Goal: Task Accomplishment & Management: Manage account settings

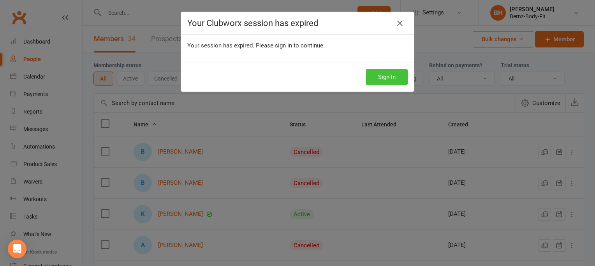
click at [383, 72] on button "Sign In" at bounding box center [387, 77] width 42 height 16
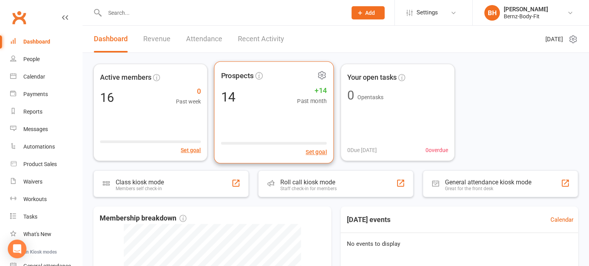
click at [273, 113] on div "Prospects 14 +14 Past month Set goal" at bounding box center [274, 113] width 120 height 102
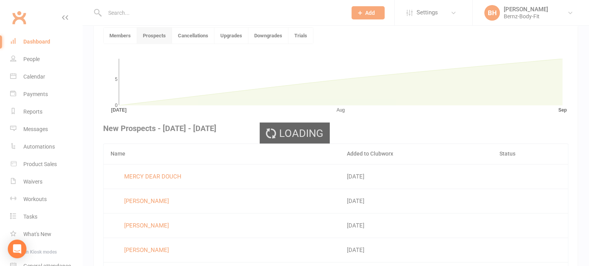
scroll to position [213, 0]
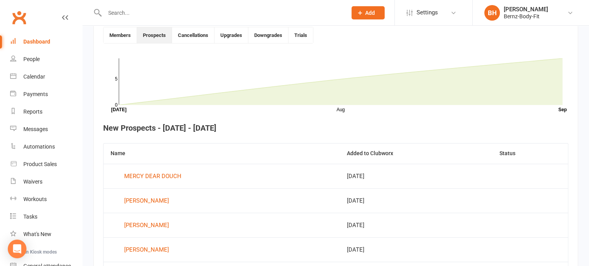
click at [121, 13] on input "text" at bounding box center [221, 12] width 239 height 11
type input "k"
click at [32, 58] on div "People" at bounding box center [31, 59] width 16 height 6
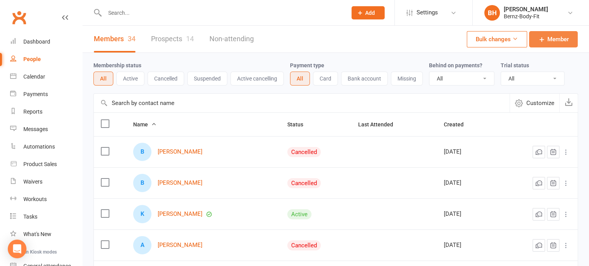
click at [554, 37] on span "Member" at bounding box center [557, 39] width 21 height 9
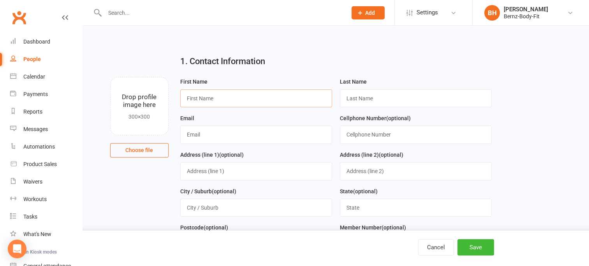
click at [212, 101] on input "text" at bounding box center [256, 99] width 152 height 18
type input "Kerin"
type input "H"
click at [224, 97] on input "Kerin" at bounding box center [256, 99] width 152 height 18
type input "Kerin Maree"
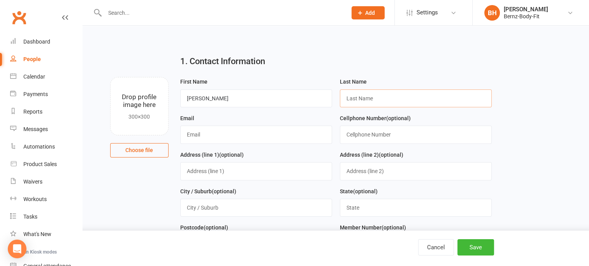
click at [371, 100] on input "text" at bounding box center [416, 99] width 152 height 18
type input "Hallam"
click at [197, 137] on input "text" at bounding box center [256, 135] width 152 height 18
type input "kerin.taylor.hallam04@gmail.com"
click at [378, 133] on input "text" at bounding box center [416, 135] width 152 height 18
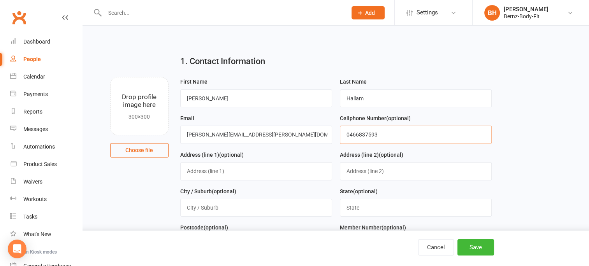
type input "0466837593"
click at [205, 171] on input "text" at bounding box center [256, 171] width 152 height 18
type input "1773 Armidale road"
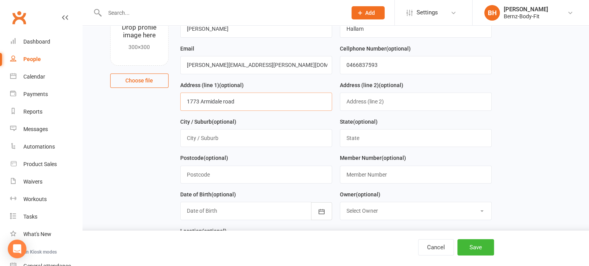
scroll to position [72, 0]
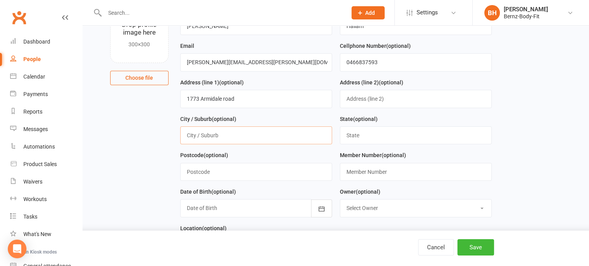
click at [214, 135] on input "text" at bounding box center [256, 136] width 152 height 18
type input "Coutts Crossing"
click at [366, 139] on input "text" at bounding box center [416, 136] width 152 height 18
type input "nsw"
click at [234, 168] on input "text" at bounding box center [256, 172] width 152 height 18
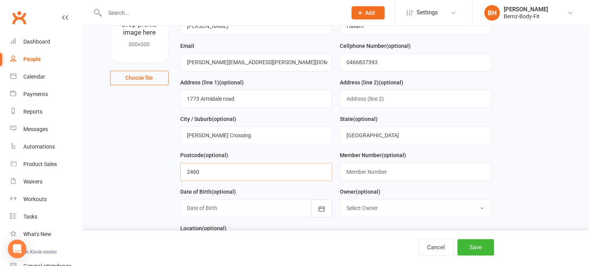
type input "2460"
click at [355, 171] on input "text" at bounding box center [416, 172] width 152 height 18
type input "0"
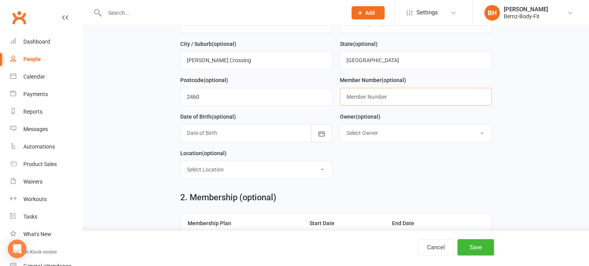
scroll to position [152, 0]
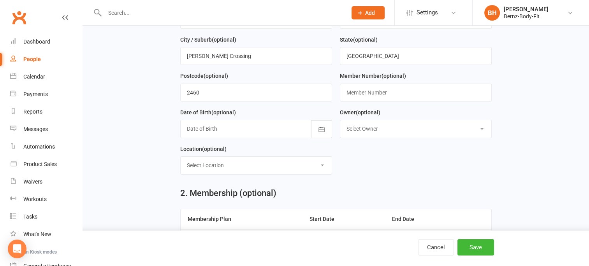
click at [215, 164] on select "Select Location 1/32 Mulgi Dv, South Grafton" at bounding box center [256, 165] width 151 height 17
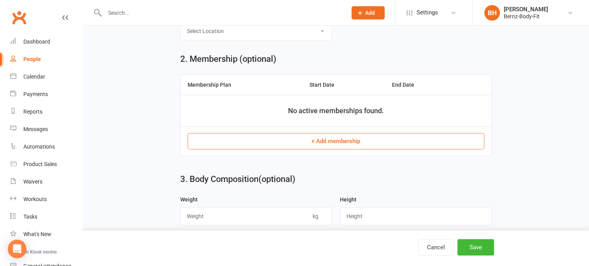
scroll to position [287, 0]
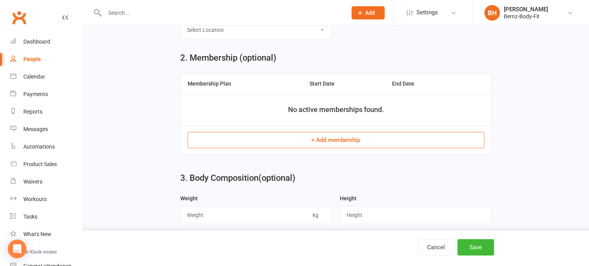
click at [338, 140] on button "+ Add membership" at bounding box center [336, 140] width 297 height 16
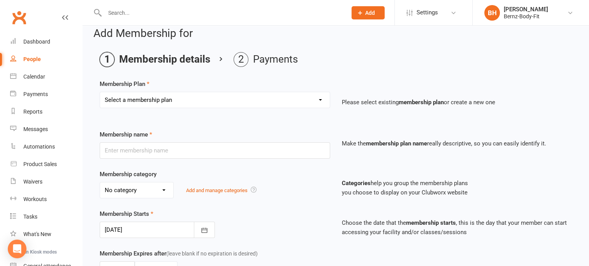
scroll to position [12, 0]
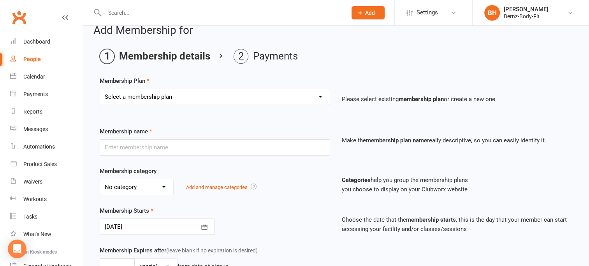
click at [240, 98] on select "Select a membership plan Create new Membership Plan UNLIMITED MEMBER Kata Train…" at bounding box center [215, 97] width 230 height 16
select select "1"
click at [100, 89] on select "Select a membership plan Create new Membership Plan UNLIMITED MEMBER Kata Train…" at bounding box center [215, 97] width 230 height 16
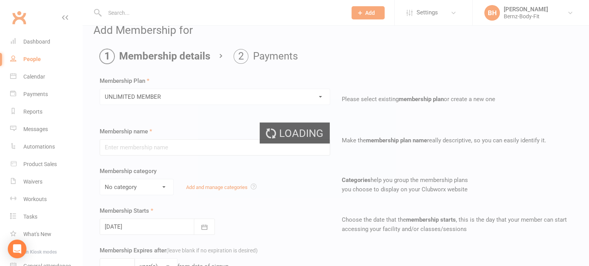
type input "UNLIMITED MEMBER"
select select "12"
type input "0"
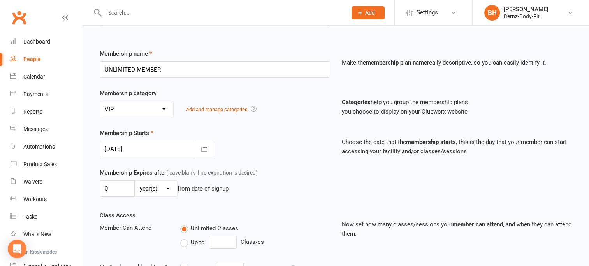
scroll to position [89, 0]
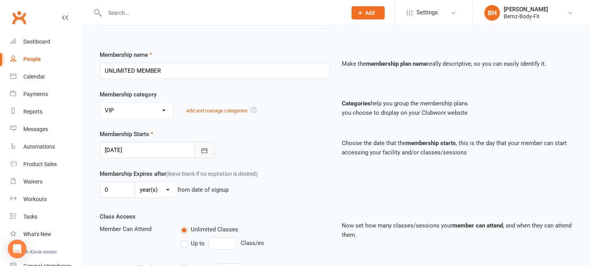
click at [200, 149] on icon "button" at bounding box center [204, 151] width 8 height 8
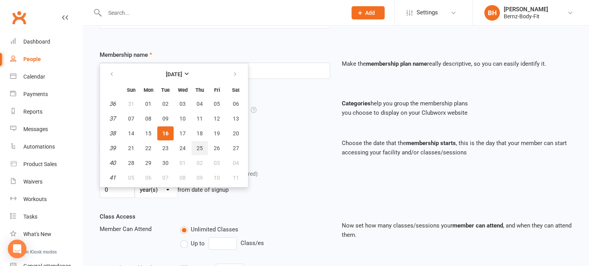
click at [198, 145] on span "25" at bounding box center [200, 148] width 6 height 6
type input "25 Sep 2025"
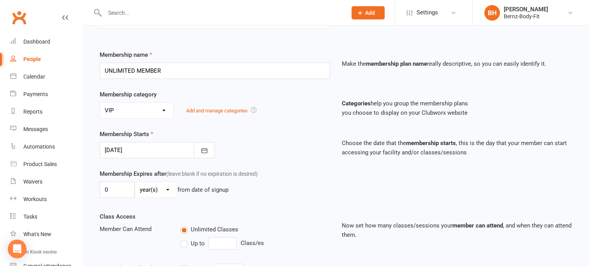
click at [302, 139] on div "Membership Starts 25 Sep 2025 September 2025 Sun Mon Tue Wed Thu Fri Sat 36 31 …" at bounding box center [215, 144] width 242 height 29
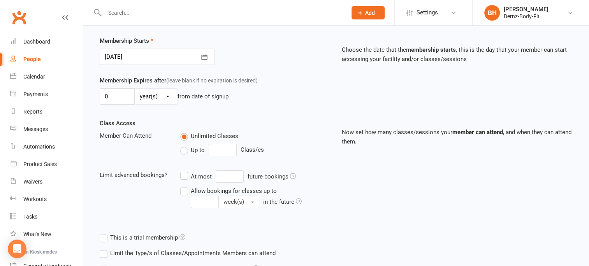
scroll to position [257, 0]
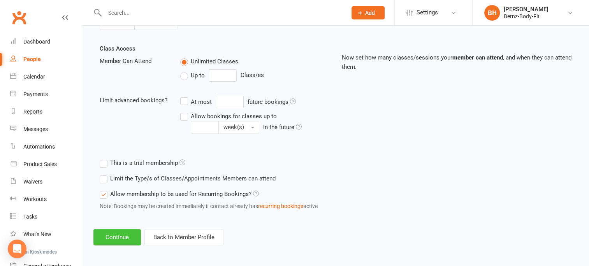
click at [118, 234] on button "Continue" at bounding box center [116, 237] width 47 height 16
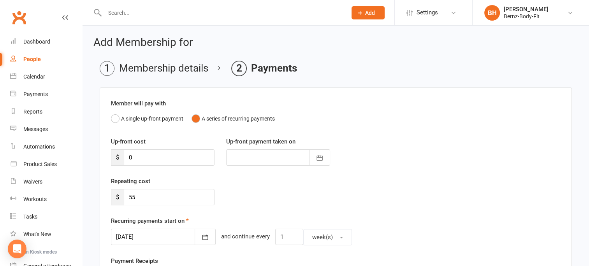
click at [308, 190] on div "Repeating cost $ 55" at bounding box center [335, 197] width 461 height 40
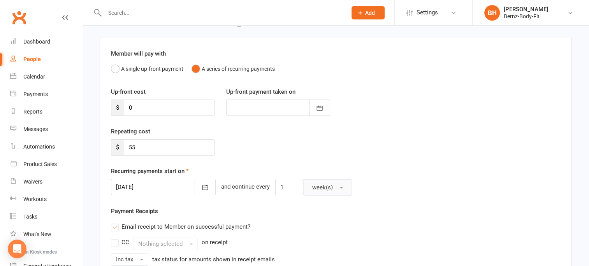
click at [333, 187] on button "week(s)" at bounding box center [327, 187] width 49 height 16
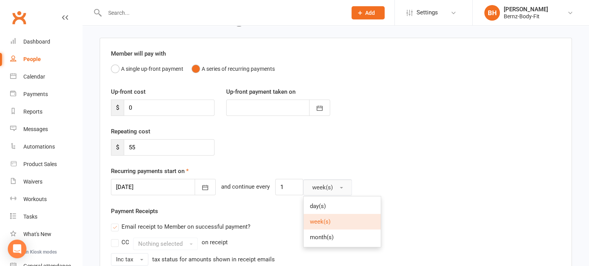
click at [333, 187] on button "week(s)" at bounding box center [327, 187] width 49 height 16
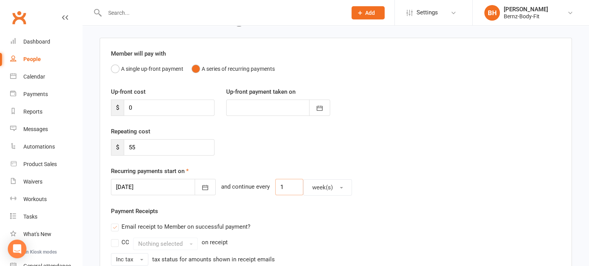
click at [280, 185] on input "1" at bounding box center [289, 187] width 28 height 16
type input "2"
click at [387, 140] on div "Repeating cost $ 55" at bounding box center [335, 147] width 461 height 40
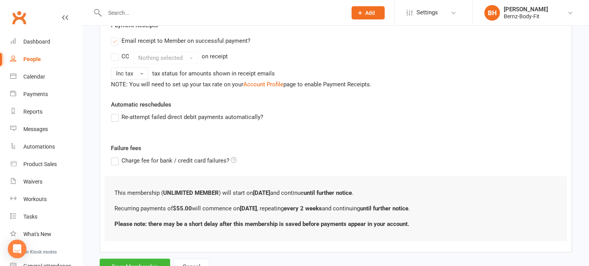
scroll to position [237, 0]
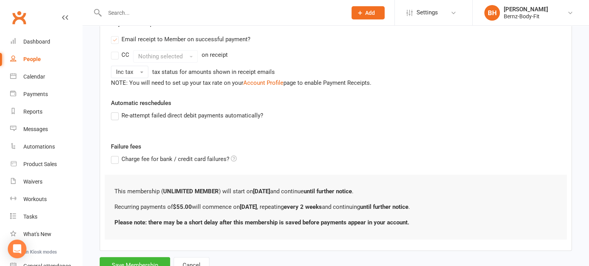
click at [299, 149] on label "Failure fees" at bounding box center [335, 146] width 461 height 9
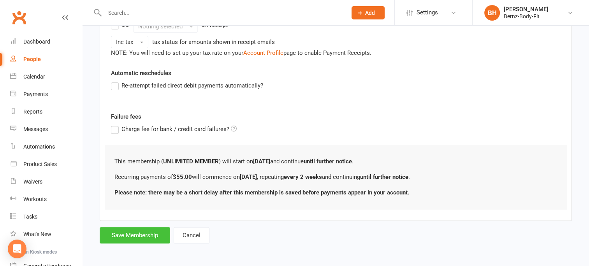
click at [130, 233] on button "Save Membership" at bounding box center [135, 235] width 70 height 16
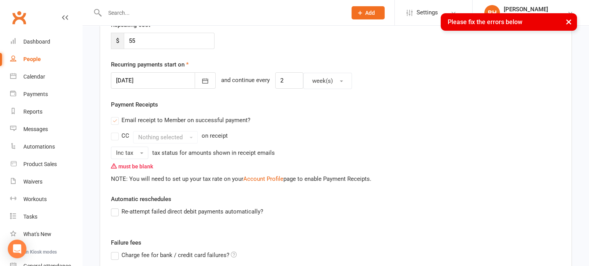
scroll to position [157, 0]
click at [144, 152] on button "Inc tax" at bounding box center [129, 152] width 37 height 12
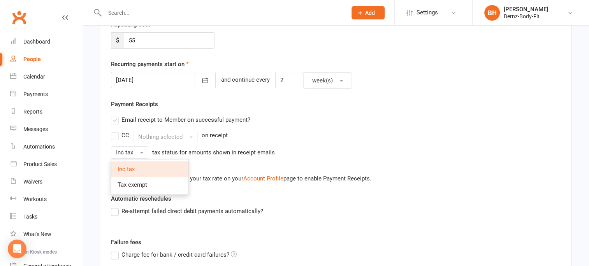
click at [201, 168] on div "must be blank" at bounding box center [336, 166] width 450 height 15
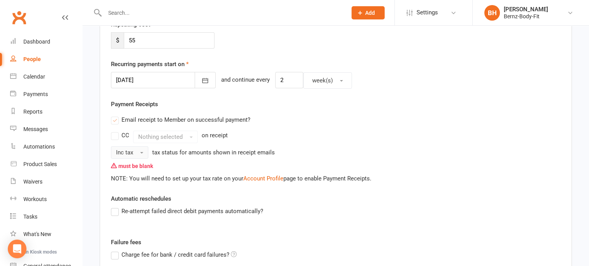
click at [141, 152] on span "button" at bounding box center [141, 153] width 3 height 2
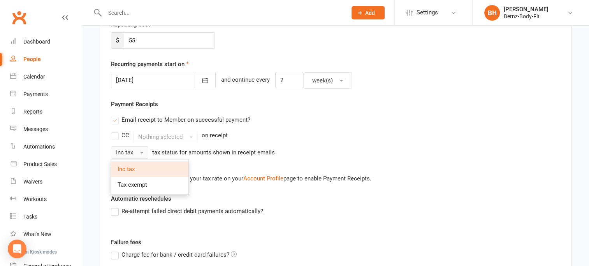
click at [141, 152] on span "button" at bounding box center [141, 153] width 3 height 2
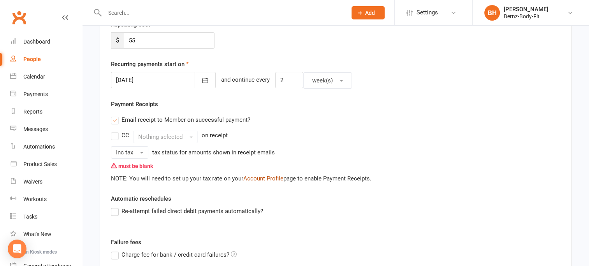
click at [269, 176] on link "Account Profile" at bounding box center [263, 178] width 40 height 7
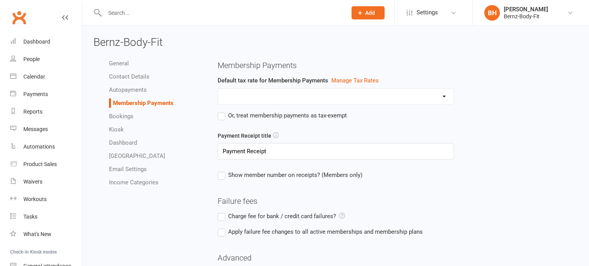
select select "expire_class_packs_on_booking_creation"
select select "allow_make_up_classes_for_expired_memberships_up_to_7d"
select select "reactivate_if_cancelled_yesterday_or_earlier"
click at [361, 92] on select "GST" at bounding box center [336, 97] width 236 height 16
select select "1930"
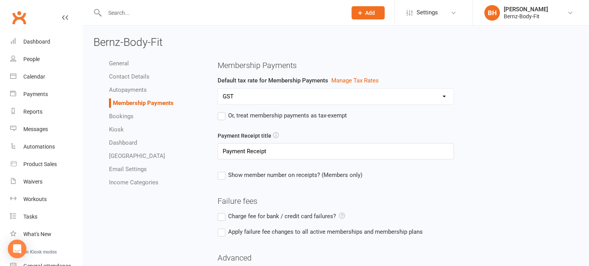
click at [218, 89] on select "GST" at bounding box center [336, 97] width 236 height 16
click at [346, 79] on link "Manage Tax Rates" at bounding box center [354, 80] width 47 height 7
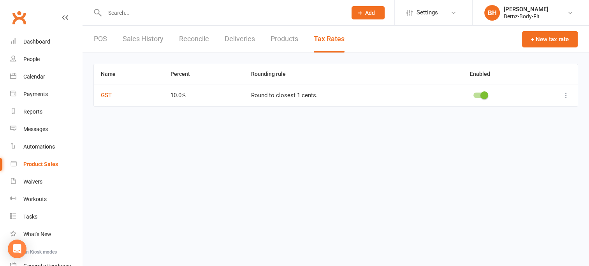
select select "expire_class_packs_on_booking_creation"
select select "allow_make_up_classes_for_expired_memberships_up_to_7d"
select select "reactivate_if_cancelled_yesterday_or_earlier"
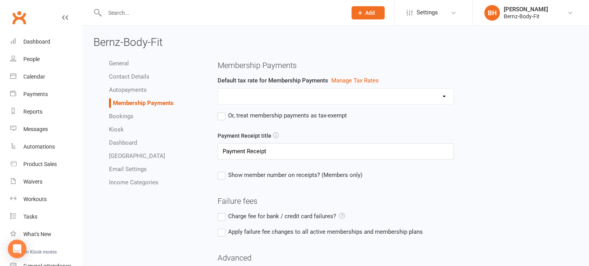
click at [257, 97] on select "GST" at bounding box center [336, 97] width 236 height 16
select select "1930"
click at [218, 89] on select "GST" at bounding box center [336, 97] width 236 height 16
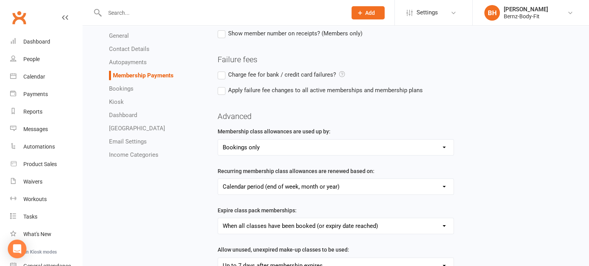
scroll to position [142, 0]
click at [295, 145] on select "Bookings only Bookings and General Attendances" at bounding box center [336, 147] width 236 height 16
click at [218, 139] on select "Bookings only Bookings and General Attendances" at bounding box center [336, 147] width 236 height 16
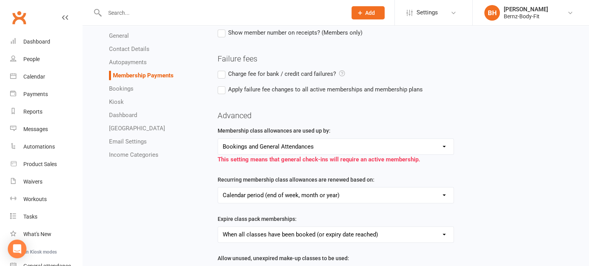
click at [321, 146] on select "Bookings only Bookings and General Attendances" at bounding box center [336, 147] width 236 height 16
select select "false"
click at [218, 139] on select "Bookings only Bookings and General Attendances" at bounding box center [336, 147] width 236 height 16
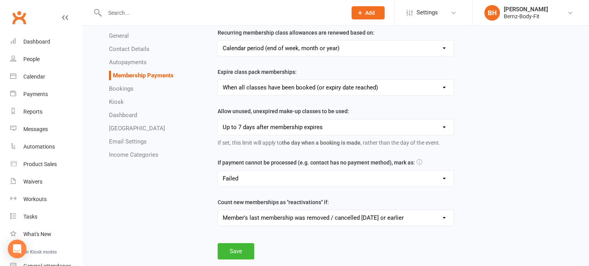
scroll to position [283, 0]
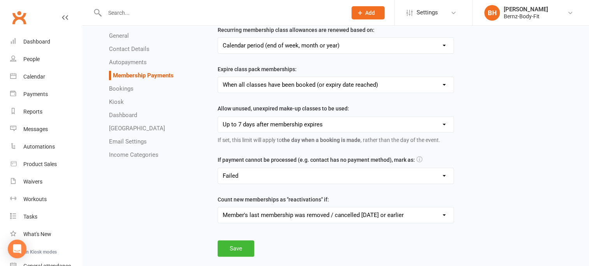
click at [331, 178] on select "Failed Skipped Paid (cash) Paid (POS) Paid (other)" at bounding box center [336, 176] width 236 height 16
click at [397, 213] on select "Member previously had a membership, and is now changing from Cancelled to Activ…" at bounding box center [336, 215] width 236 height 16
click at [441, 246] on div "This will appear at the top of the receipts that are emailed to contacts whenev…" at bounding box center [398, 17] width 360 height 479
click at [443, 212] on select "Member previously had a membership, and is now changing from Cancelled to Activ…" at bounding box center [336, 215] width 236 height 16
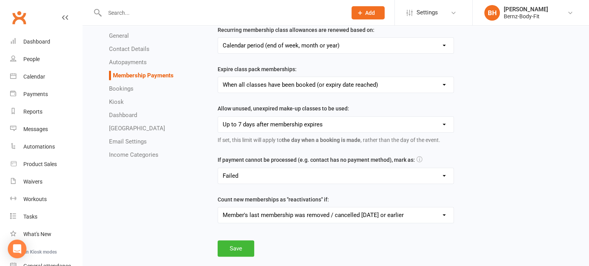
click at [404, 214] on select "Member previously had a membership, and is now changing from Cancelled to Activ…" at bounding box center [336, 215] width 236 height 16
click at [232, 247] on button "Save" at bounding box center [236, 249] width 37 height 16
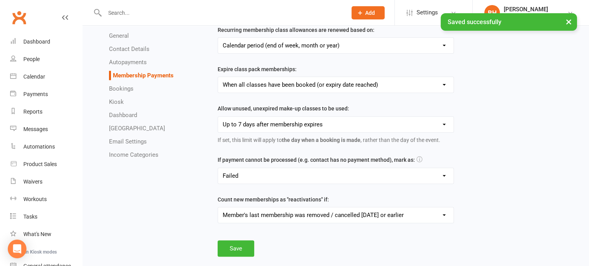
click at [127, 61] on link "Autopayments" at bounding box center [128, 62] width 38 height 7
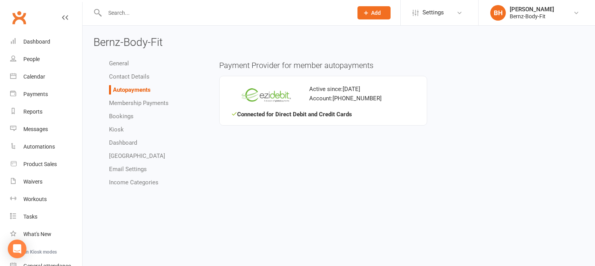
click at [127, 75] on link "Contact Details" at bounding box center [129, 76] width 40 height 7
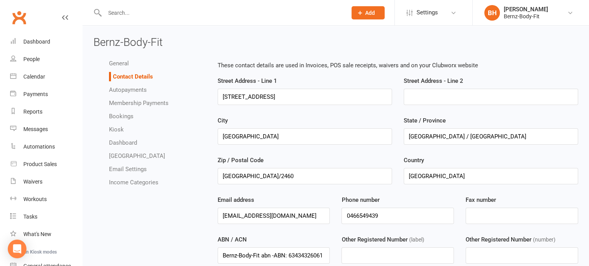
click at [129, 11] on input "text" at bounding box center [221, 12] width 239 height 11
type input "kerin"
click at [62, 15] on icon at bounding box center [65, 17] width 6 height 6
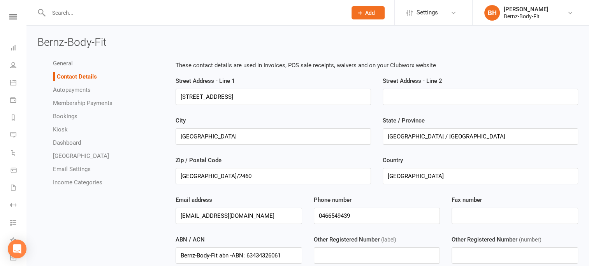
scroll to position [68, 0]
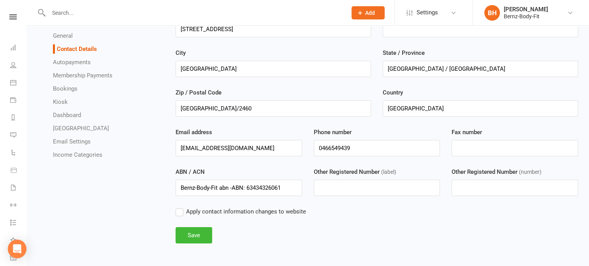
click at [62, 34] on link "General" at bounding box center [63, 35] width 20 height 7
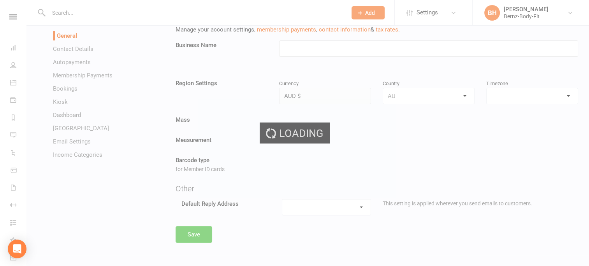
type input "Bernz-Body-Fit"
select select "Australia/Sydney"
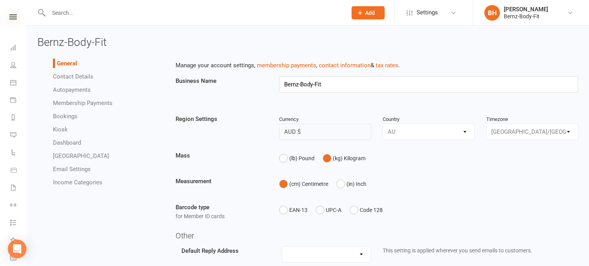
click at [9, 14] on icon at bounding box center [12, 16] width 7 height 5
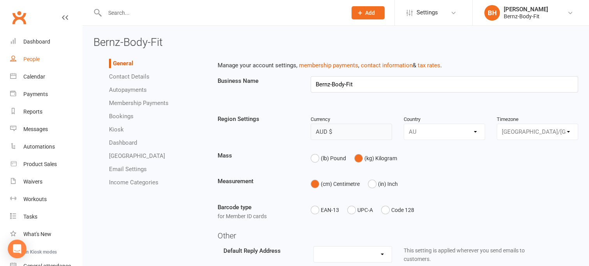
click at [34, 59] on div "People" at bounding box center [31, 59] width 16 height 6
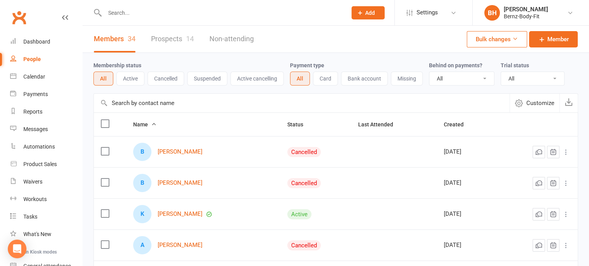
click at [151, 14] on input "text" at bounding box center [221, 12] width 239 height 11
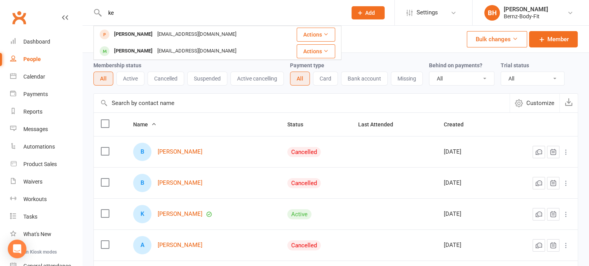
type input "k"
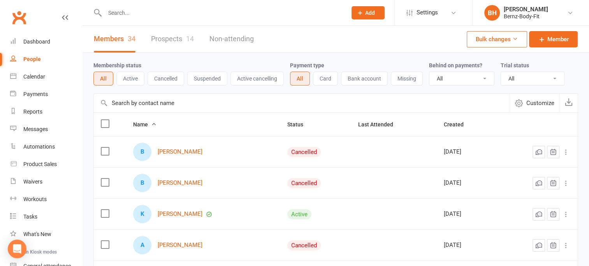
click at [371, 11] on span "Add" at bounding box center [370, 13] width 10 height 6
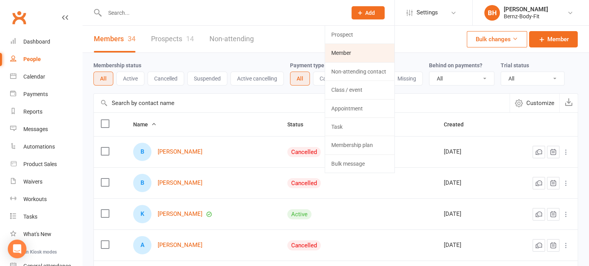
click at [348, 54] on link "Member" at bounding box center [359, 53] width 69 height 18
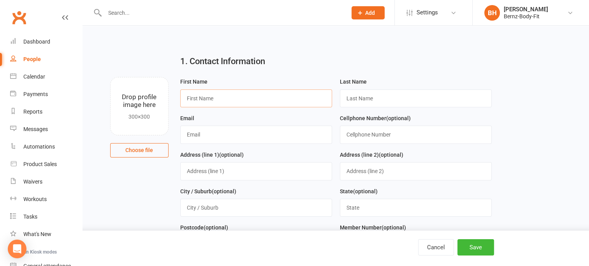
click at [206, 100] on input "text" at bounding box center [256, 99] width 152 height 18
type input "Kerin Maree"
type input "Hallam"
type input "kerin.taylor.hallam04@gmail.com"
type input "0466837593"
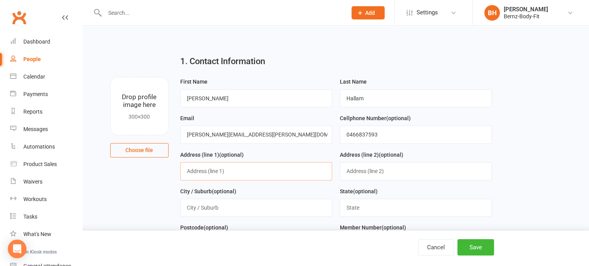
type input "1773 Armidale road"
type input "Coutts Crossing"
type input "nsw"
type input "2460"
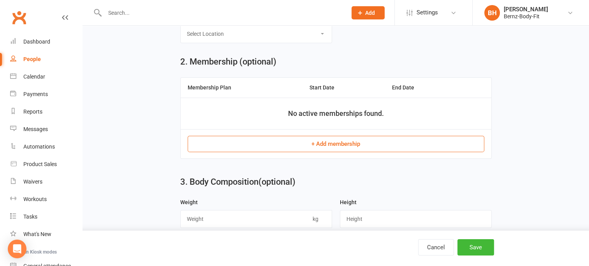
scroll to position [284, 0]
click at [316, 139] on button "+ Add membership" at bounding box center [336, 143] width 297 height 16
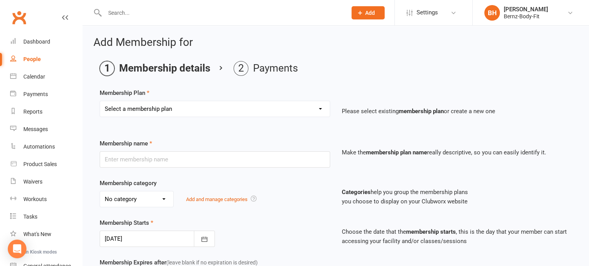
click at [322, 106] on select "Select a membership plan Create new Membership Plan UNLIMITED MEMBER Kata Train…" at bounding box center [215, 109] width 230 height 16
select select "1"
click at [100, 101] on select "Select a membership plan Create new Membership Plan UNLIMITED MEMBER Kata Train…" at bounding box center [215, 109] width 230 height 16
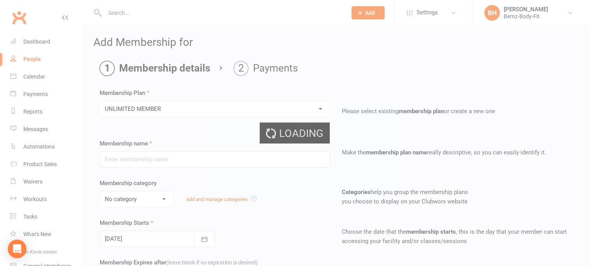
type input "UNLIMITED MEMBER"
select select "12"
type input "0"
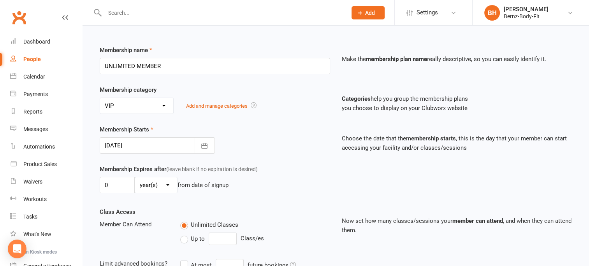
scroll to position [95, 0]
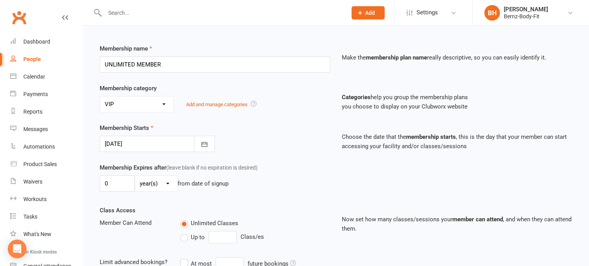
click at [124, 139] on div at bounding box center [157, 144] width 115 height 16
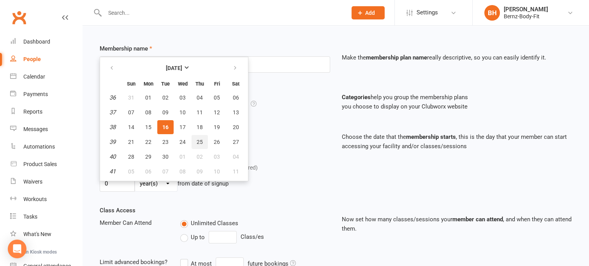
click at [198, 139] on span "25" at bounding box center [200, 142] width 6 height 6
type input "25 Sep 2025"
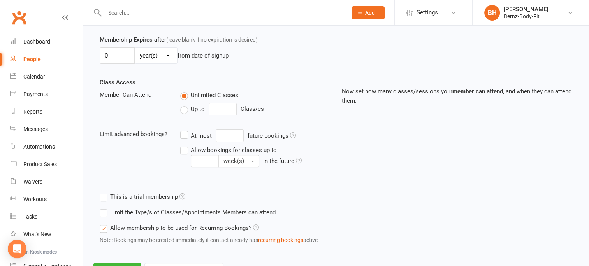
scroll to position [257, 0]
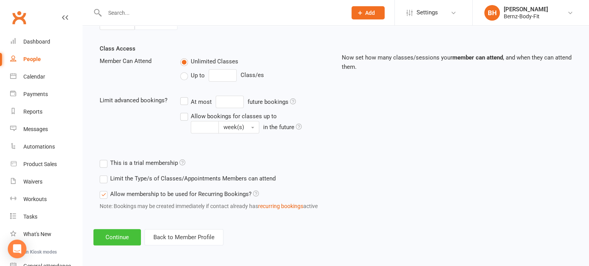
click at [118, 233] on button "Continue" at bounding box center [116, 237] width 47 height 16
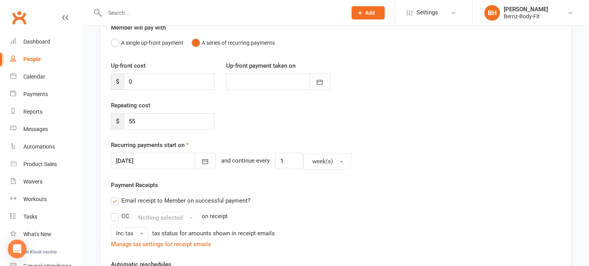
scroll to position [80, 0]
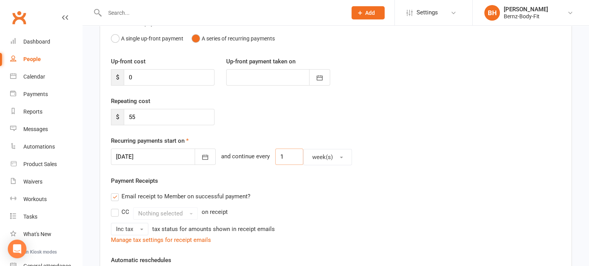
click at [275, 156] on input "1" at bounding box center [289, 157] width 28 height 16
type input "2"
click at [138, 115] on input "55" at bounding box center [169, 117] width 91 height 16
type input "5"
type input "110.00"
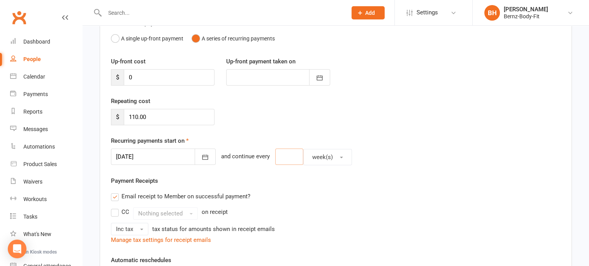
click at [276, 156] on input "number" at bounding box center [289, 157] width 28 height 16
type input "2"
click at [363, 106] on div "Repeating cost $ 110.00" at bounding box center [335, 117] width 461 height 40
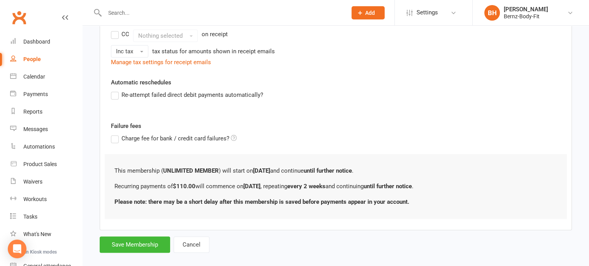
scroll to position [267, 0]
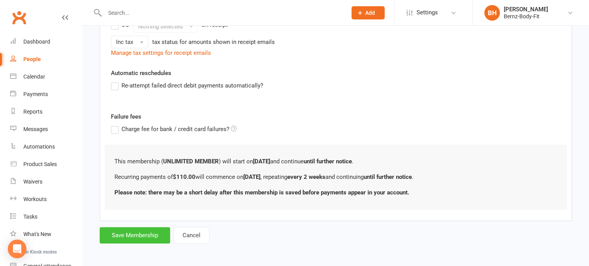
click at [137, 230] on button "Save Membership" at bounding box center [135, 235] width 70 height 16
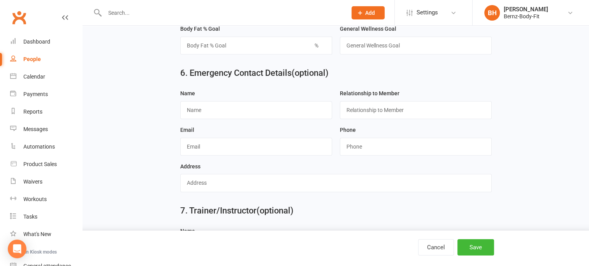
scroll to position [763, 0]
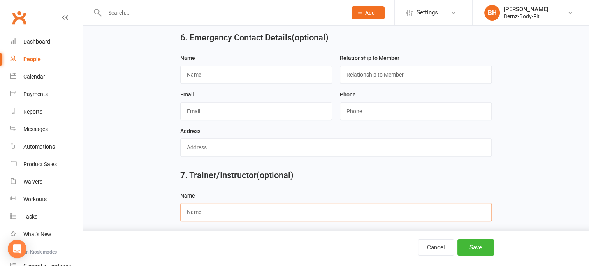
click at [255, 206] on input "text" at bounding box center [335, 212] width 311 height 18
type input "BERNADETTE HOWSON"
click at [325, 180] on div "7. Trainer/Instructor (optional)" at bounding box center [335, 177] width 323 height 28
click at [479, 245] on button "Save" at bounding box center [475, 247] width 37 height 16
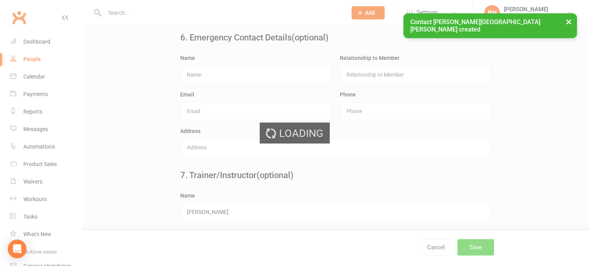
scroll to position [0, 0]
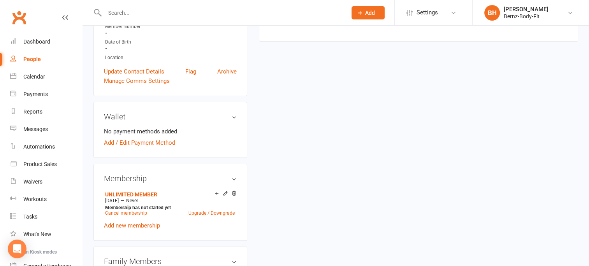
scroll to position [183, 0]
click at [136, 137] on link "Add / Edit Payment Method" at bounding box center [139, 141] width 71 height 9
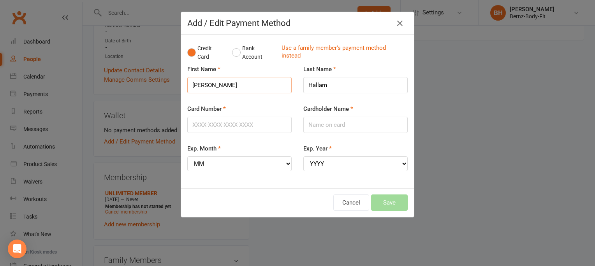
click at [223, 86] on input "Kerin Maree" at bounding box center [239, 85] width 104 height 16
type input "Kerin"
click at [349, 103] on div "Last Name Hallam" at bounding box center [355, 85] width 116 height 40
click at [207, 125] on input "Card Number" at bounding box center [239, 125] width 104 height 16
type input "4017954218375542"
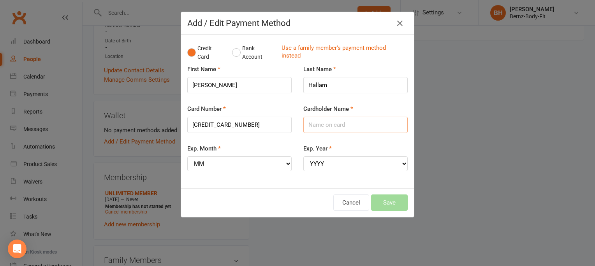
click at [332, 125] on input "Cardholder Name" at bounding box center [355, 125] width 104 height 16
type input "Kerin Hallam"
click at [215, 164] on select "MM 01 02 03 04 05 06 07 08 09 10 11 12" at bounding box center [239, 163] width 104 height 15
select select "12"
click at [187, 156] on select "MM 01 02 03 04 05 06 07 08 09 10 11 12" at bounding box center [239, 163] width 104 height 15
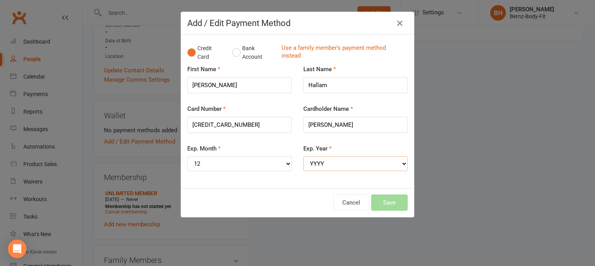
click at [399, 164] on select "YYYY 2025 2026 2027 2028 2029 2030 2031 2032 2033 2034" at bounding box center [355, 163] width 104 height 15
select select "2027"
click at [303, 156] on select "YYYY 2025 2026 2027 2028 2029 2030 2031 2032 2033 2034" at bounding box center [355, 163] width 104 height 15
click at [385, 201] on button "Save" at bounding box center [389, 203] width 37 height 16
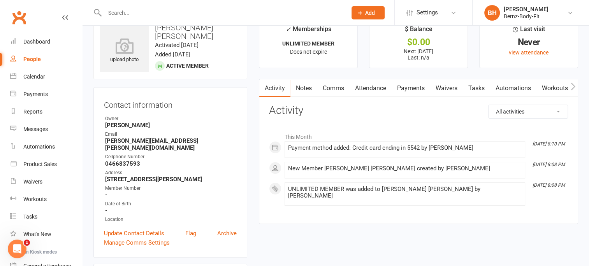
scroll to position [21, 0]
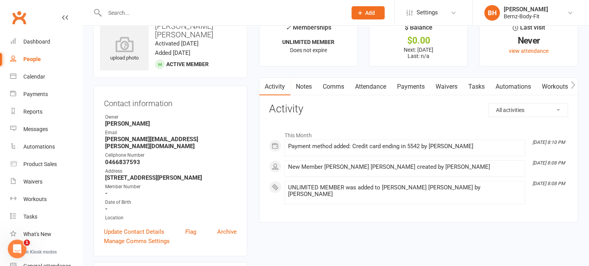
click at [303, 86] on link "Notes" at bounding box center [303, 87] width 27 height 18
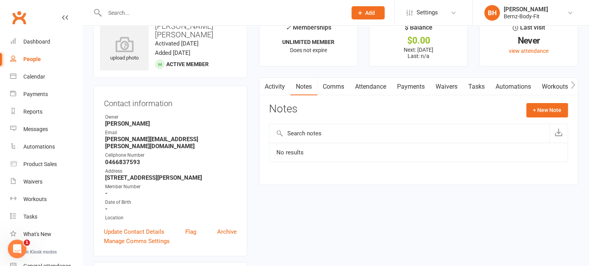
click at [307, 132] on input "text" at bounding box center [409, 133] width 280 height 19
click at [556, 107] on button "+ New Note" at bounding box center [547, 110] width 42 height 14
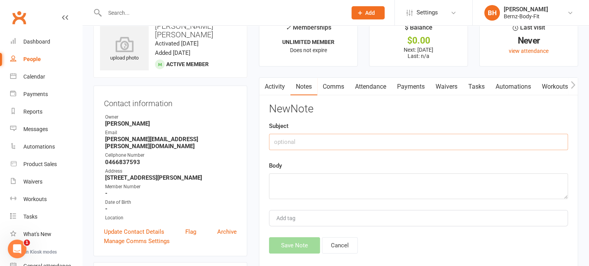
click at [287, 141] on input "text" at bounding box center [418, 142] width 299 height 16
type input "joined"
click at [282, 184] on textarea at bounding box center [418, 187] width 299 height 26
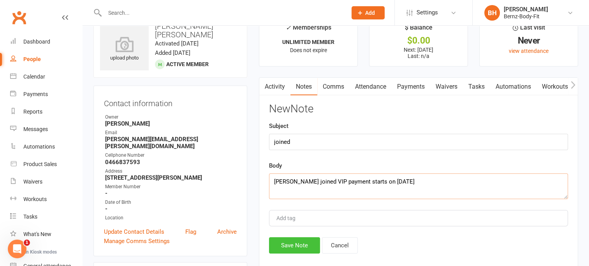
type textarea "Kerin joined VIP payment starts on 25th September"
click at [299, 243] on button "Save Note" at bounding box center [294, 245] width 51 height 16
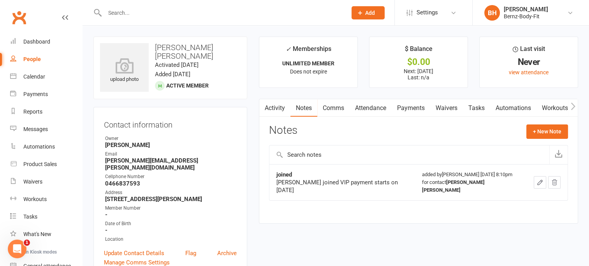
click at [121, 11] on input "text" at bounding box center [221, 12] width 239 height 11
click at [370, 11] on span "Add" at bounding box center [370, 13] width 10 height 6
click at [127, 10] on input "text" at bounding box center [221, 12] width 239 height 11
type input "m"
click at [33, 60] on div "People" at bounding box center [32, 59] width 18 height 6
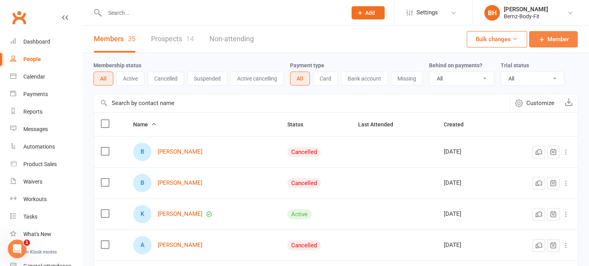
click at [547, 39] on span "Member" at bounding box center [557, 39] width 21 height 9
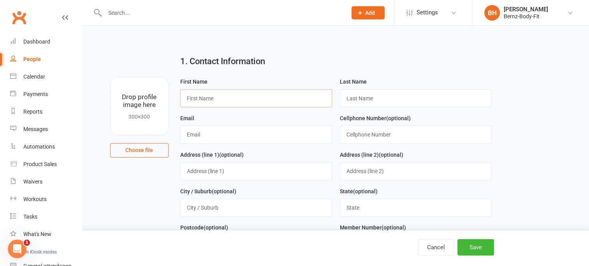
click at [215, 97] on input "text" at bounding box center [256, 99] width 152 height 18
type input "Maddy"
type input "Rutter"
click at [196, 135] on input "text" at bounding box center [256, 135] width 152 height 18
type input "m_cowan4@hotmail.com"
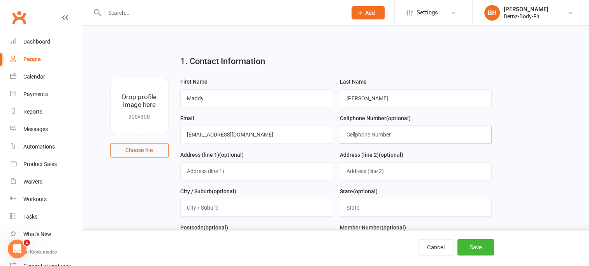
click at [375, 135] on input "text" at bounding box center [416, 135] width 152 height 18
type input "0478134354"
click at [232, 167] on input "text" at bounding box center [256, 171] width 152 height 18
type input "30 Dobie Street"
click at [222, 209] on input "text" at bounding box center [256, 208] width 152 height 18
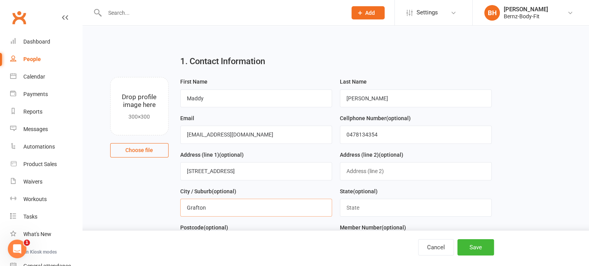
type input "Grafton"
click at [370, 210] on input "text" at bounding box center [416, 208] width 152 height 18
type input "nsw"
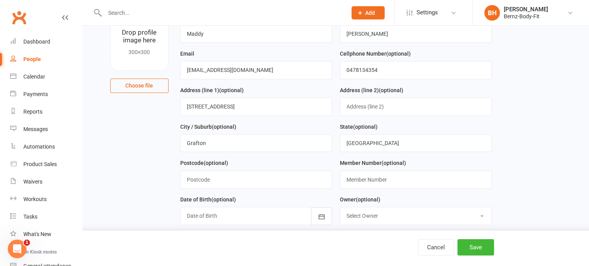
scroll to position [65, 0]
click at [210, 180] on input "text" at bounding box center [256, 179] width 152 height 18
type input "2460"
click at [450, 156] on div "State (optional) nsw" at bounding box center [416, 139] width 160 height 37
click at [366, 176] on input "text" at bounding box center [416, 179] width 152 height 18
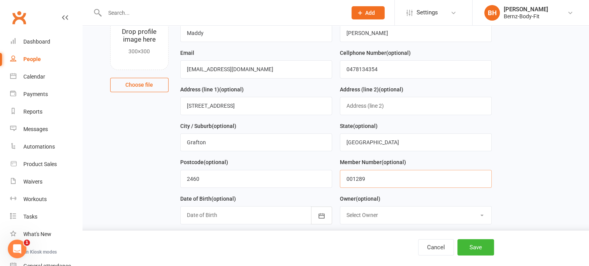
click at [346, 177] on input "001289" at bounding box center [416, 179] width 152 height 18
type input "001289"
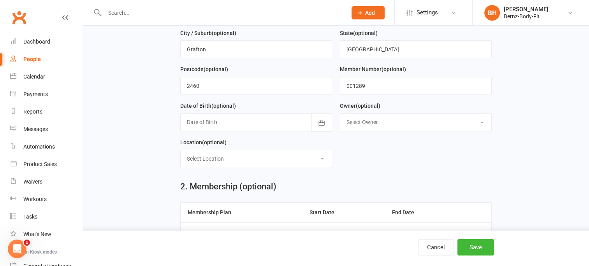
scroll to position [158, 0]
click at [376, 120] on select "Select Owner Lucy Ryder Bernadette Howson" at bounding box center [415, 122] width 151 height 17
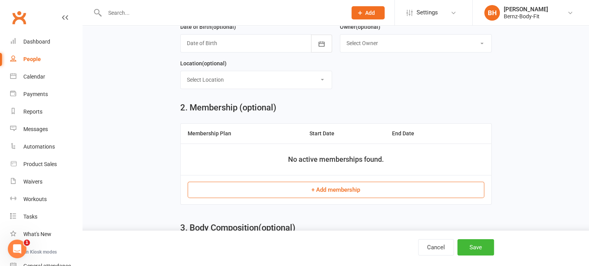
scroll to position [238, 0]
click at [330, 185] on button "+ Add membership" at bounding box center [336, 189] width 297 height 16
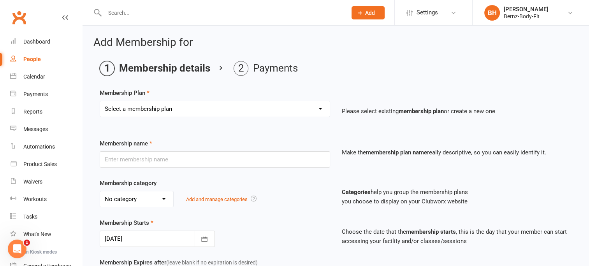
click at [201, 109] on select "Select a membership plan Create new Membership Plan UNLIMITED MEMBER Kata Train…" at bounding box center [215, 109] width 230 height 16
click at [166, 109] on select "Select a membership plan Create new Membership Plan UNLIMITED MEMBER Kata Train…" at bounding box center [215, 109] width 230 height 16
click at [167, 107] on select "Select a membership plan Create new Membership Plan UNLIMITED MEMBER Kata Train…" at bounding box center [215, 109] width 230 height 16
select select "0"
click at [100, 101] on select "Select a membership plan Create new Membership Plan UNLIMITED MEMBER Kata Train…" at bounding box center [215, 109] width 230 height 16
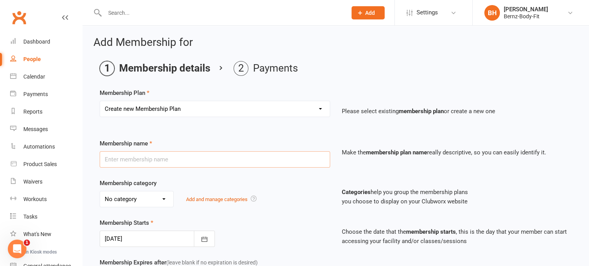
click at [155, 158] on input "text" at bounding box center [215, 159] width 230 height 16
click at [310, 162] on input "text" at bounding box center [215, 159] width 230 height 16
click at [152, 158] on input "text" at bounding box center [215, 159] width 230 height 16
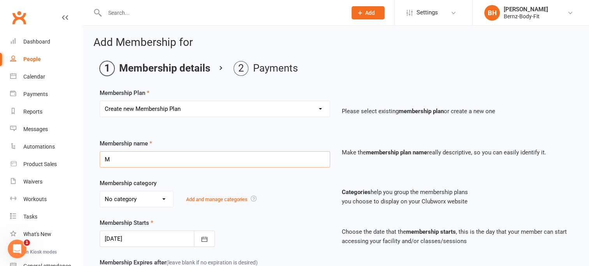
type input "MUMS & BUBS"
click at [164, 198] on select "No category 1 FREE CLASS TRIAL 1 WEEK FREE TRIAL BASIC BOXFIT BRONZE CASUAL PAY…" at bounding box center [136, 200] width 73 height 16
select select "10"
click at [100, 192] on select "No category 1 FREE CLASS TRIAL 1 WEEK FREE TRIAL BASIC BOXFIT BRONZE CASUAL PAY…" at bounding box center [136, 200] width 73 height 16
click at [133, 237] on div at bounding box center [157, 239] width 115 height 16
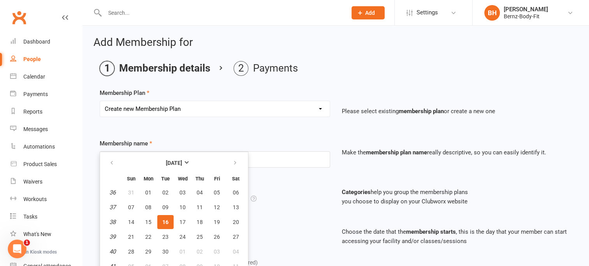
scroll to position [6, 0]
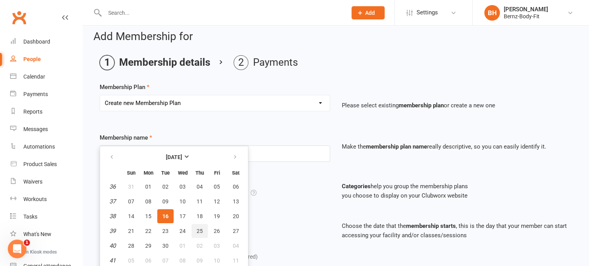
click at [197, 228] on span "25" at bounding box center [200, 231] width 6 height 6
type input "25 Sep 2025"
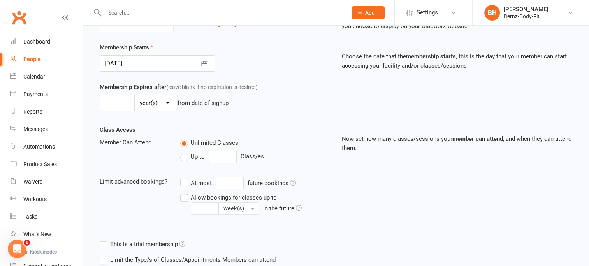
scroll to position [177, 0]
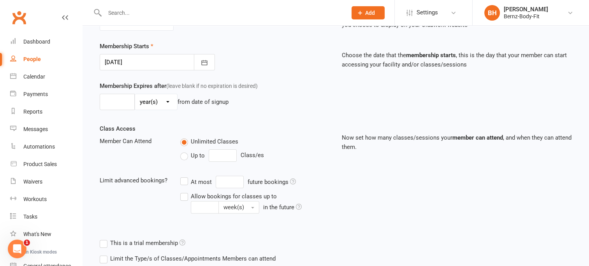
click at [284, 137] on div "Unlimited Classes" at bounding box center [254, 142] width 149 height 10
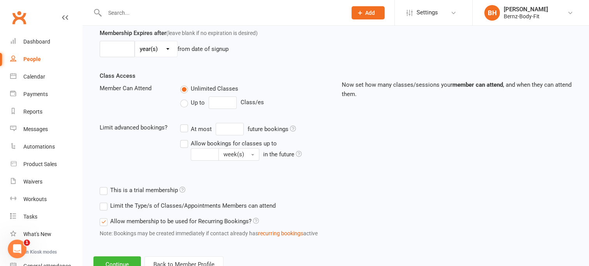
scroll to position [231, 0]
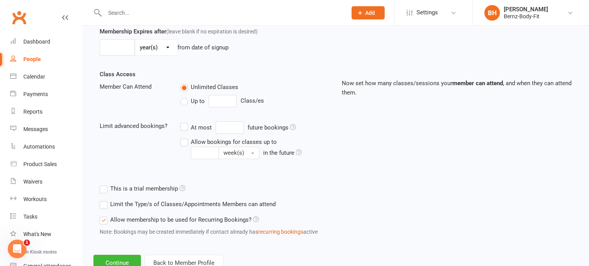
click at [184, 100] on label "Up to" at bounding box center [192, 101] width 25 height 9
click at [184, 97] on input "Up to" at bounding box center [182, 97] width 5 height 0
type input "0"
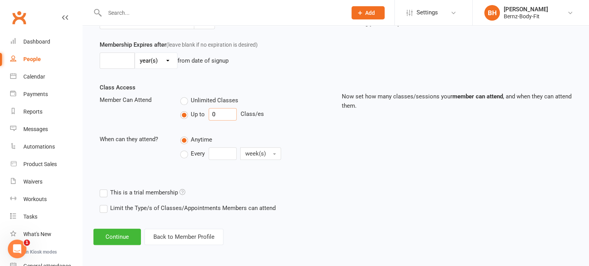
click at [218, 113] on input "0" at bounding box center [223, 114] width 28 height 12
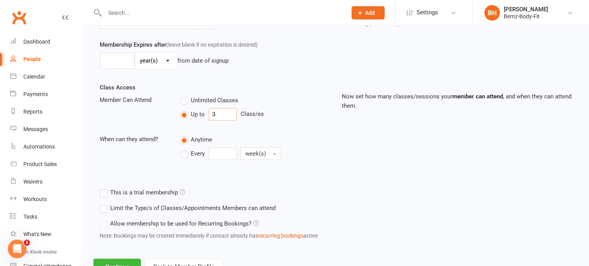
type input "3"
click at [185, 154] on label "Every" at bounding box center [192, 153] width 25 height 9
click at [185, 148] on input "Every" at bounding box center [182, 148] width 5 height 0
type input "0"
click at [216, 153] on input "0" at bounding box center [223, 154] width 28 height 12
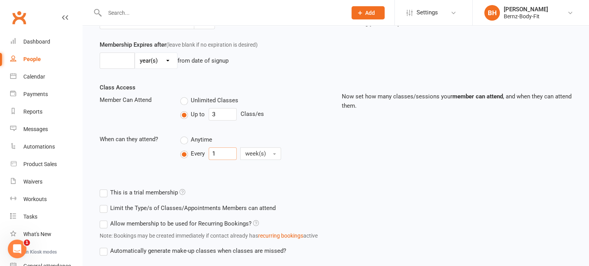
type input "1"
click at [345, 164] on div "Class Access Member Can Attend Unlimited Classes Up to 3 Class/es When can they…" at bounding box center [336, 134] width 484 height 102
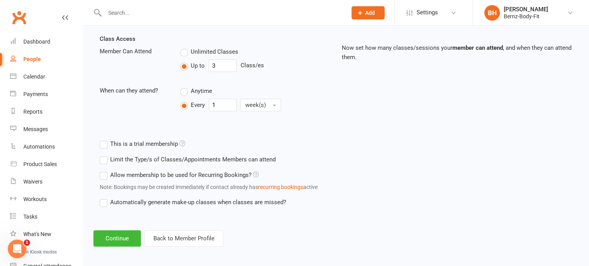
scroll to position [268, 0]
click at [103, 156] on label "Limit the Type/s of Classes/Appointments Members can attend" at bounding box center [188, 158] width 176 height 9
click at [103, 154] on input "Limit the Type/s of Classes/Appointments Members can attend" at bounding box center [102, 154] width 5 height 0
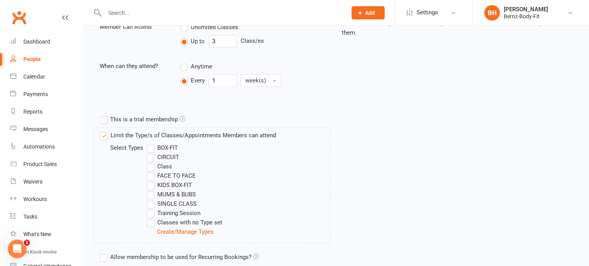
scroll to position [292, 0]
click at [150, 192] on label "MUMS & BUBS" at bounding box center [171, 193] width 49 height 9
click at [150, 189] on input "MUMS & BUBS" at bounding box center [149, 189] width 5 height 0
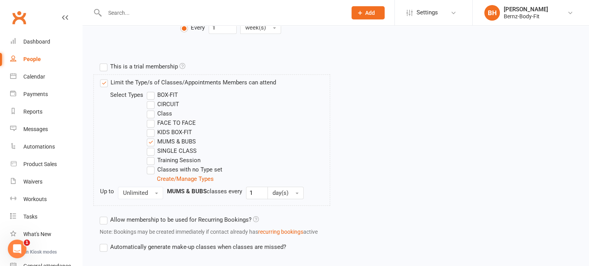
scroll to position [345, 0]
click at [299, 190] on button "day(s)" at bounding box center [285, 192] width 36 height 12
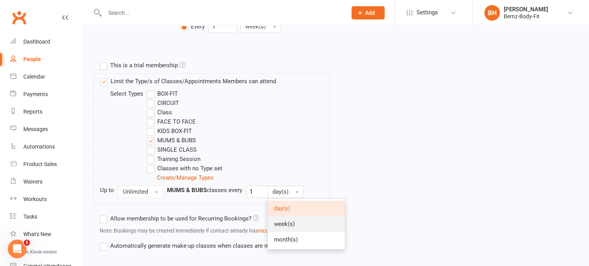
click at [290, 224] on span "week(s)" at bounding box center [284, 224] width 21 height 7
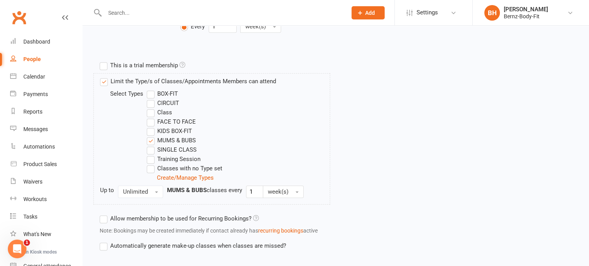
click at [349, 118] on div "Limit the Type/s of Classes/Appointments Members can attend Select Types BOX-FI…" at bounding box center [336, 142] width 484 height 138
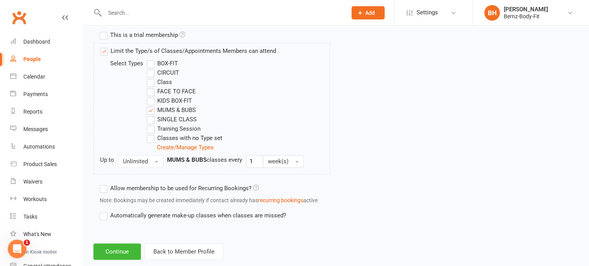
scroll to position [377, 0]
click at [105, 186] on label "Allow membership to be used for Recurring Bookings?" at bounding box center [179, 187] width 159 height 9
click at [105, 183] on input "Allow membership to be used for Recurring Bookings?" at bounding box center [102, 183] width 5 height 0
click at [103, 213] on label "Automatically generate make-up classes when classes are missed?" at bounding box center [193, 214] width 186 height 9
click at [103, 210] on input "Automatically generate make-up classes when classes are missed?" at bounding box center [102, 210] width 5 height 0
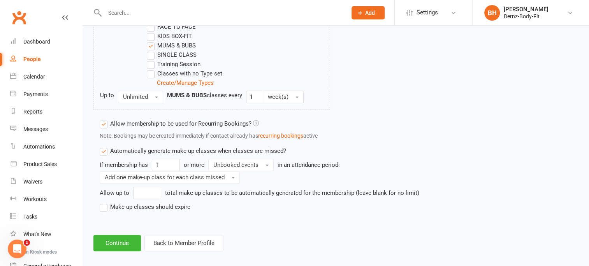
scroll to position [441, 0]
click at [103, 149] on label "Automatically generate make-up classes when classes are missed?" at bounding box center [193, 150] width 186 height 9
click at [103, 146] on input "Automatically generate make-up classes when classes are missed?" at bounding box center [102, 146] width 5 height 0
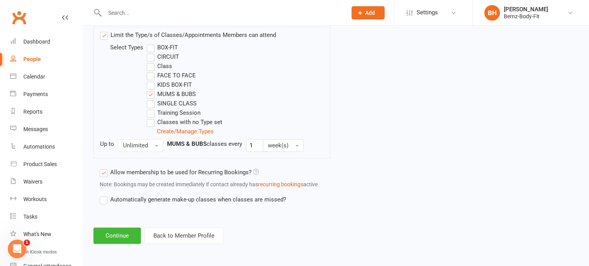
scroll to position [390, 0]
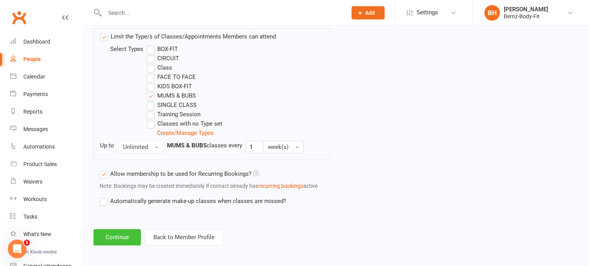
click at [118, 234] on button "Continue" at bounding box center [116, 237] width 47 height 16
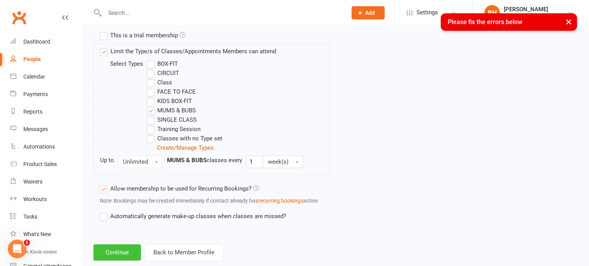
scroll to position [0, 0]
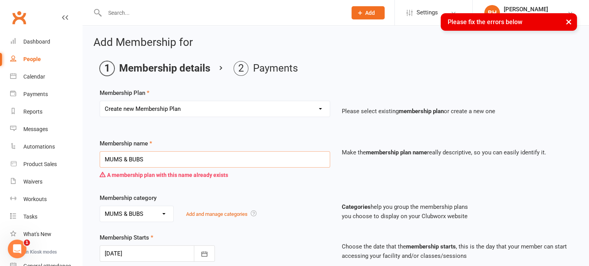
click at [151, 156] on input "MUMS & BUBS" at bounding box center [215, 159] width 230 height 16
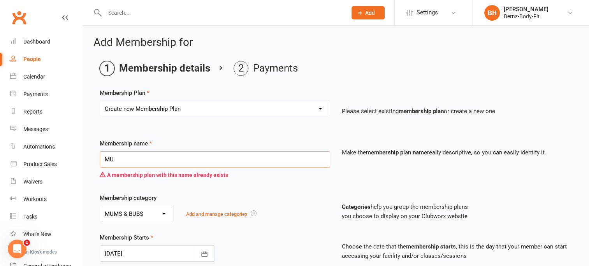
type input "M"
click at [190, 106] on select "Select a membership plan Create new Membership Plan UNLIMITED MEMBER Kata Train…" at bounding box center [215, 109] width 230 height 16
click at [369, 14] on span "Add" at bounding box center [370, 13] width 10 height 6
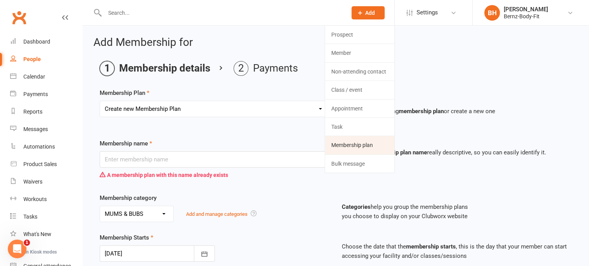
click at [369, 143] on link "Membership plan" at bounding box center [359, 145] width 69 height 18
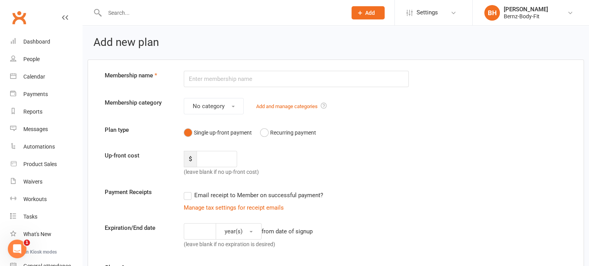
click at [212, 77] on input "text" at bounding box center [296, 79] width 225 height 16
type input "MUMS & BUBS"
click at [215, 104] on span "No category" at bounding box center [209, 106] width 32 height 7
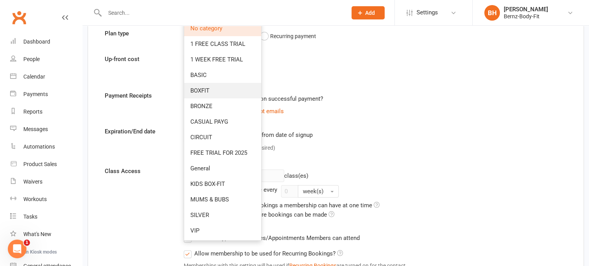
scroll to position [97, 0]
click at [222, 199] on span "MUMS & BUBS" at bounding box center [209, 199] width 39 height 7
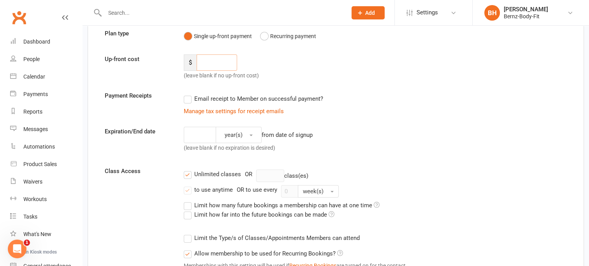
click at [208, 63] on input "number" at bounding box center [217, 63] width 40 height 16
click at [191, 98] on label "Email receipt to Member on successful payment?" at bounding box center [253, 98] width 139 height 9
click at [189, 94] on input "Email receipt to Member on successful payment?" at bounding box center [186, 94] width 5 height 0
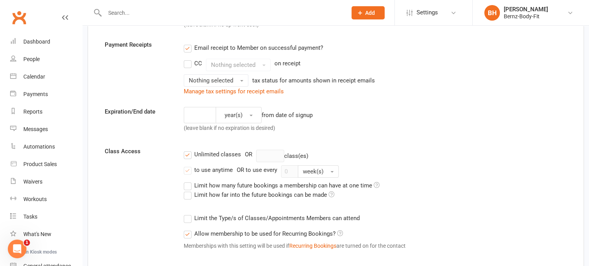
scroll to position [148, 0]
click at [187, 152] on label "Unlimited classes" at bounding box center [212, 153] width 57 height 9
click at [187, 149] on input "Unlimited classes" at bounding box center [186, 149] width 5 height 0
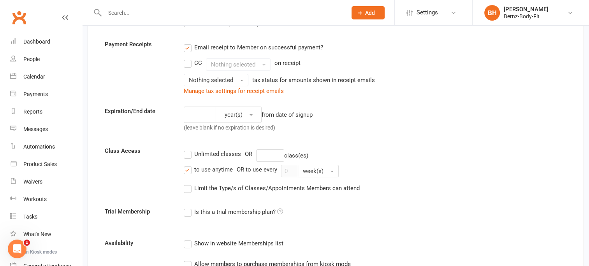
click at [187, 168] on label "to use anytime" at bounding box center [208, 169] width 49 height 9
click at [187, 165] on input "to use anytime" at bounding box center [186, 165] width 5 height 0
click at [186, 152] on label "Unlimited classes" at bounding box center [212, 153] width 57 height 9
click at [186, 149] on input "Unlimited classes" at bounding box center [186, 149] width 5 height 0
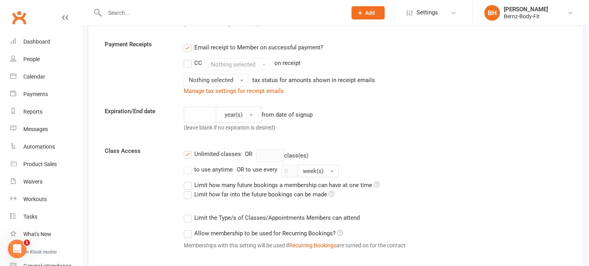
click at [186, 151] on label "Unlimited classes" at bounding box center [212, 153] width 57 height 9
click at [186, 149] on input "Unlimited classes" at bounding box center [186, 149] width 5 height 0
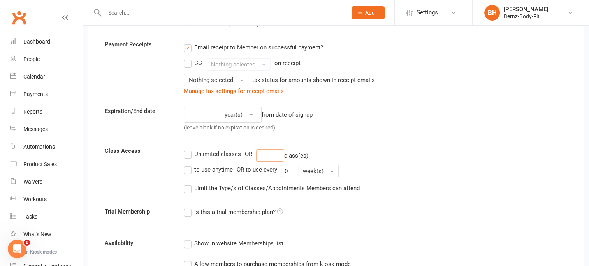
click at [276, 156] on input "number" at bounding box center [270, 155] width 28 height 12
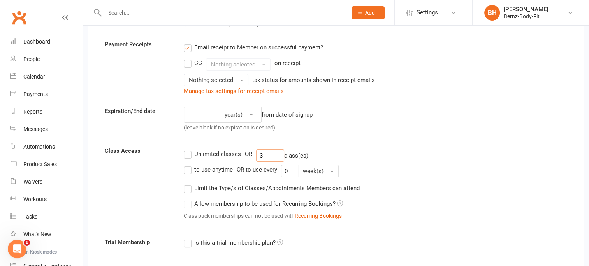
type input "3"
click at [287, 168] on input "0" at bounding box center [289, 171] width 17 height 12
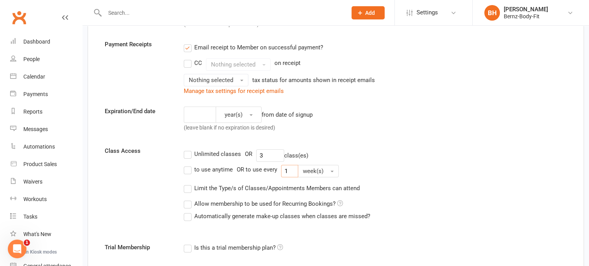
type input "1"
click at [420, 151] on div "Unlimited classes OR 3 class(es)" at bounding box center [375, 155] width 383 height 12
click at [263, 155] on input "3" at bounding box center [270, 155] width 28 height 12
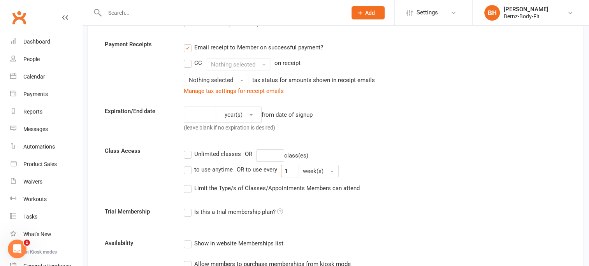
click at [288, 171] on input "1" at bounding box center [289, 171] width 17 height 12
click at [187, 186] on label "Limit the Type/s of Classes/Appointments Members can attend" at bounding box center [272, 188] width 176 height 9
click at [187, 184] on input "Limit the Type/s of Classes/Appointments Members can attend" at bounding box center [186, 184] width 5 height 0
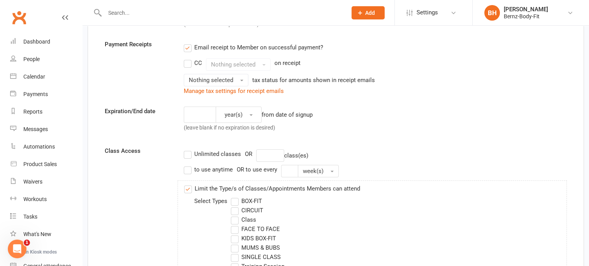
click at [234, 247] on label "MUMS & BUBS" at bounding box center [255, 247] width 49 height 9
click at [234, 243] on input "MUMS & BUBS" at bounding box center [233, 243] width 5 height 0
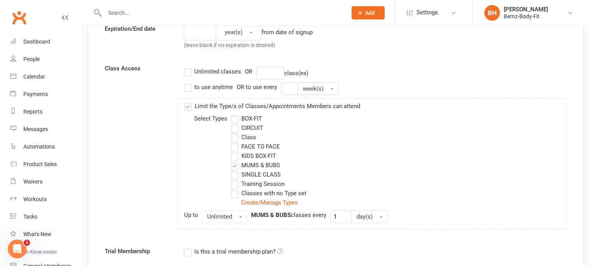
scroll to position [233, 0]
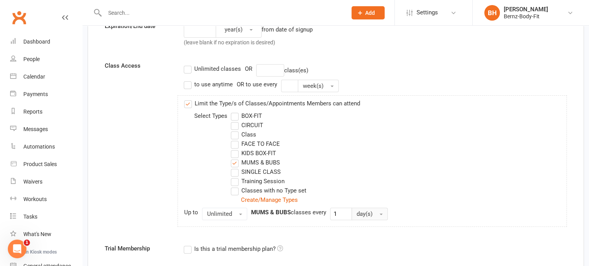
click at [378, 212] on button "day(s)" at bounding box center [370, 214] width 36 height 12
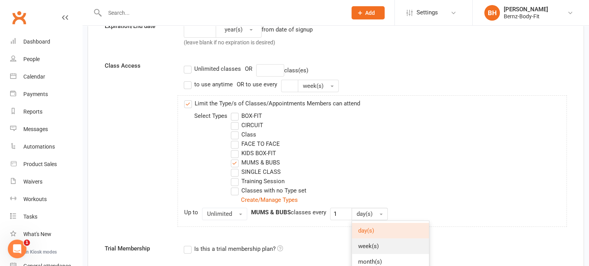
click at [368, 245] on span "week(s)" at bounding box center [368, 246] width 21 height 7
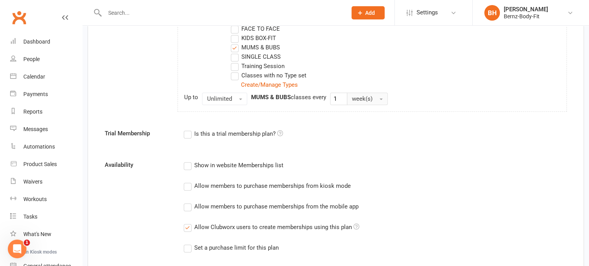
scroll to position [349, 0]
click at [188, 164] on label "Show in website Memberships list" at bounding box center [234, 164] width 100 height 9
click at [188, 160] on input "Show in website Memberships list" at bounding box center [186, 160] width 5 height 0
click at [188, 182] on label "Allow members to purchase memberships from kiosk mode" at bounding box center [267, 185] width 167 height 9
click at [188, 181] on input "Allow members to purchase memberships from kiosk mode" at bounding box center [186, 181] width 5 height 0
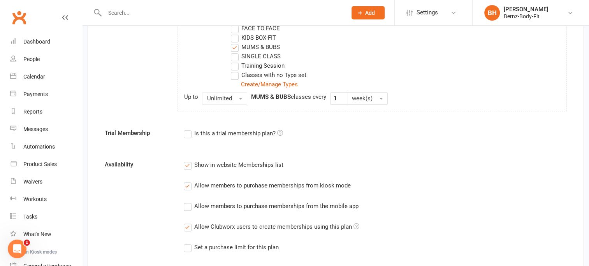
click at [188, 206] on label "Allow members to purchase memberships from the mobile app" at bounding box center [271, 206] width 175 height 9
click at [188, 202] on input "Allow members to purchase memberships from the mobile app" at bounding box center [186, 202] width 5 height 0
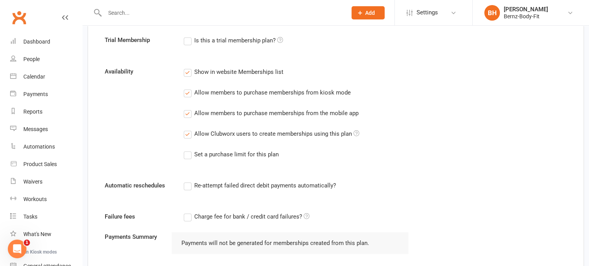
scroll to position [442, 0]
click at [187, 182] on label "Re-attempt failed direct debit payments automatically?" at bounding box center [260, 185] width 152 height 9
click at [187, 181] on input "Re-attempt failed direct debit payments automatically?" at bounding box center [186, 181] width 5 height 0
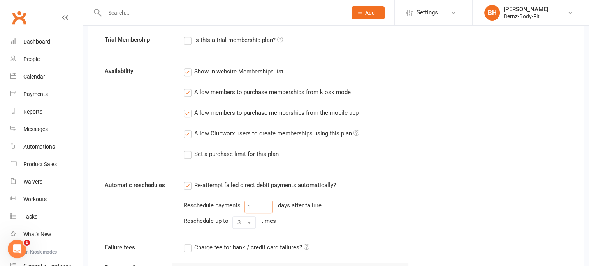
click at [250, 204] on input "1" at bounding box center [258, 207] width 28 height 12
type input "3"
click at [377, 214] on div "Re-attempt failed direct debit payments automatically? Reschedule payments 3 da…" at bounding box center [296, 206] width 237 height 51
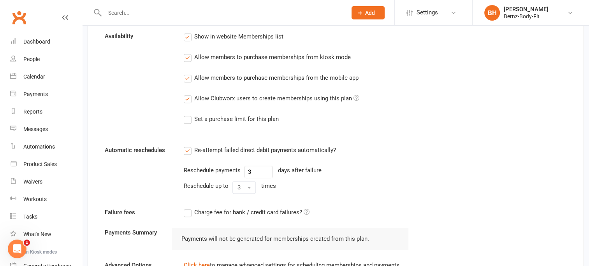
click at [190, 210] on label "Charge fee for bank / credit card failures?" at bounding box center [247, 212] width 126 height 9
click at [190, 208] on input "Charge fee for bank / credit card failures?" at bounding box center [247, 208] width 126 height 0
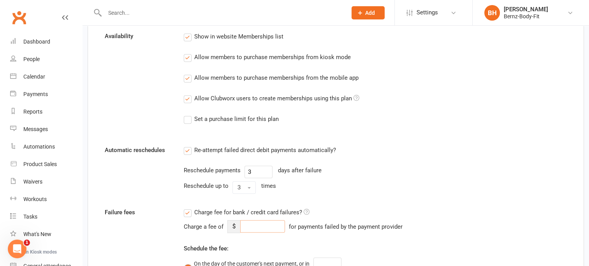
click at [249, 224] on input "number" at bounding box center [262, 226] width 45 height 12
type input "9.90"
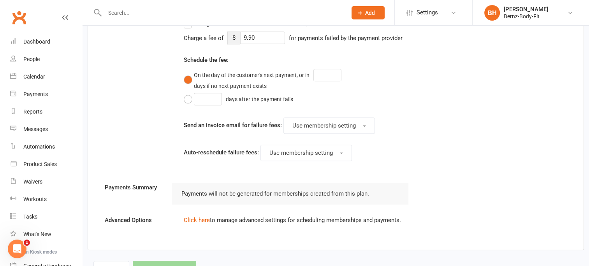
scroll to position [673, 0]
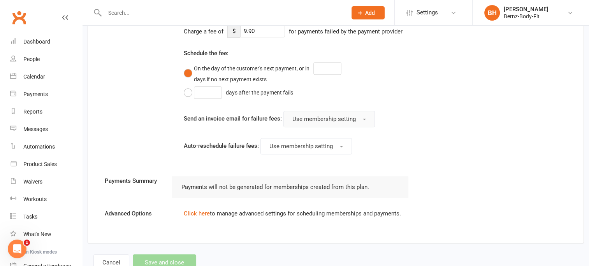
click at [313, 116] on span "Use membership setting" at bounding box center [323, 119] width 63 height 7
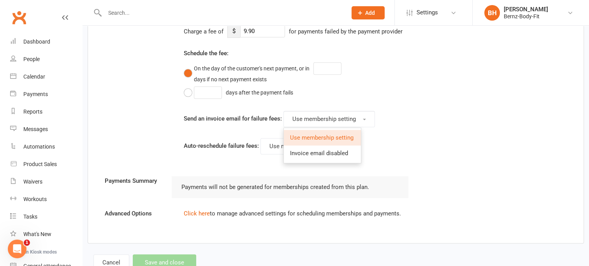
click at [318, 135] on span "Use membership setting" at bounding box center [321, 137] width 63 height 7
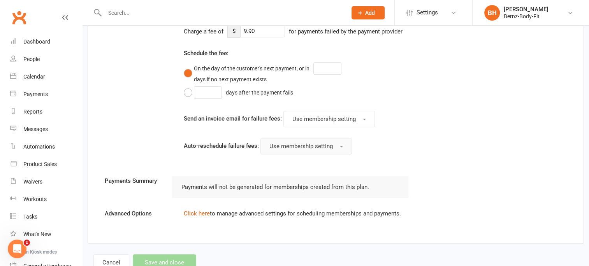
click at [286, 144] on span "Use membership setting" at bounding box center [300, 146] width 63 height 7
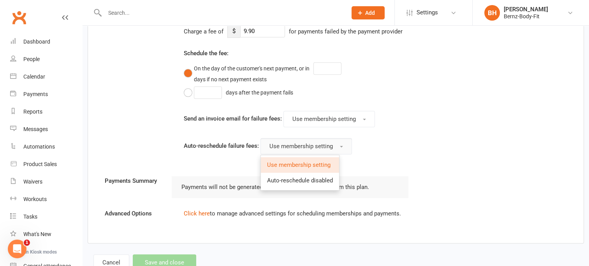
click at [286, 144] on span "Use membership setting" at bounding box center [300, 146] width 63 height 7
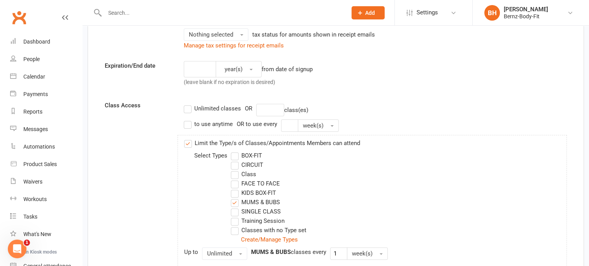
scroll to position [123, 0]
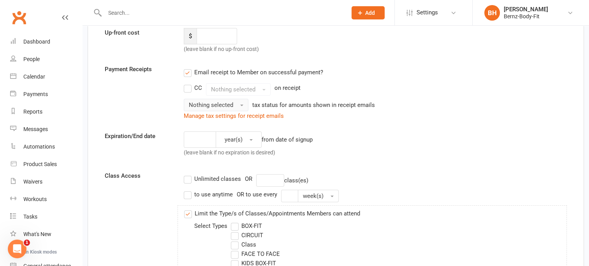
click at [238, 103] on button "Nothing selected" at bounding box center [216, 105] width 65 height 12
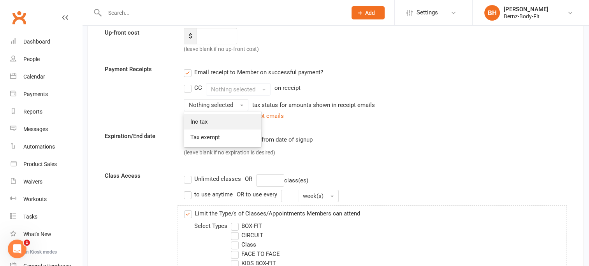
click at [211, 121] on link "Inc tax" at bounding box center [222, 122] width 77 height 16
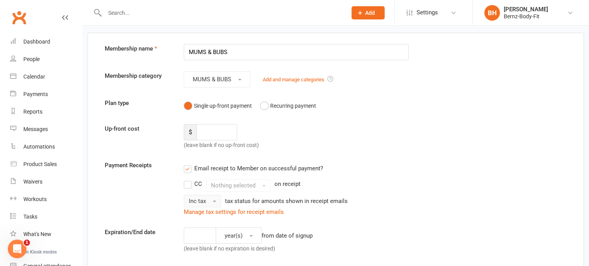
scroll to position [26, 0]
click at [265, 103] on button "Recurring payment" at bounding box center [288, 106] width 56 height 15
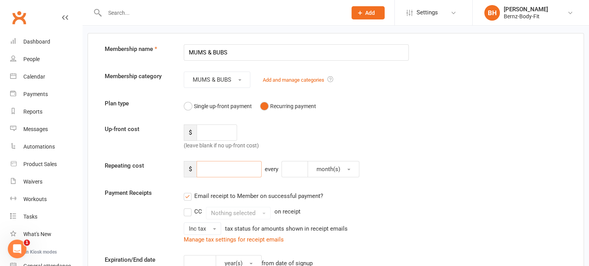
click at [213, 170] on input "number" at bounding box center [229, 169] width 65 height 16
type input "40"
click at [301, 166] on input "number" at bounding box center [294, 169] width 26 height 16
type input "1"
click at [352, 169] on button "month(s)" at bounding box center [334, 169] width 52 height 16
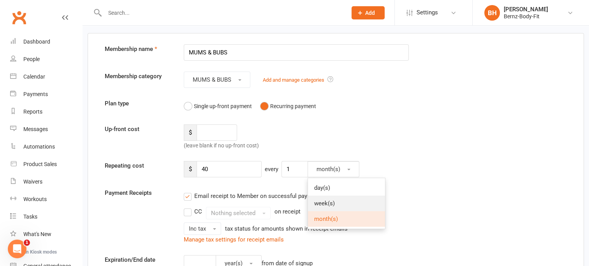
click at [336, 201] on link "week(s)" at bounding box center [346, 204] width 77 height 16
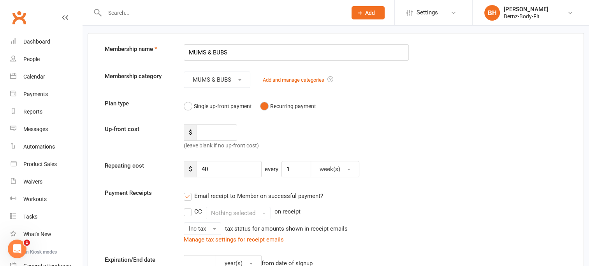
click at [406, 164] on div "$ 40 every 1 week(s)" at bounding box center [355, 169] width 355 height 16
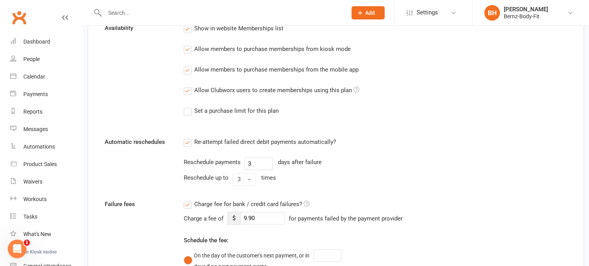
scroll to position [397, 0]
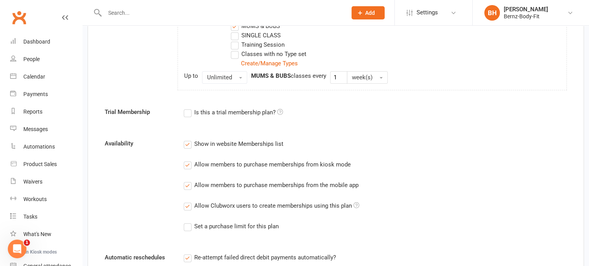
click at [190, 225] on label "Set a purchase limit for this plan" at bounding box center [231, 226] width 95 height 9
click at [189, 222] on input "Set a purchase limit for this plan" at bounding box center [186, 222] width 5 height 0
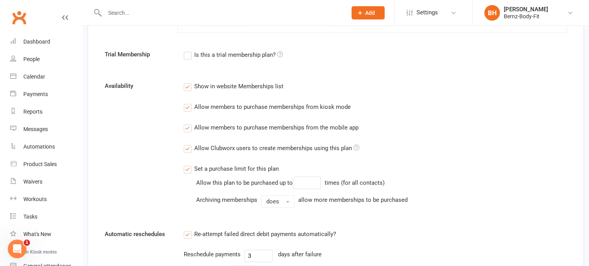
scroll to position [452, 0]
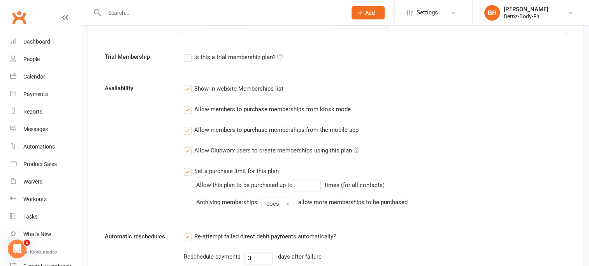
click at [188, 171] on label "Set a purchase limit for this plan" at bounding box center [231, 171] width 95 height 9
click at [188, 167] on input "Set a purchase limit for this plan" at bounding box center [186, 167] width 5 height 0
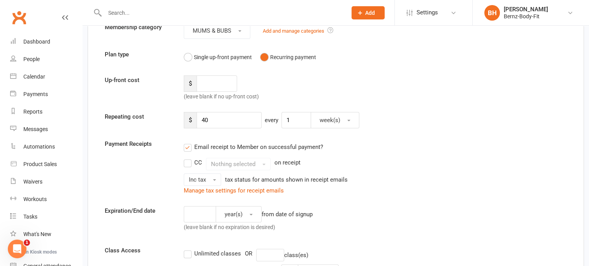
scroll to position [0, 0]
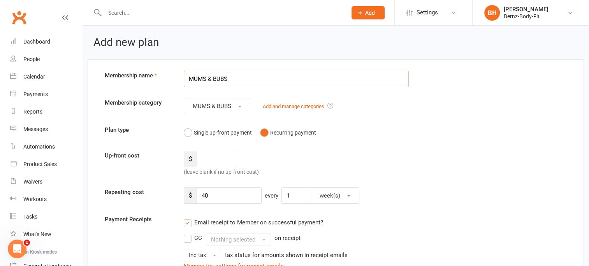
click at [280, 80] on input "MUMS & BUBS" at bounding box center [296, 79] width 225 height 16
click at [376, 134] on div "Single up-front payment Recurring payment" at bounding box center [296, 132] width 225 height 15
click at [235, 79] on input "MUMS & BUBS" at bounding box center [296, 79] width 225 height 16
type input "MUMS & BUBS MEMBER"
click at [434, 155] on div "Up-front cost $ (leave blank if no up-front cost)" at bounding box center [336, 164] width 474 height 26
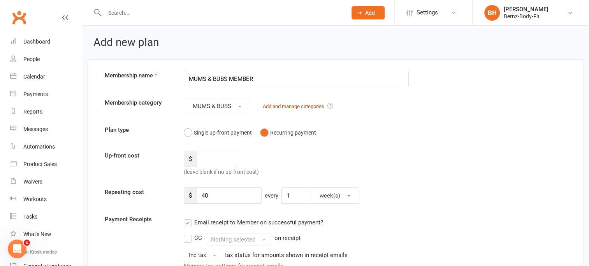
click at [313, 104] on link "Add and manage categories" at bounding box center [294, 107] width 62 height 6
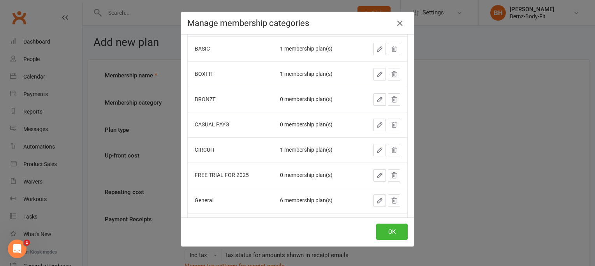
scroll to position [199, 0]
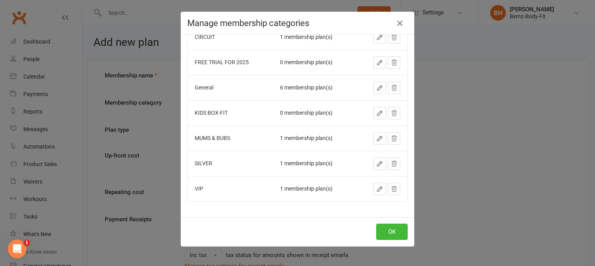
click at [376, 137] on icon "button" at bounding box center [379, 138] width 7 height 7
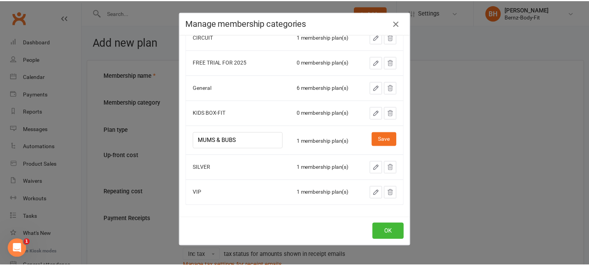
scroll to position [202, 0]
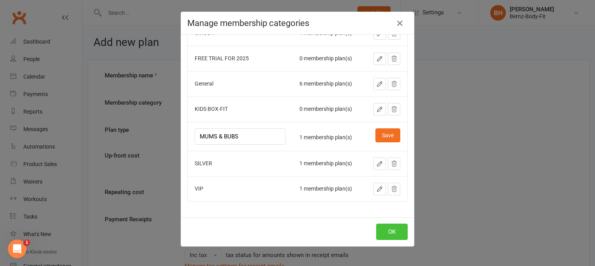
click at [389, 232] on button "OK" at bounding box center [392, 232] width 32 height 16
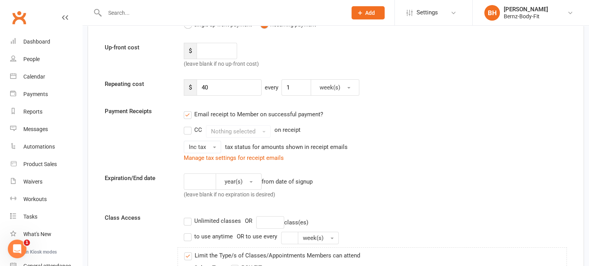
scroll to position [0, 0]
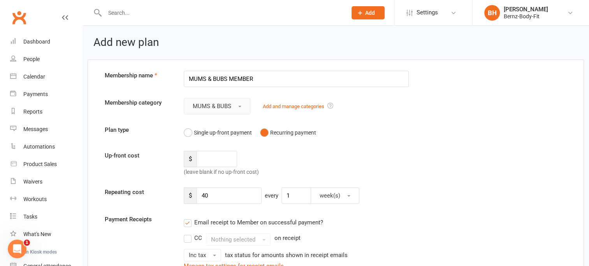
click at [228, 103] on span "MUMS & BUBS" at bounding box center [212, 106] width 39 height 7
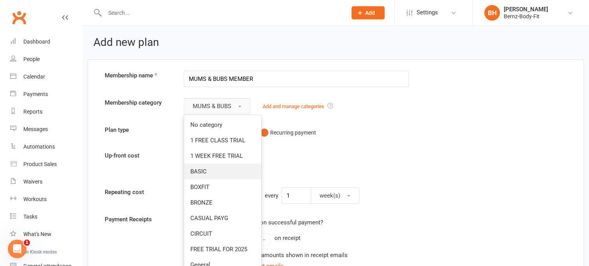
scroll to position [111, 0]
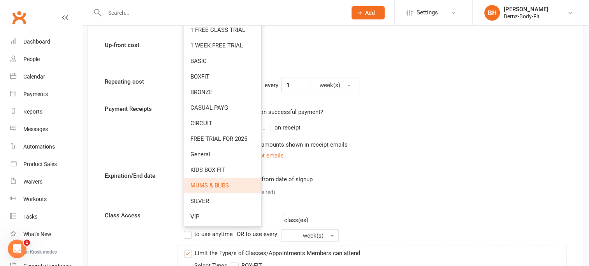
click at [381, 139] on div "Inc tax tax status for amounts shown in receipt emails" at bounding box center [296, 145] width 225 height 12
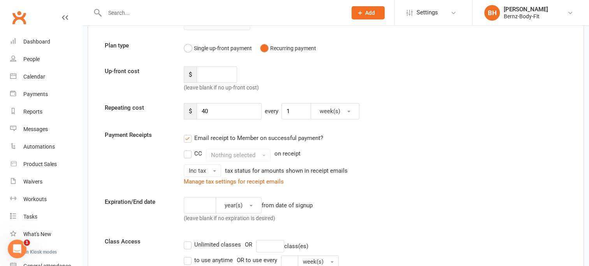
scroll to position [84, 0]
click at [188, 154] on label "CC" at bounding box center [193, 153] width 18 height 9
click at [188, 149] on input "CC" at bounding box center [186, 149] width 5 height 0
click at [248, 153] on span "Nothing selected" at bounding box center [233, 155] width 44 height 7
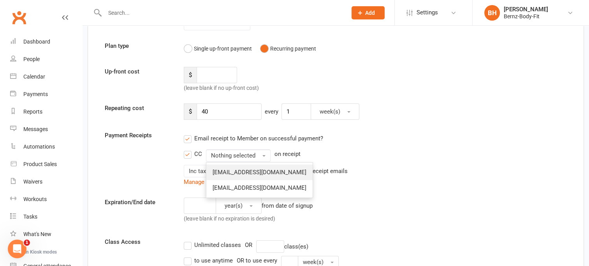
click at [244, 174] on span "bernzbodyfit@gmail.com" at bounding box center [260, 172] width 94 height 7
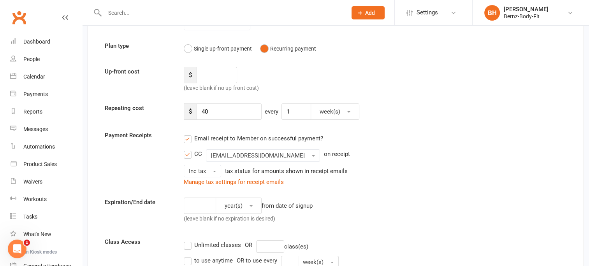
click at [408, 168] on div "Inc tax tax status for amounts shown in receipt emails" at bounding box center [296, 171] width 225 height 12
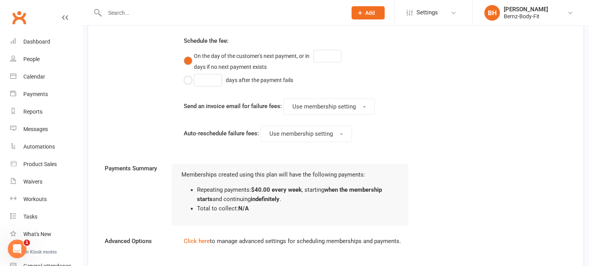
scroll to position [711, 0]
click at [205, 79] on input "number" at bounding box center [208, 81] width 28 height 12
type input "3"
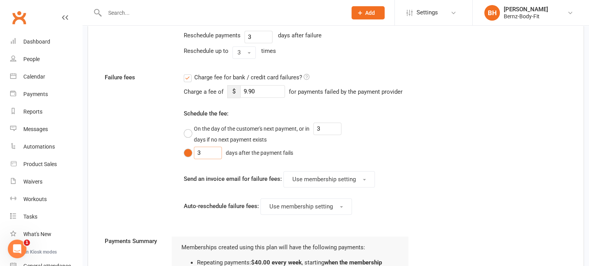
scroll to position [641, 0]
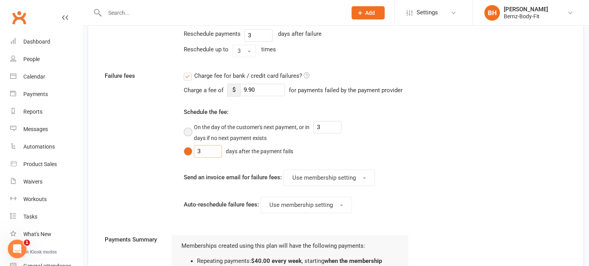
type input "3"
click at [187, 132] on button "On the day of the customer's next payment, or in 3 days if no next payment exis…" at bounding box center [293, 132] width 219 height 24
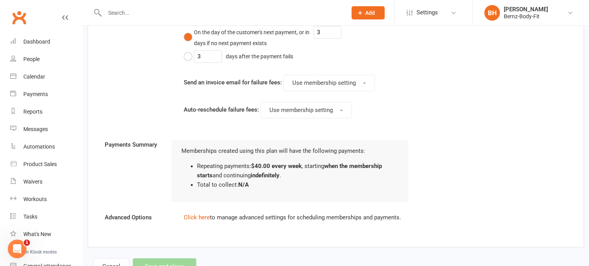
scroll to position [737, 0]
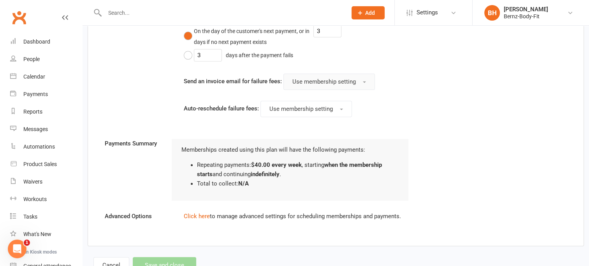
click at [339, 78] on span "Use membership setting" at bounding box center [323, 81] width 63 height 7
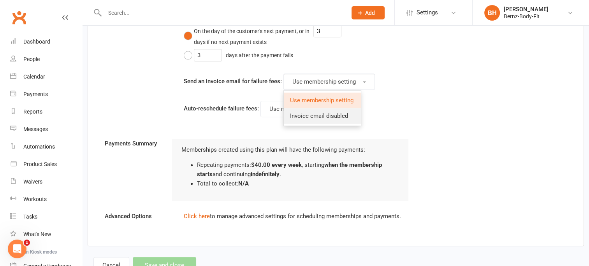
click at [336, 115] on span "Invoice email disabled" at bounding box center [319, 116] width 58 height 7
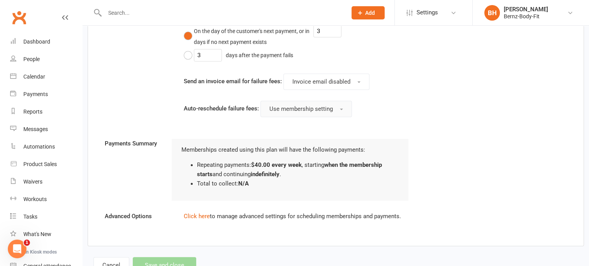
click at [321, 105] on span "Use membership setting" at bounding box center [300, 108] width 63 height 7
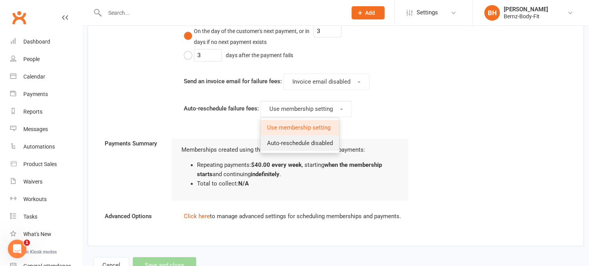
click at [311, 143] on span "Auto-reschedule disabled" at bounding box center [300, 143] width 66 height 7
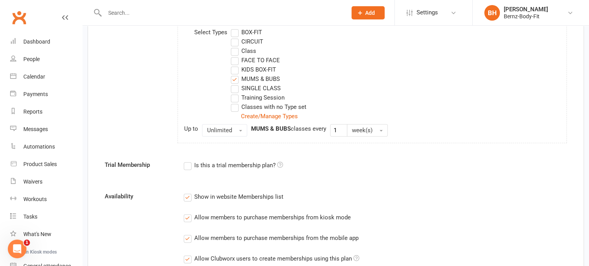
scroll to position [331, 0]
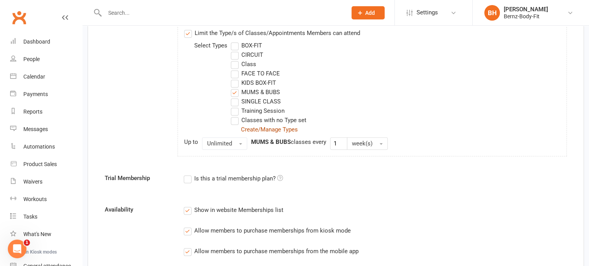
click at [273, 127] on link "Create/Manage Types" at bounding box center [269, 129] width 57 height 7
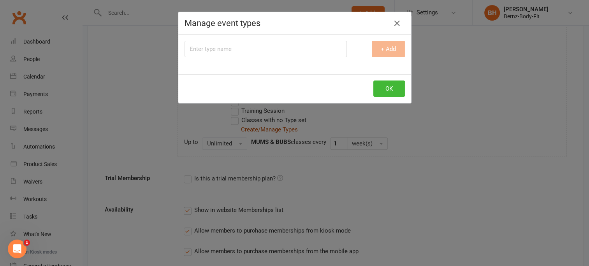
scroll to position [0, 0]
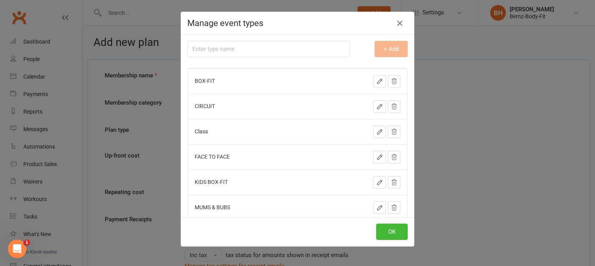
click at [376, 206] on icon "button" at bounding box center [379, 207] width 7 height 7
click at [380, 209] on button "Save" at bounding box center [387, 210] width 25 height 14
click at [394, 232] on button "OK" at bounding box center [392, 232] width 32 height 16
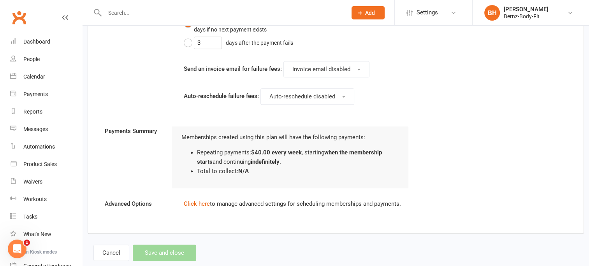
scroll to position [764, 0]
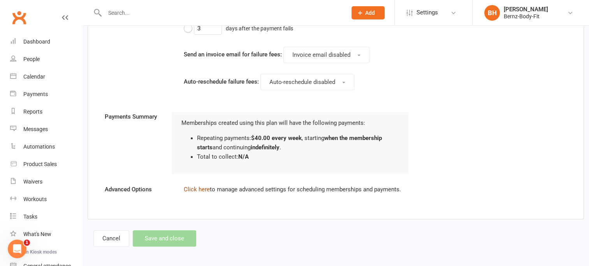
click at [202, 186] on link "Click here" at bounding box center [197, 189] width 26 height 7
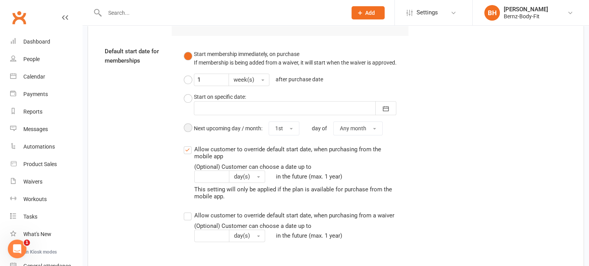
scroll to position [911, 0]
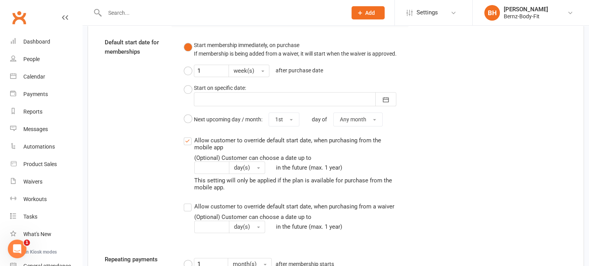
click at [188, 139] on label "Allow customer to override default start date, when purchasing from the mobile …" at bounding box center [290, 163] width 213 height 55
click at [188, 136] on input "Allow customer to override default start date, when purchasing from the mobile …" at bounding box center [186, 136] width 5 height 0
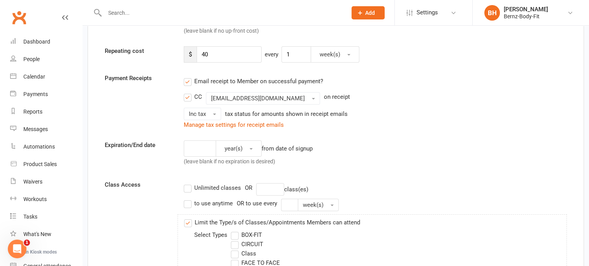
scroll to position [113, 0]
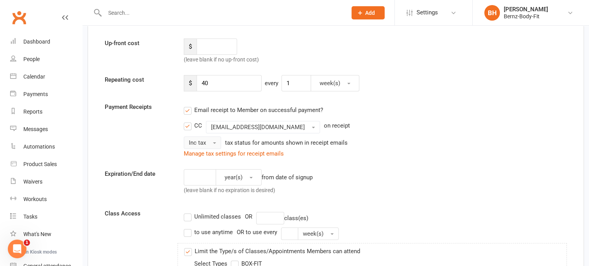
click at [213, 142] on span "button" at bounding box center [214, 143] width 3 height 2
click at [278, 154] on link "Manage tax settings for receipt emails" at bounding box center [234, 153] width 100 height 7
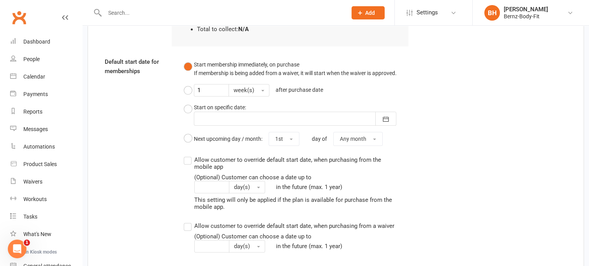
scroll to position [1004, 0]
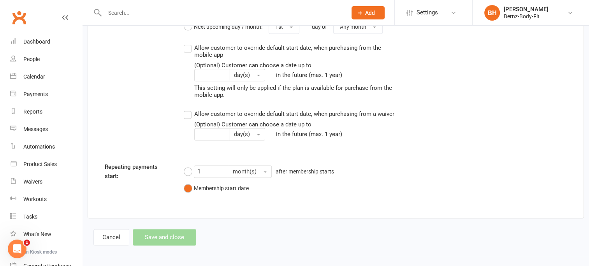
click at [296, 192] on div "1 month(s) after membership starts Membership start date" at bounding box center [296, 178] width 225 height 33
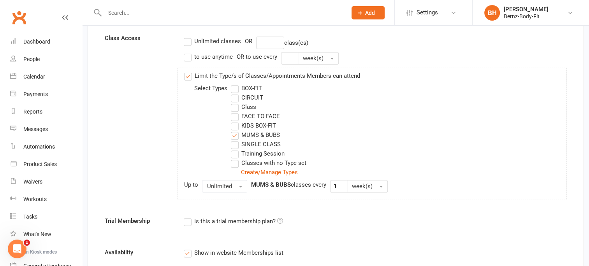
scroll to position [288, 0]
click at [235, 105] on label "Class" at bounding box center [243, 106] width 25 height 9
click at [235, 102] on input "Class" at bounding box center [233, 102] width 5 height 0
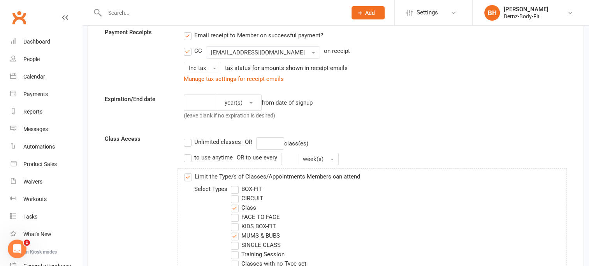
scroll to position [188, 0]
click at [235, 204] on label "Class" at bounding box center [243, 206] width 25 height 9
click at [235, 202] on input "Class" at bounding box center [233, 202] width 5 height 0
click at [235, 204] on label "Class" at bounding box center [243, 206] width 25 height 9
click at [235, 202] on input "Class" at bounding box center [233, 202] width 5 height 0
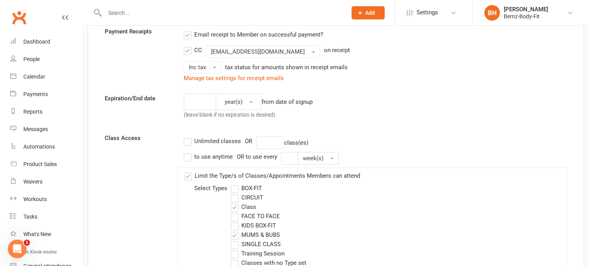
click at [235, 235] on label "MUMS & BUBS" at bounding box center [255, 234] width 49 height 9
click at [235, 230] on input "MUMS & BUBS" at bounding box center [233, 230] width 5 height 0
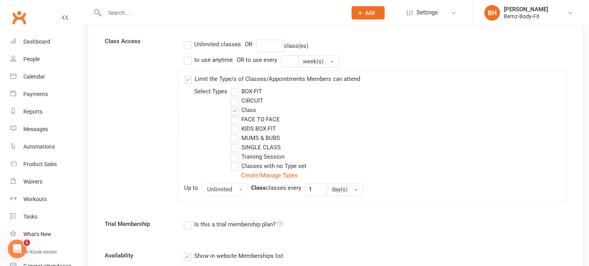
scroll to position [264, 0]
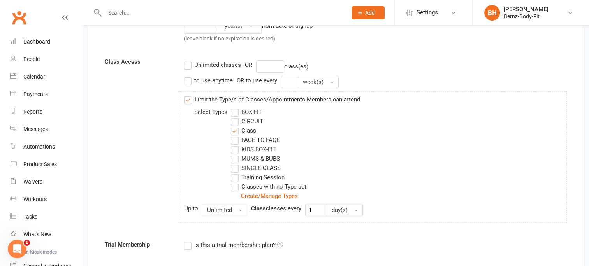
click at [235, 158] on label "MUMS & BUBS" at bounding box center [255, 158] width 49 height 9
click at [235, 154] on input "MUMS & BUBS" at bounding box center [233, 154] width 5 height 0
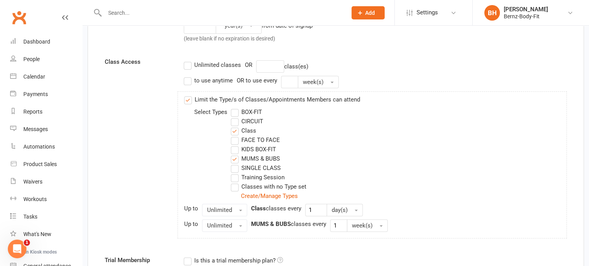
click at [235, 129] on label "Class" at bounding box center [243, 130] width 25 height 9
click at [235, 126] on input "Class" at bounding box center [233, 126] width 5 height 0
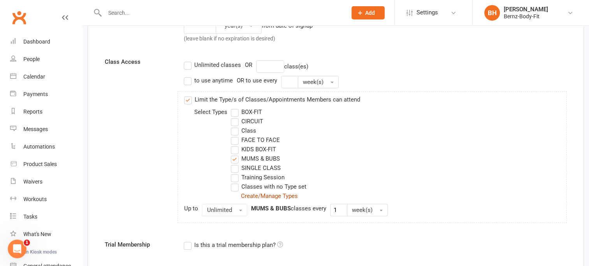
click at [276, 194] on link "Create/Manage Types" at bounding box center [269, 196] width 57 height 7
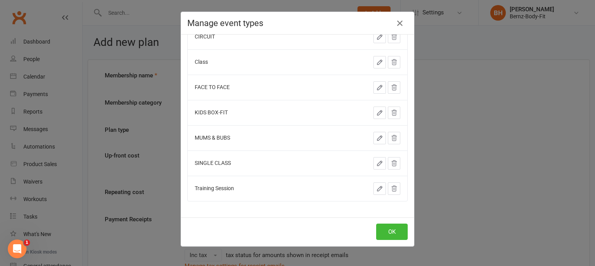
scroll to position [0, 0]
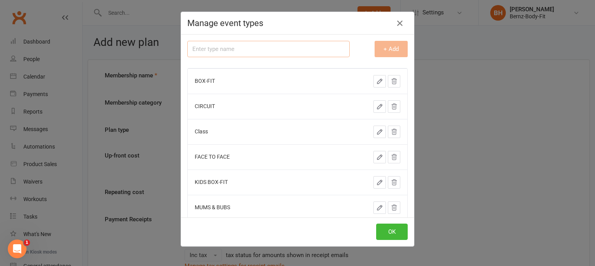
click at [221, 47] on input "text" at bounding box center [268, 49] width 162 height 16
click at [380, 48] on button "+ Add" at bounding box center [391, 49] width 33 height 16
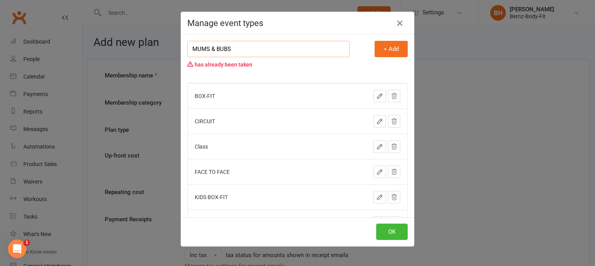
click at [239, 47] on input "MUMS & BUBS" at bounding box center [268, 49] width 162 height 16
type input "MUMS & BUBS MEMBERSHIP"
click at [382, 48] on button "+ Add" at bounding box center [391, 49] width 33 height 16
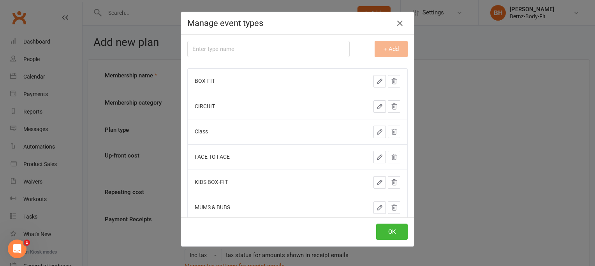
scroll to position [95, 0]
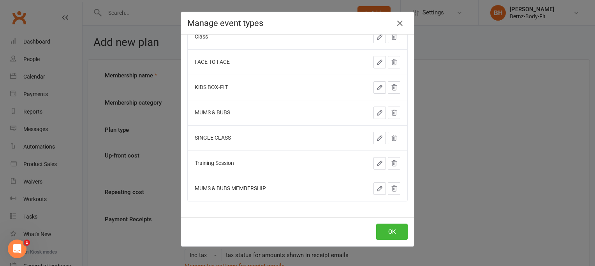
click at [248, 186] on span "MUMS & BUBS MEMBERSHIP" at bounding box center [230, 188] width 71 height 6
click at [376, 189] on icon "button" at bounding box center [379, 188] width 7 height 7
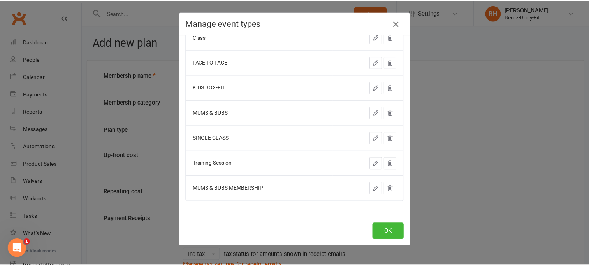
scroll to position [98, 0]
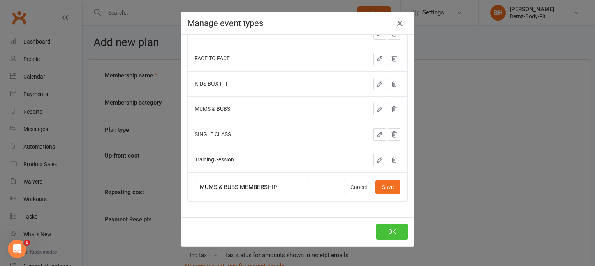
click at [390, 229] on button "OK" at bounding box center [392, 232] width 32 height 16
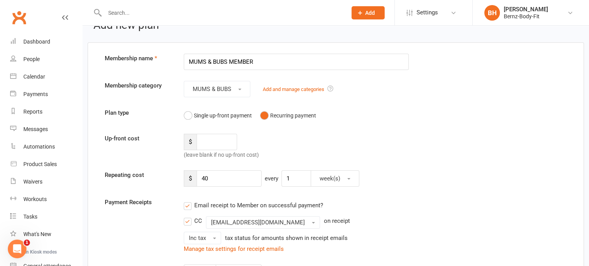
scroll to position [18, 0]
click at [237, 88] on button "MUMS & BUBS" at bounding box center [217, 89] width 67 height 16
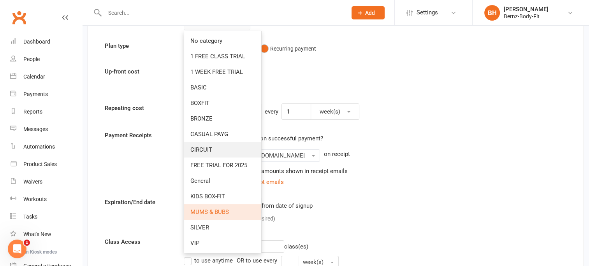
scroll to position [84, 0]
click at [200, 177] on span "General" at bounding box center [200, 180] width 20 height 7
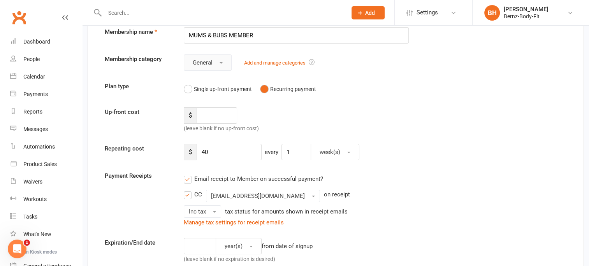
scroll to position [0, 0]
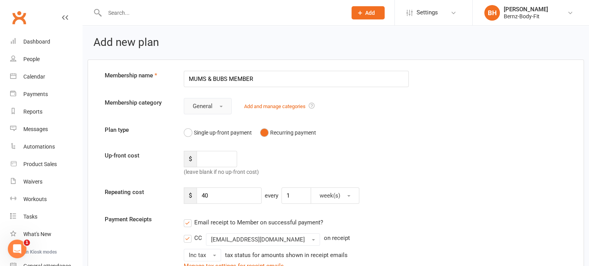
click at [223, 104] on button "General" at bounding box center [208, 106] width 48 height 16
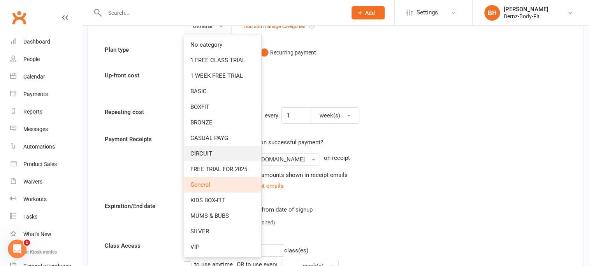
scroll to position [83, 0]
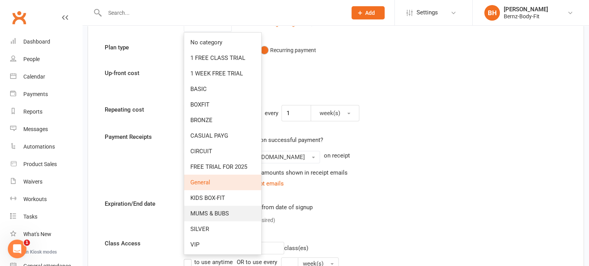
click at [226, 212] on span "MUMS & BUBS" at bounding box center [209, 213] width 39 height 7
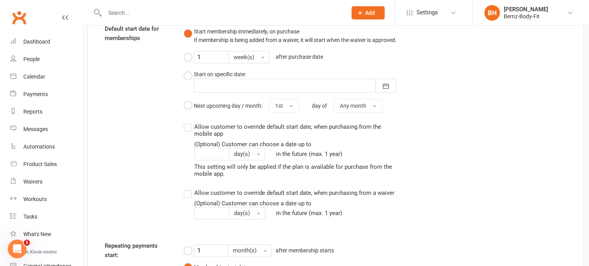
scroll to position [1013, 0]
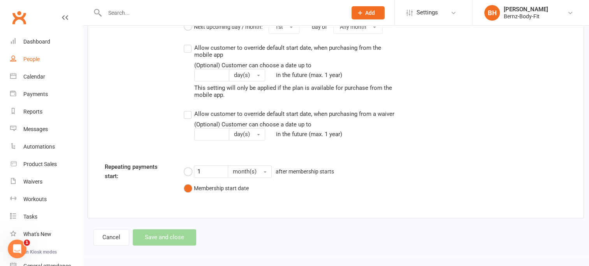
click at [30, 59] on div "People" at bounding box center [31, 59] width 16 height 6
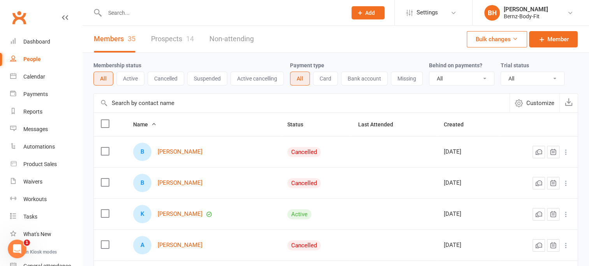
click at [129, 13] on input "text" at bounding box center [221, 12] width 239 height 11
type input "M"
click at [557, 37] on span "Member" at bounding box center [557, 39] width 21 height 9
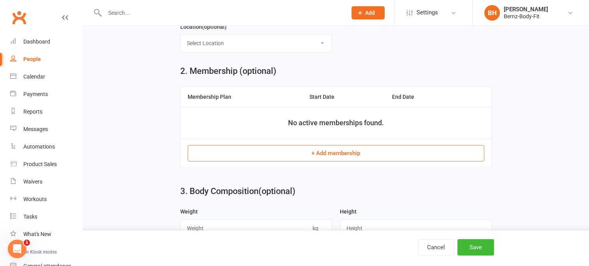
scroll to position [274, 0]
click at [332, 150] on button "+ Add membership" at bounding box center [336, 153] width 297 height 16
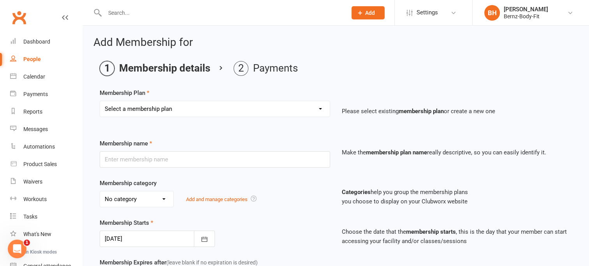
click at [216, 109] on select "Select a membership plan Create new Membership Plan UNLIMITED MEMBER Kata Train…" at bounding box center [215, 109] width 230 height 16
select select "0"
click at [100, 101] on select "Select a membership plan Create new Membership Plan UNLIMITED MEMBER Kata Train…" at bounding box center [215, 109] width 230 height 16
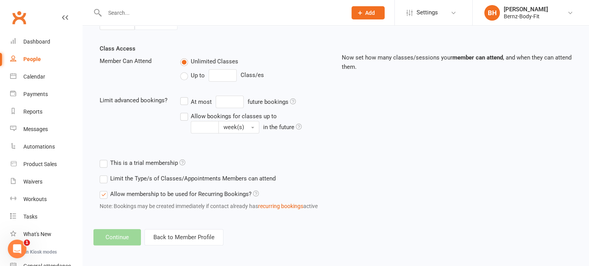
scroll to position [97, 0]
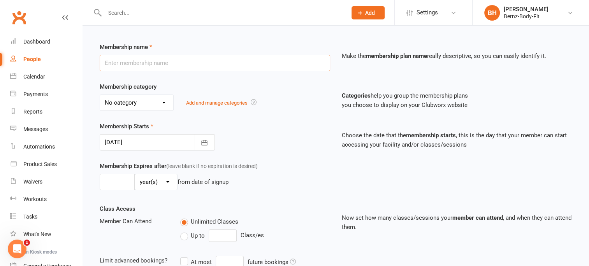
click at [160, 60] on input "text" at bounding box center [215, 63] width 230 height 16
type input "MUMS & BUBS"
click at [149, 61] on input "MUMS & BUBS" at bounding box center [215, 63] width 230 height 16
click at [133, 140] on div at bounding box center [157, 142] width 115 height 16
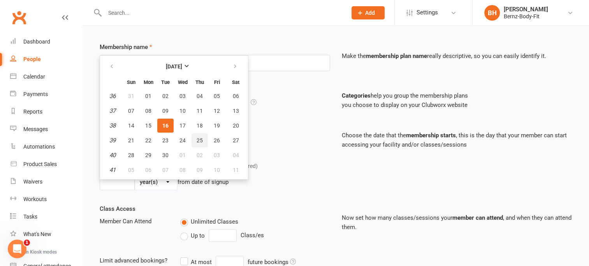
click at [198, 137] on span "25" at bounding box center [200, 140] width 6 height 6
type input "25 Sep 2025"
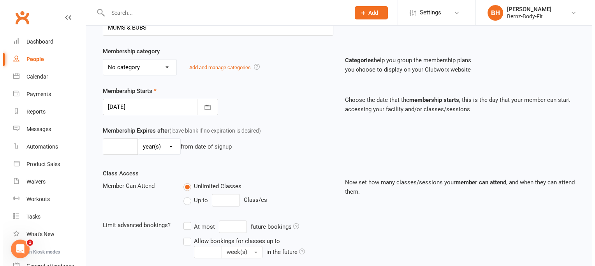
scroll to position [134, 0]
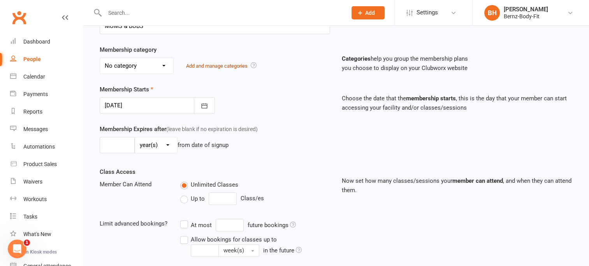
click at [210, 64] on link "Add and manage categories" at bounding box center [217, 66] width 62 height 6
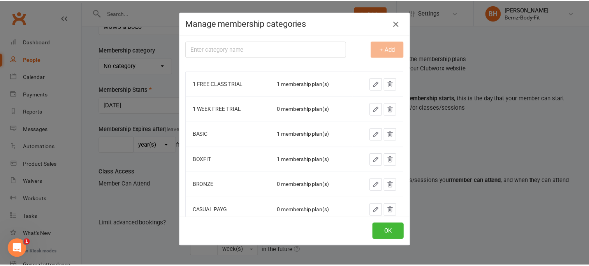
scroll to position [0, 0]
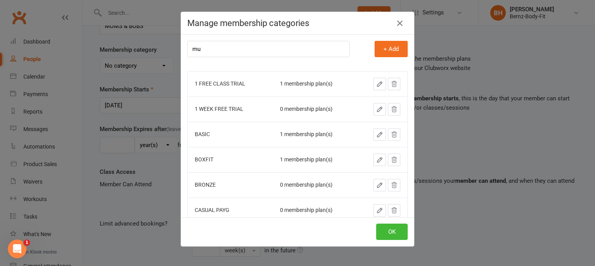
type input "MUMS & BUBS"
click at [392, 234] on button "OK" at bounding box center [392, 232] width 32 height 16
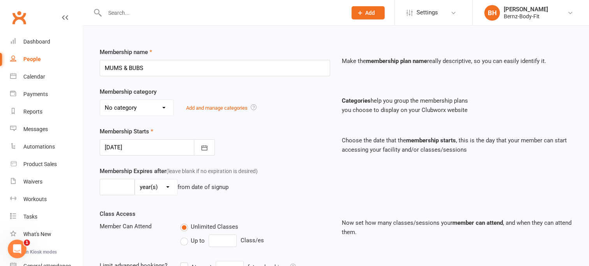
scroll to position [97, 0]
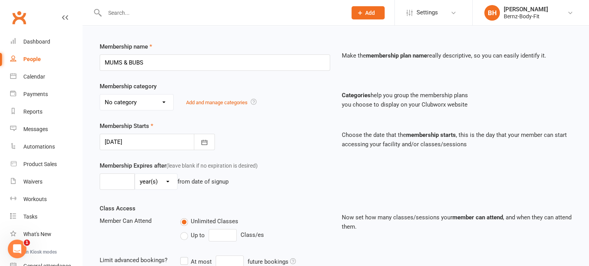
click at [164, 103] on select "No category 1 FREE CLASS TRIAL 1 WEEK FREE TRIAL BASIC BOXFIT BRONZE CASUAL PAY…" at bounding box center [136, 103] width 73 height 16
select select "10"
click at [100, 95] on select "No category 1 FREE CLASS TRIAL 1 WEEK FREE TRIAL BASIC BOXFIT BRONZE CASUAL PAY…" at bounding box center [136, 103] width 73 height 16
click at [239, 137] on div "Membership Starts 25 Sep 2025 September 2025 Sun Mon Tue Wed Thu Fri Sat 36 31 …" at bounding box center [215, 135] width 242 height 29
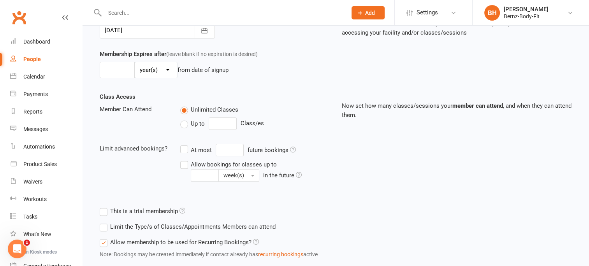
scroll to position [257, 0]
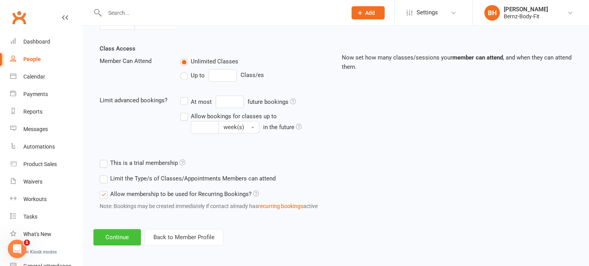
click at [117, 237] on button "Continue" at bounding box center [116, 237] width 47 height 16
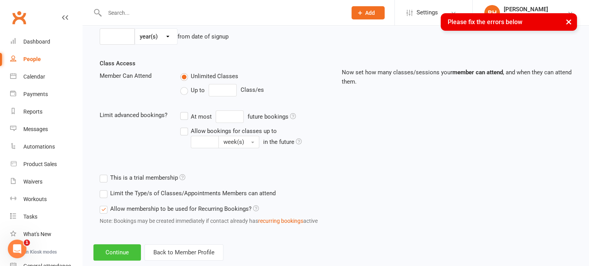
scroll to position [0, 0]
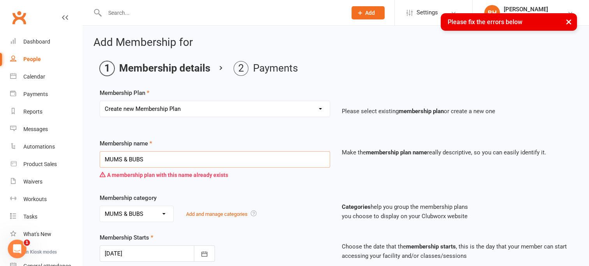
click at [149, 157] on input "MUMS & BUBS" at bounding box center [215, 159] width 230 height 16
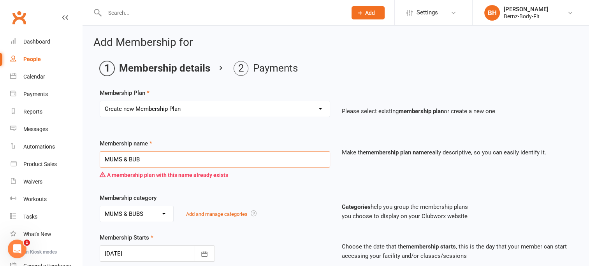
type input "MUMS & BUBS"
click at [335, 66] on ol "Membership details Payments" at bounding box center [336, 68] width 472 height 15
click at [36, 58] on div "People" at bounding box center [32, 59] width 18 height 6
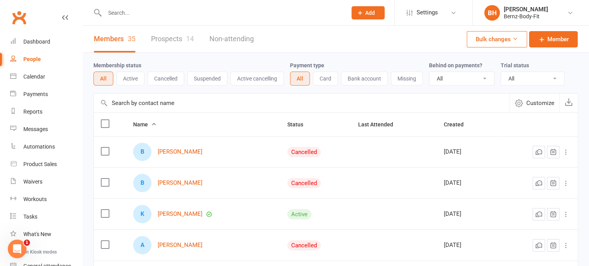
click at [134, 11] on input "text" at bounding box center [221, 12] width 239 height 11
type input "M"
click at [372, 10] on span "Add" at bounding box center [370, 13] width 10 height 6
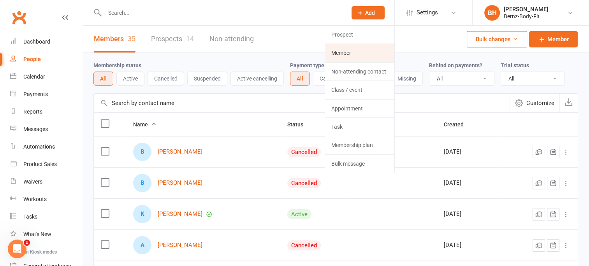
click at [348, 53] on link "Member" at bounding box center [359, 53] width 69 height 18
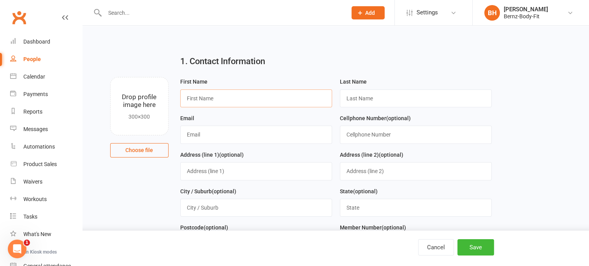
click at [204, 98] on input "text" at bounding box center [256, 99] width 152 height 18
type input "Maddy"
type input "Rutter"
type input "m_cowan4@hotmail.com"
type input "0478134354"
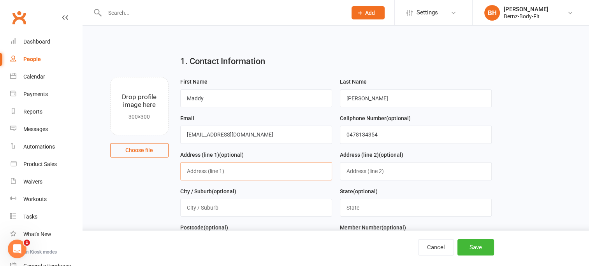
type input "30 Dobie Street"
type input "Grafton"
type input "nsw"
type input "2460"
type input "001289"
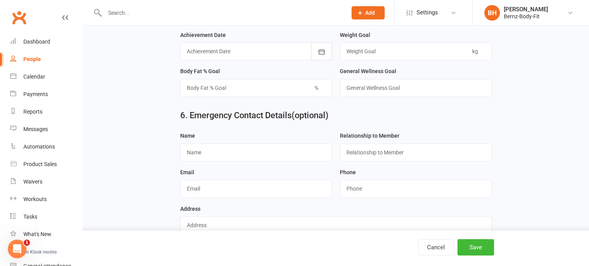
scroll to position [768, 0]
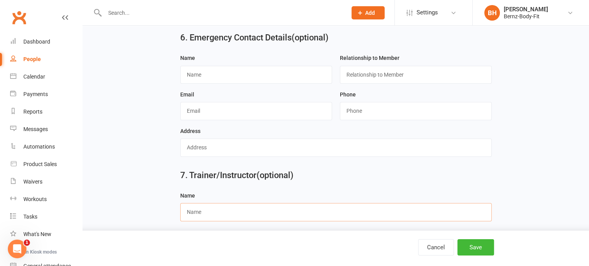
click at [241, 208] on input "text" at bounding box center [335, 212] width 311 height 18
type input "BERNADETTE HOWSON"
click at [473, 246] on button "Save" at bounding box center [475, 247] width 37 height 16
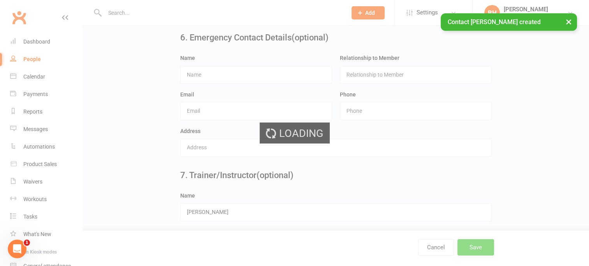
scroll to position [0, 0]
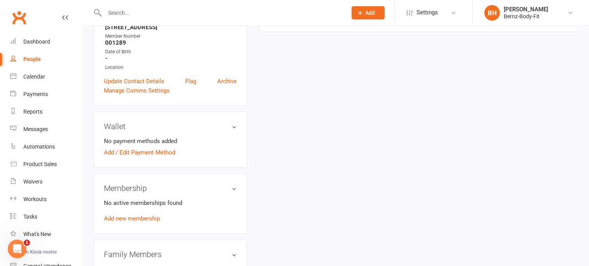
scroll to position [176, 0]
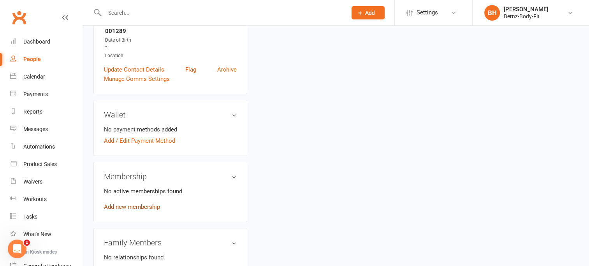
click at [144, 206] on link "Add new membership" at bounding box center [132, 207] width 56 height 7
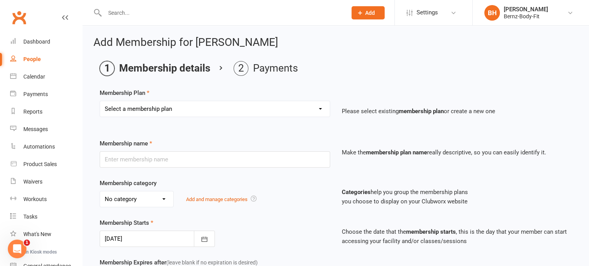
click at [174, 105] on select "Select a membership plan Create new Membership Plan UNLIMITED MEMBER Kata Train…" at bounding box center [215, 109] width 230 height 16
click at [135, 158] on input "text" at bounding box center [215, 159] width 230 height 16
type input "MUMS & BUBS"
click at [158, 110] on select "Select a membership plan Create new Membership Plan UNLIMITED MEMBER Kata Train…" at bounding box center [215, 109] width 230 height 16
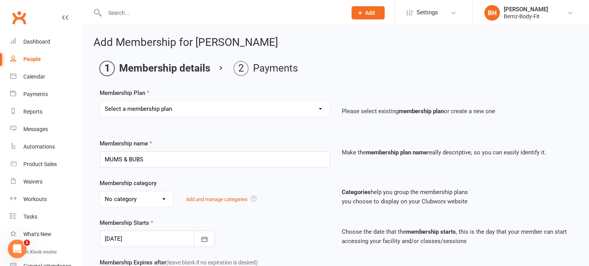
click at [266, 88] on div "Membership Plan Select a membership plan Create new Membership Plan UNLIMITED M…" at bounding box center [336, 108] width 472 height 40
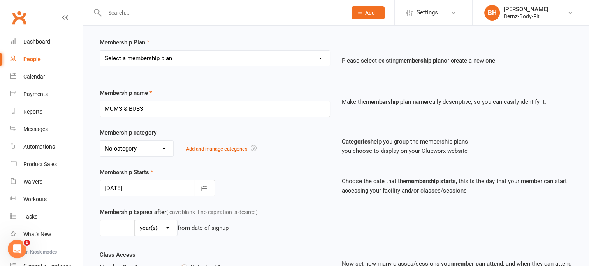
scroll to position [56, 0]
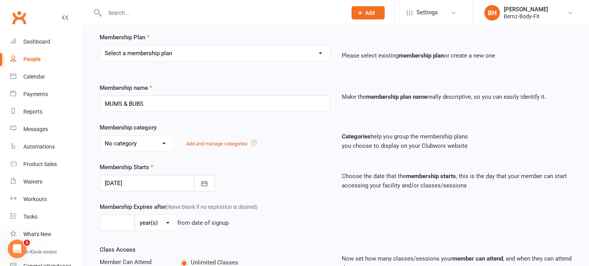
click at [165, 142] on select "No category 1 FREE CLASS TRIAL 1 WEEK FREE TRIAL BASIC BOXFIT BRONZE CASUAL PAY…" at bounding box center [136, 144] width 73 height 16
select select "10"
click at [100, 136] on select "No category 1 FREE CLASS TRIAL 1 WEEK FREE TRIAL BASIC BOXFIT BRONZE CASUAL PAY…" at bounding box center [136, 144] width 73 height 16
click at [271, 161] on div "Membership category No category 1 FREE CLASS TRIAL 1 WEEK FREE TRIAL BASIC BOXF…" at bounding box center [336, 143] width 484 height 40
click at [124, 183] on div at bounding box center [157, 183] width 115 height 16
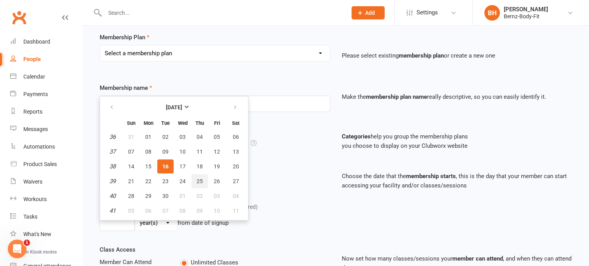
click at [200, 178] on span "25" at bounding box center [200, 181] width 6 height 6
type input "25 Sep 2025"
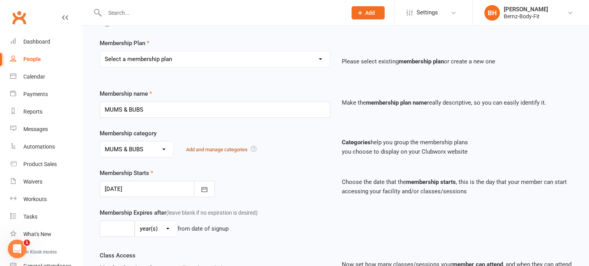
scroll to position [48, 0]
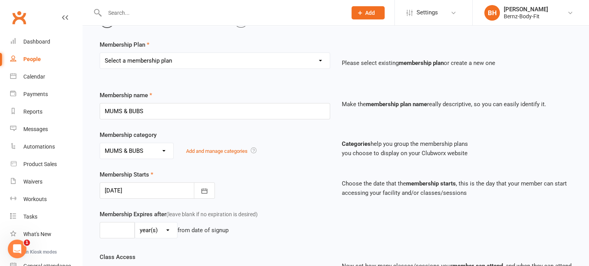
click at [230, 61] on select "Select a membership plan Create new Membership Plan UNLIMITED MEMBER Kata Train…" at bounding box center [215, 61] width 230 height 16
click at [290, 166] on div "Membership category No category 1 FREE CLASS TRIAL 1 WEEK FREE TRIAL BASIC BOXF…" at bounding box center [336, 150] width 484 height 40
click at [171, 60] on select "Select a membership plan Create new Membership Plan UNLIMITED MEMBER Kata Train…" at bounding box center [215, 61] width 230 height 16
select select "0"
click at [100, 53] on select "Select a membership plan Create new Membership Plan UNLIMITED MEMBER Kata Train…" at bounding box center [215, 61] width 230 height 16
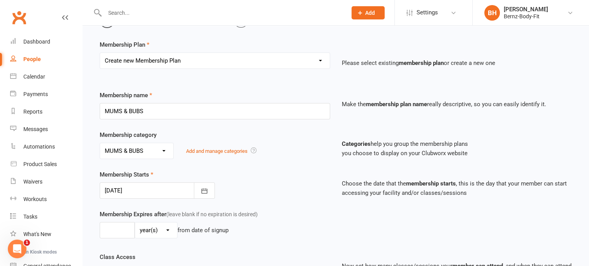
click at [190, 59] on select "Select a membership plan Create new Membership Plan UNLIMITED MEMBER Kata Train…" at bounding box center [215, 61] width 230 height 16
click at [213, 56] on select "Select a membership plan Create new Membership Plan UNLIMITED MEMBER Kata Train…" at bounding box center [215, 61] width 230 height 16
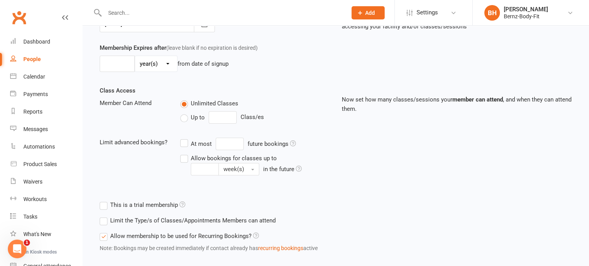
scroll to position [257, 0]
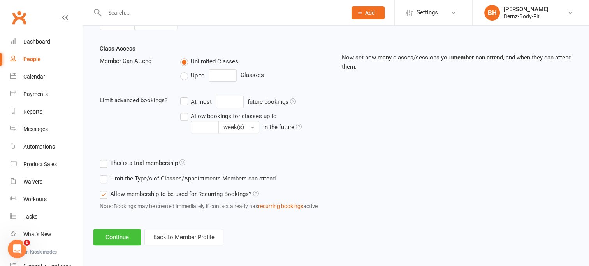
click at [118, 233] on button "Continue" at bounding box center [116, 237] width 47 height 16
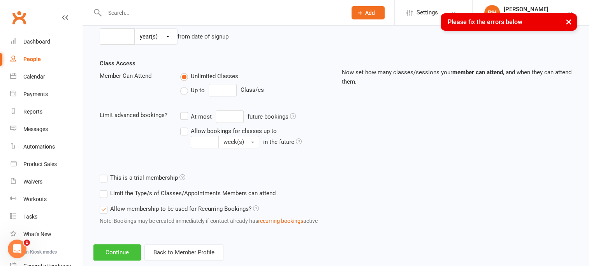
scroll to position [0, 0]
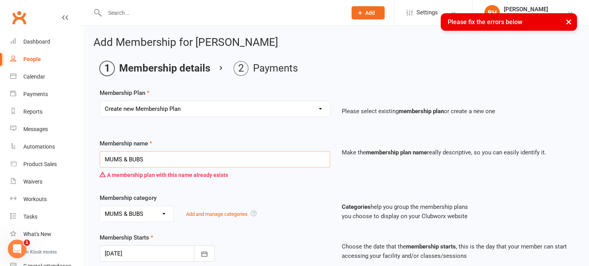
click at [154, 161] on input "MUMS & BUBS" at bounding box center [215, 159] width 230 height 16
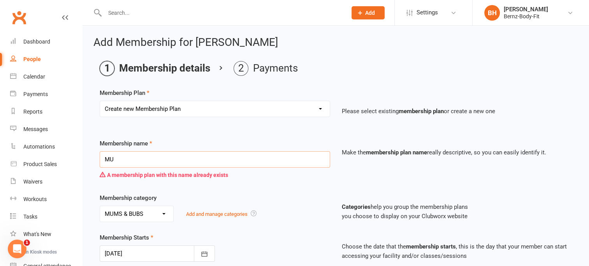
type input "M"
click at [274, 198] on div "Membership category No category 1 FREE CLASS TRIAL 1 WEEK FREE TRIAL BASIC BOXF…" at bounding box center [215, 207] width 242 height 29
click at [181, 109] on select "Select a membership plan Create new Membership Plan UNLIMITED MEMBER Kata Train…" at bounding box center [215, 109] width 230 height 16
click at [168, 107] on select "Select a membership plan Create new Membership Plan UNLIMITED MEMBER Kata Train…" at bounding box center [215, 109] width 230 height 16
click at [190, 110] on select "Select a membership plan Create new Membership Plan UNLIMITED MEMBER Kata Train…" at bounding box center [215, 109] width 230 height 16
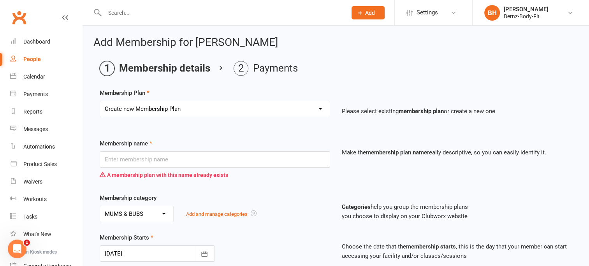
click at [386, 64] on ol "Membership details Payments" at bounding box center [336, 68] width 472 height 15
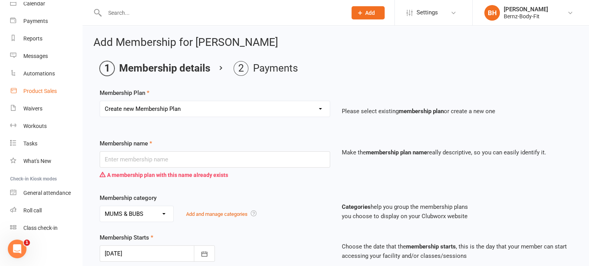
scroll to position [73, 0]
click at [35, 108] on div "Waivers" at bounding box center [32, 108] width 19 height 6
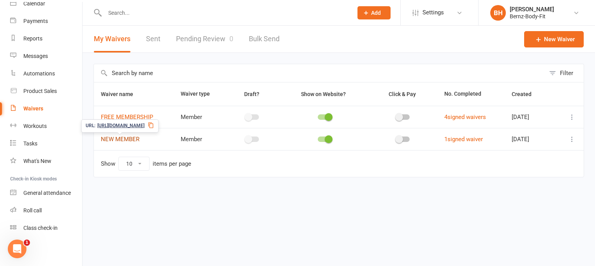
click at [130, 137] on link "NEW MEMBER" at bounding box center [120, 139] width 39 height 7
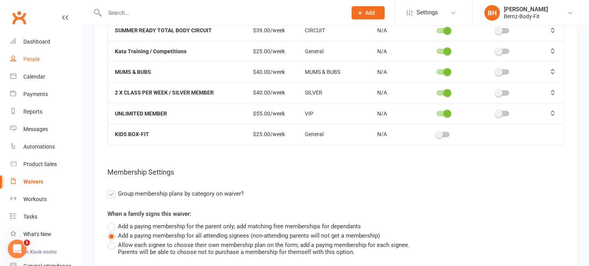
click at [33, 60] on div "People" at bounding box center [31, 59] width 16 height 6
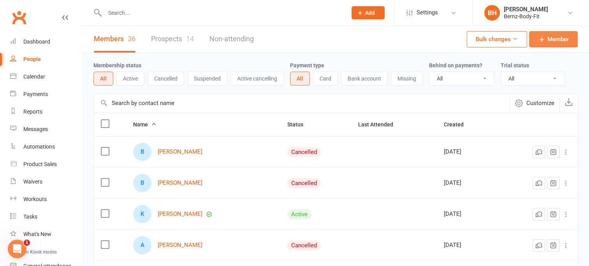
click at [553, 36] on span "Member" at bounding box center [557, 39] width 21 height 9
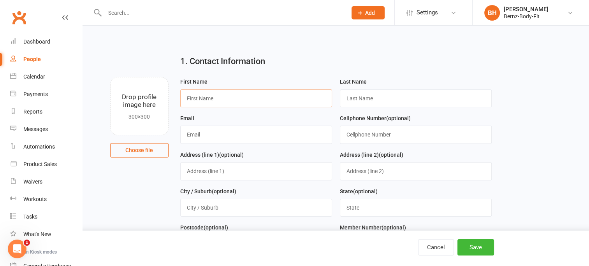
click at [216, 100] on input "text" at bounding box center [256, 99] width 152 height 18
type input "Maddy"
type input "Rutter"
type input "m_cowan4@hotmail.com"
type input "0478134354"
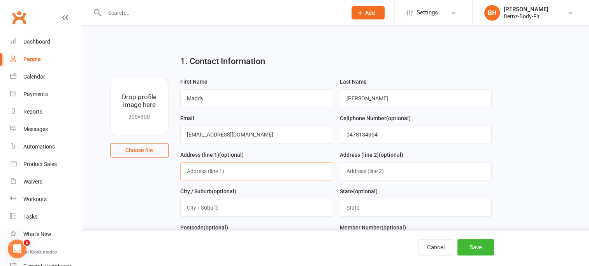
type input "30 Dobie Street"
type input "Grafton"
type input "nsw"
type input "2460"
type input "001289"
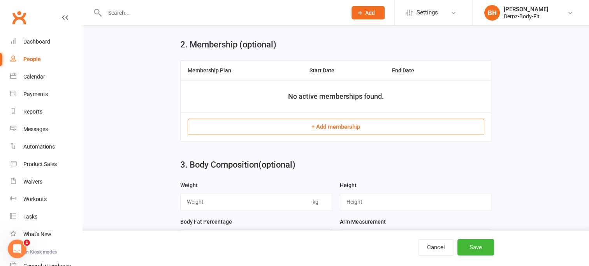
scroll to position [307, 0]
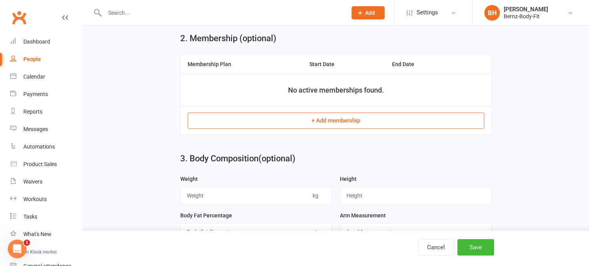
click at [327, 116] on button "+ Add membership" at bounding box center [336, 121] width 297 height 16
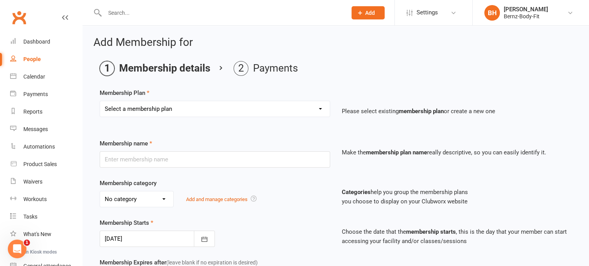
click at [172, 110] on select "Select a membership plan Create new Membership Plan UNLIMITED MEMBER Kata Train…" at bounding box center [215, 109] width 230 height 16
select select "4"
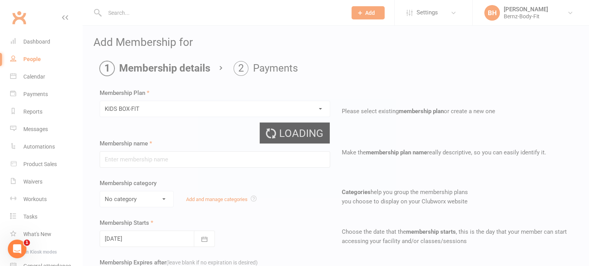
click at [271, 221] on ui-view "Prospect Member Non-attending contact Class / event Appointment Task Membership…" at bounding box center [294, 258] width 589 height 512
type input "KIDS BOX-FIT"
select select "8"
type input "0"
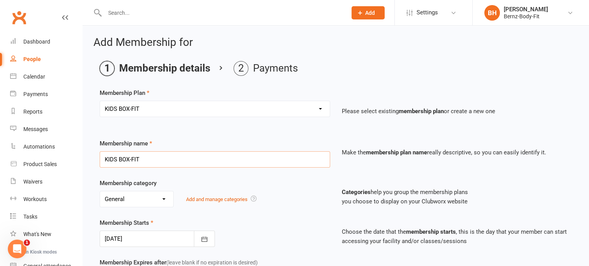
click at [155, 162] on input "KIDS BOX-FIT" at bounding box center [215, 159] width 230 height 16
type input "K"
type input "MUMS & BUBS"
click at [147, 107] on select "Select a membership plan Create new Membership Plan UNLIMITED MEMBER Kata Train…" at bounding box center [215, 109] width 230 height 16
click at [146, 106] on select "Select a membership plan Create new Membership Plan UNLIMITED MEMBER Kata Train…" at bounding box center [215, 109] width 230 height 16
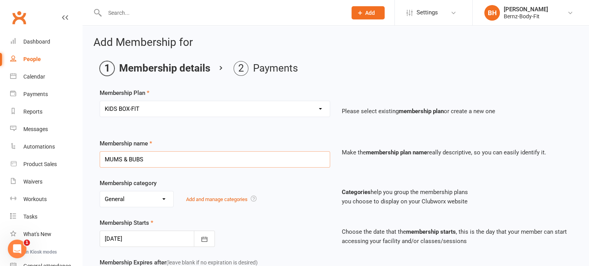
click at [160, 162] on input "MUMS & BUBS" at bounding box center [215, 159] width 230 height 16
click at [160, 109] on select "Select a membership plan Create new Membership Plan UNLIMITED MEMBER Kata Train…" at bounding box center [215, 109] width 230 height 16
select select "0"
click at [325, 107] on select "Select a membership plan Create new Membership Plan UNLIMITED MEMBER Kata Train…" at bounding box center [215, 109] width 230 height 16
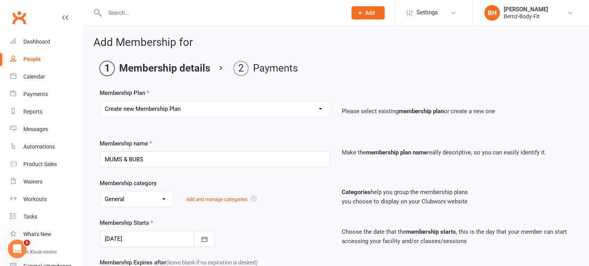
click at [325, 107] on select "Select a membership plan Create new Membership Plan UNLIMITED MEMBER Kata Train…" at bounding box center [215, 109] width 230 height 16
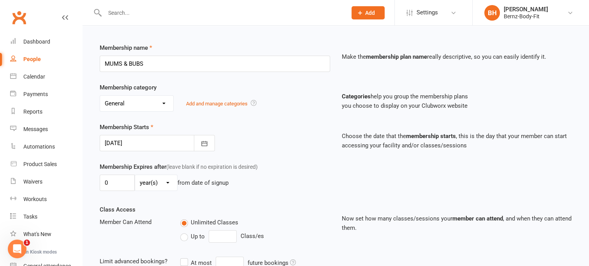
scroll to position [96, 0]
click at [142, 139] on div at bounding box center [157, 143] width 115 height 16
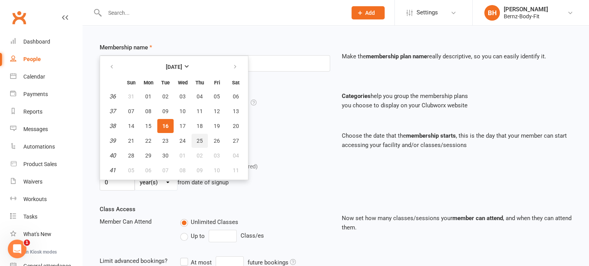
click at [197, 141] on span "25" at bounding box center [200, 141] width 6 height 6
type input "25 Sep 2025"
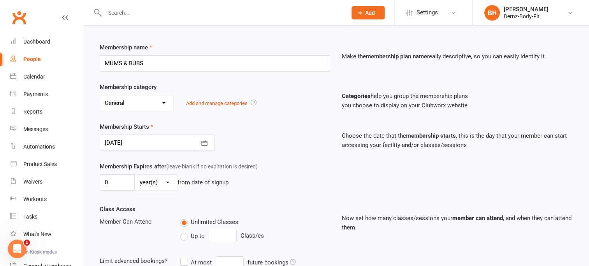
click at [169, 101] on select "No category 1 FREE CLASS TRIAL 1 WEEK FREE TRIAL BASIC BOXFIT BRONZE CASUAL PAY…" at bounding box center [136, 103] width 73 height 16
click at [168, 102] on select "No category 1 FREE CLASS TRIAL 1 WEEK FREE TRIAL BASIC BOXFIT BRONZE CASUAL PAY…" at bounding box center [136, 103] width 73 height 16
select select "10"
click at [100, 95] on select "No category 1 FREE CLASS TRIAL 1 WEEK FREE TRIAL BASIC BOXFIT BRONZE CASUAL PAY…" at bounding box center [136, 103] width 73 height 16
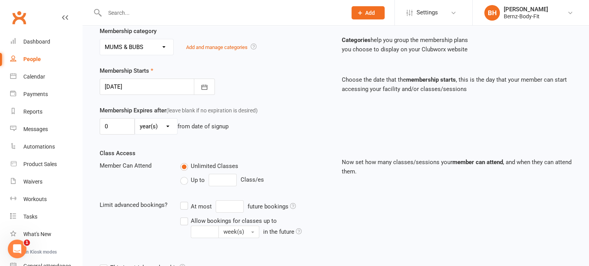
scroll to position [257, 0]
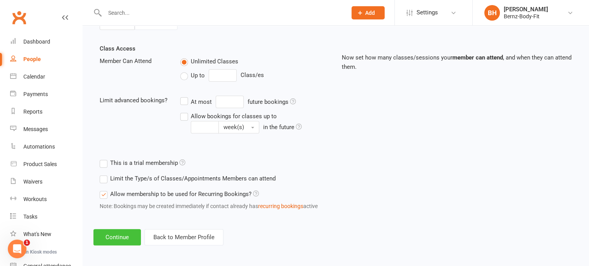
click at [116, 233] on button "Continue" at bounding box center [116, 237] width 47 height 16
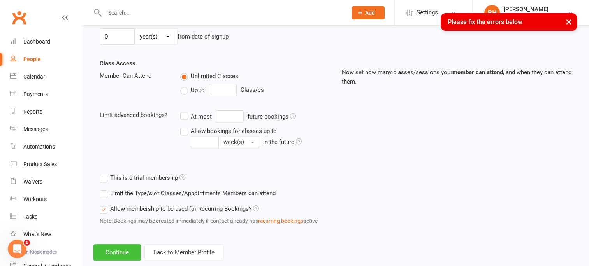
scroll to position [0, 0]
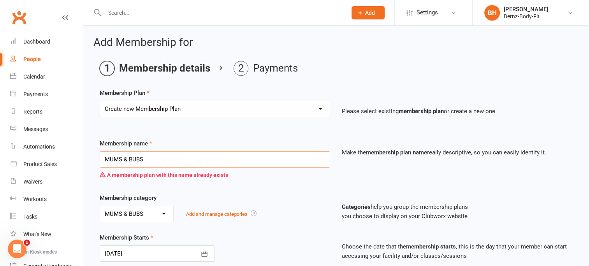
click at [165, 162] on input "MUMS & BUBS" at bounding box center [215, 159] width 230 height 16
type input "MUMS"
click at [201, 124] on div "Select a membership plan Create new Membership Plan UNLIMITED MEMBER Kata Train…" at bounding box center [215, 114] width 242 height 27
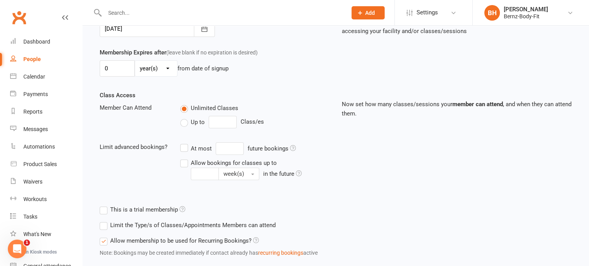
scroll to position [272, 0]
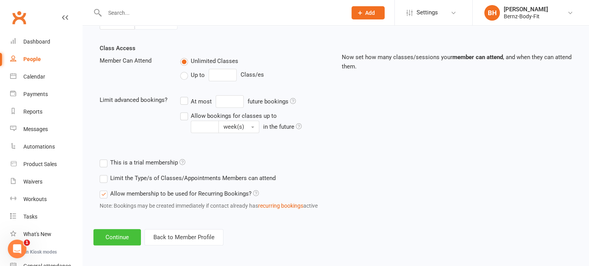
click at [111, 234] on button "Continue" at bounding box center [116, 237] width 47 height 16
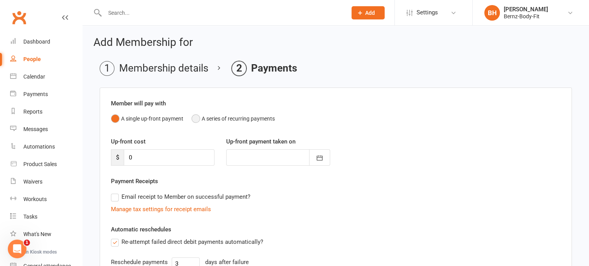
click at [197, 118] on button "A series of recurring payments" at bounding box center [233, 118] width 83 height 15
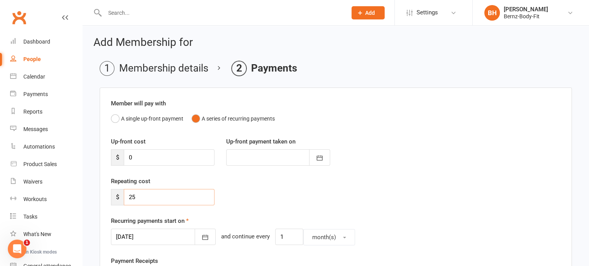
click at [142, 198] on input "25" at bounding box center [169, 197] width 91 height 16
type input "2"
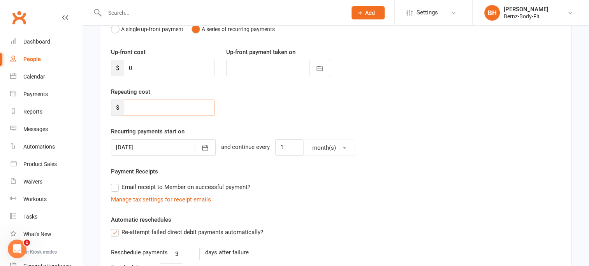
scroll to position [84, 0]
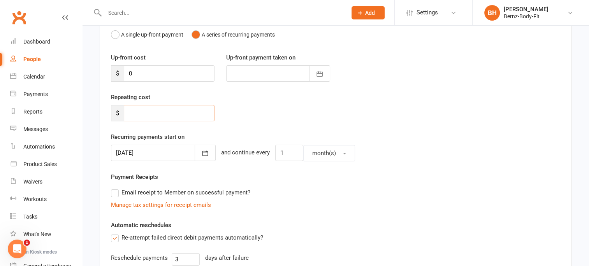
click at [135, 112] on input "number" at bounding box center [169, 113] width 91 height 16
type input "80.00"
click at [149, 149] on div at bounding box center [163, 153] width 105 height 16
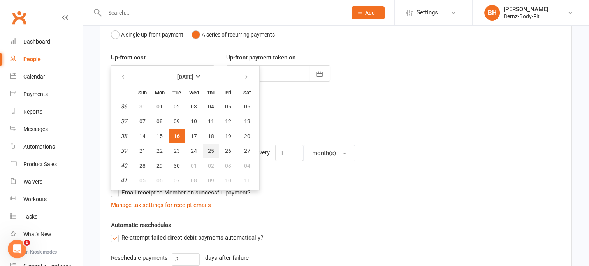
click at [211, 148] on span "25" at bounding box center [211, 151] width 6 height 6
type input "25 Sep 2025"
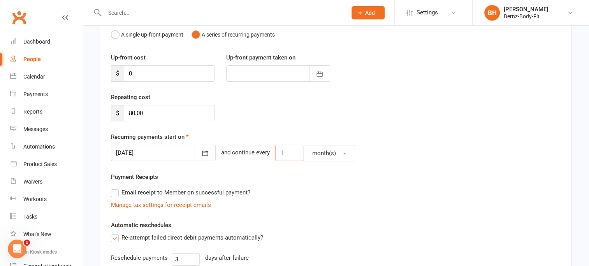
click at [275, 154] on input "1" at bounding box center [289, 153] width 28 height 16
type input "2"
click at [334, 151] on button "month(s)" at bounding box center [329, 153] width 52 height 16
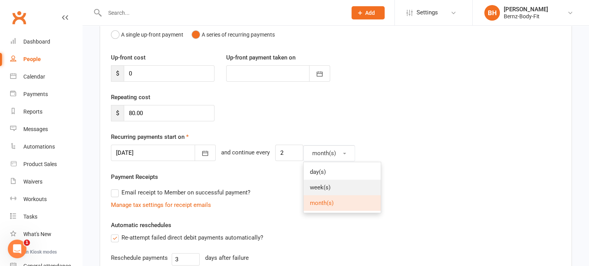
click at [320, 188] on link "week(s)" at bounding box center [342, 188] width 77 height 16
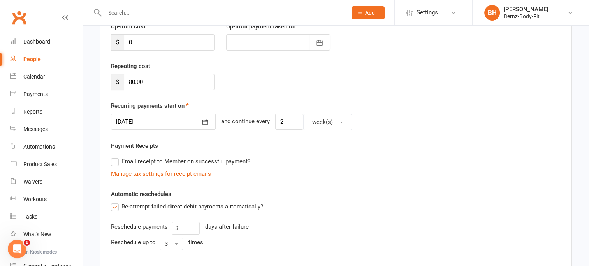
scroll to position [116, 0]
click at [115, 160] on label "Email receipt to Member on successful payment?" at bounding box center [180, 160] width 139 height 9
click at [115, 156] on input "Email receipt to Member on successful payment?" at bounding box center [113, 156] width 5 height 0
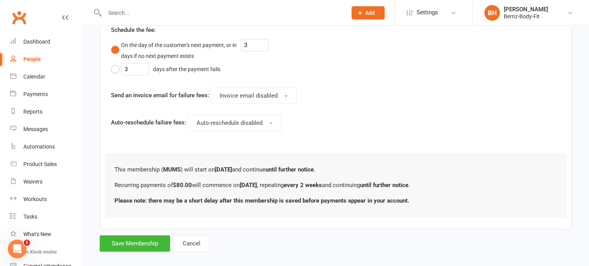
scroll to position [451, 0]
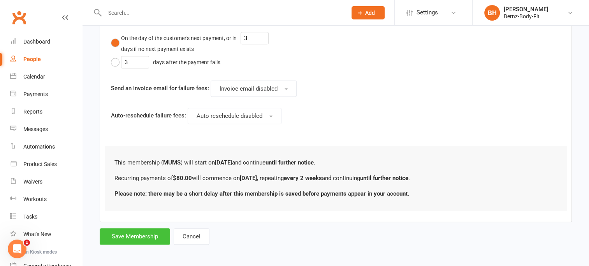
click at [132, 230] on button "Save Membership" at bounding box center [135, 237] width 70 height 16
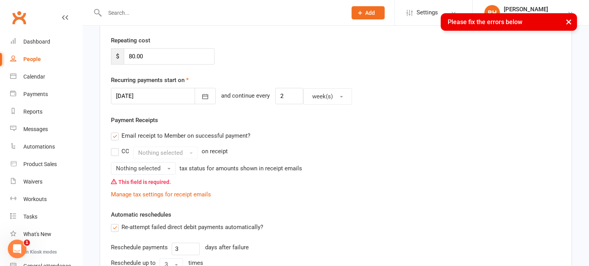
scroll to position [143, 0]
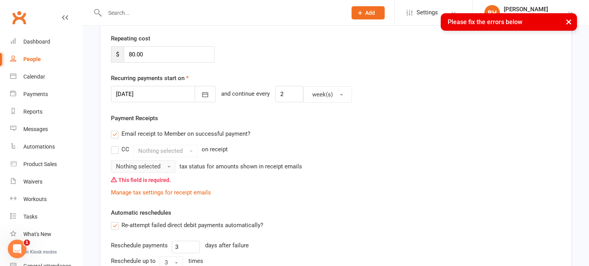
click at [167, 166] on span "button" at bounding box center [168, 167] width 3 height 2
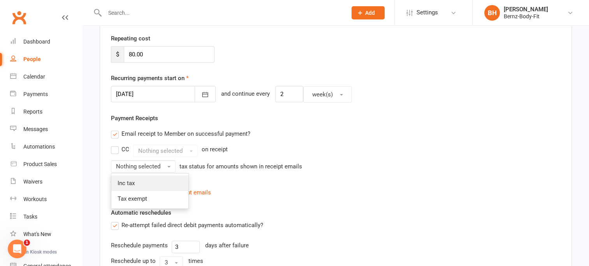
click at [155, 181] on link "Inc tax" at bounding box center [149, 184] width 77 height 16
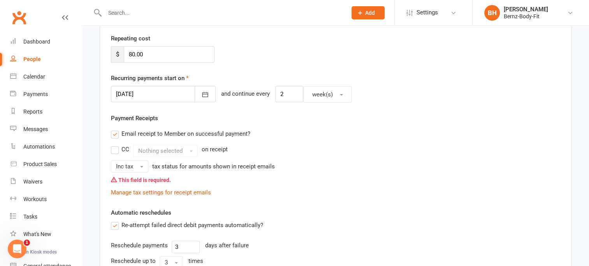
click at [330, 164] on div "Inc tax tax status for amounts shown in receipt emails This field is required." at bounding box center [336, 173] width 450 height 27
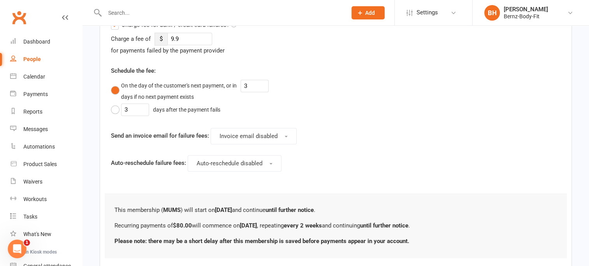
scroll to position [466, 0]
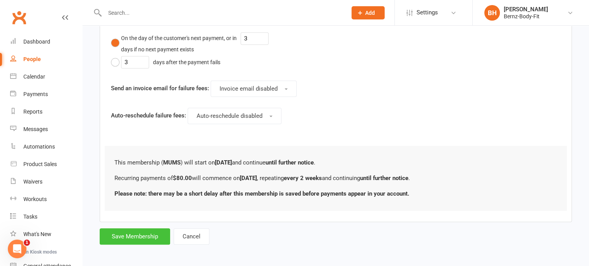
click at [130, 232] on button "Save Membership" at bounding box center [135, 237] width 70 height 16
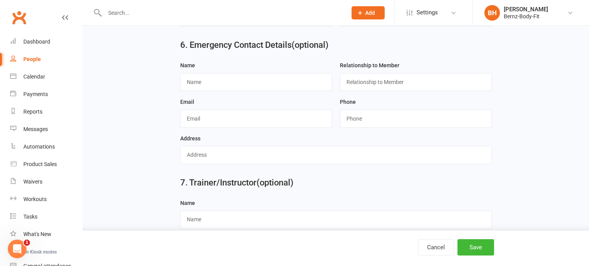
scroll to position [763, 0]
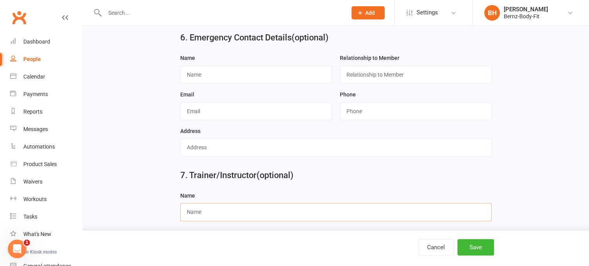
click at [380, 210] on input "text" at bounding box center [335, 212] width 311 height 18
type input "BERNADETTE HOWSON"
click at [475, 248] on button "Save" at bounding box center [475, 247] width 37 height 16
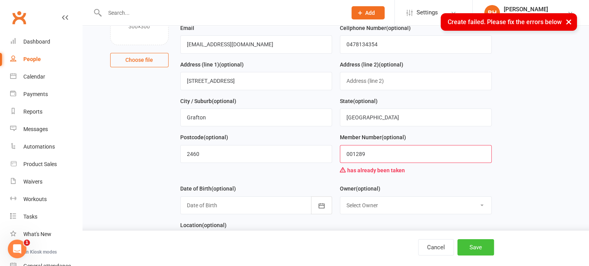
scroll to position [90, 0]
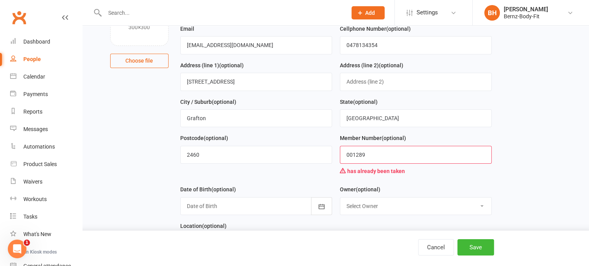
click at [368, 150] on input "001289" at bounding box center [416, 155] width 152 height 18
type input "001289"
click at [437, 176] on div "has already been taken" at bounding box center [416, 171] width 152 height 15
drag, startPoint x: 369, startPoint y: 153, endPoint x: 338, endPoint y: 149, distance: 31.4
click at [338, 149] on div "Member Number (optional) 001289 has already been taken" at bounding box center [416, 159] width 160 height 51
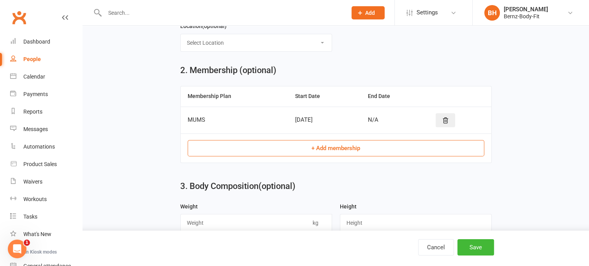
scroll to position [292, 0]
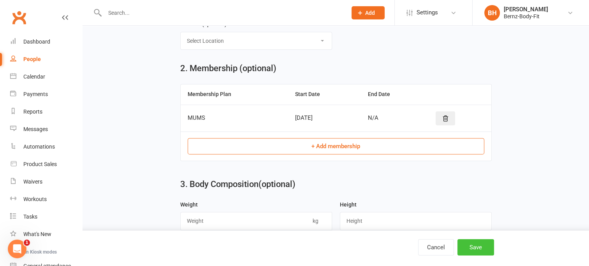
type input "001288"
click at [470, 247] on button "Save" at bounding box center [475, 247] width 37 height 16
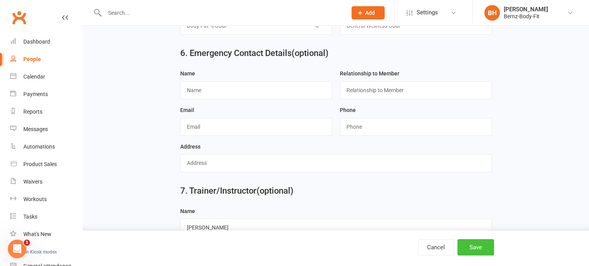
scroll to position [763, 0]
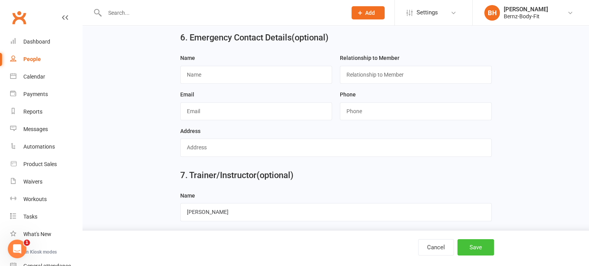
click at [471, 248] on button "Save" at bounding box center [475, 247] width 37 height 16
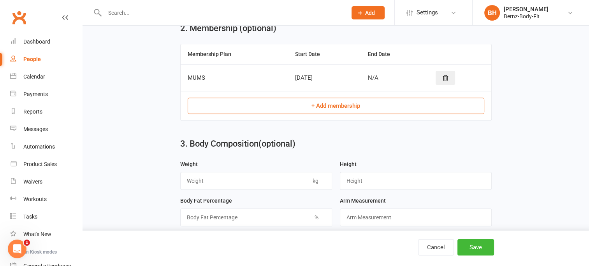
click at [361, 204] on div "Arm Measurement" at bounding box center [416, 211] width 152 height 30
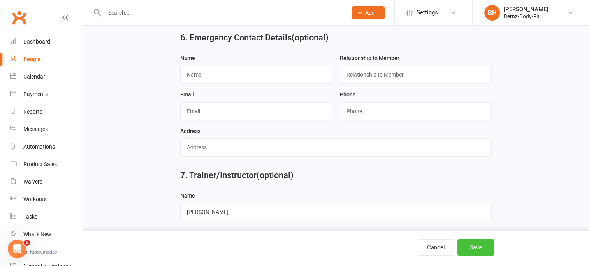
click at [474, 249] on button "Save" at bounding box center [475, 247] width 37 height 16
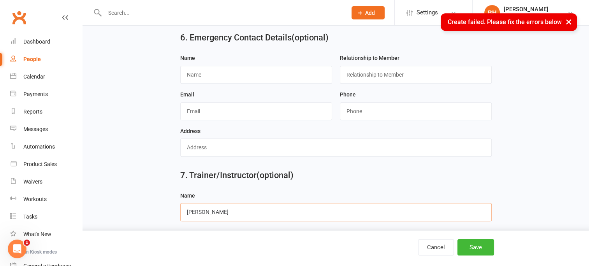
click at [468, 209] on input "BERNADETTE HOWSON" at bounding box center [335, 212] width 311 height 18
click at [374, 163] on div "7. Trainer/Instructor (optional)" at bounding box center [335, 177] width 323 height 28
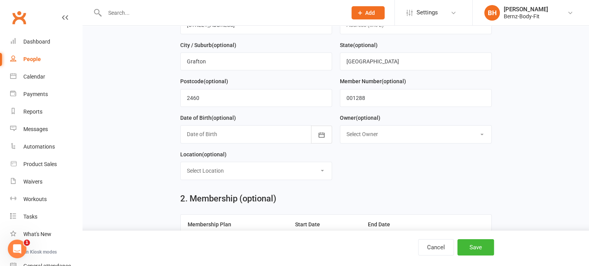
scroll to position [148, 0]
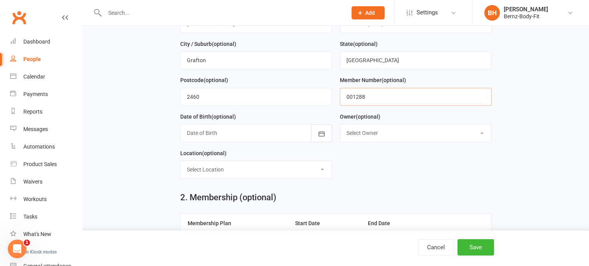
drag, startPoint x: 371, startPoint y: 98, endPoint x: 337, endPoint y: 98, distance: 33.9
click at [337, 98] on div "Member Number (optional) 001288" at bounding box center [416, 94] width 160 height 37
click at [481, 250] on button "Save" at bounding box center [475, 247] width 37 height 16
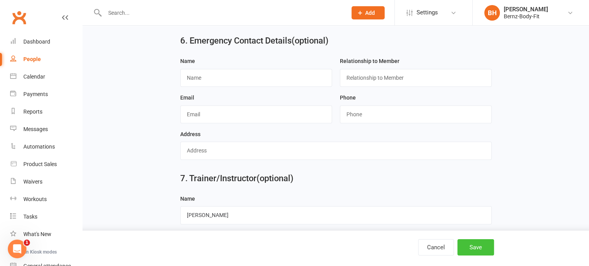
scroll to position [763, 0]
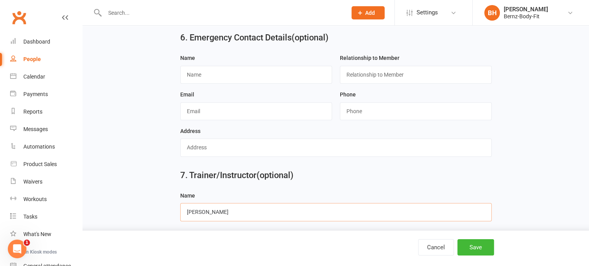
click at [253, 212] on input "BERNADETTE HOWSON" at bounding box center [335, 212] width 311 height 18
type input "B"
click at [473, 247] on button "Save" at bounding box center [475, 247] width 37 height 16
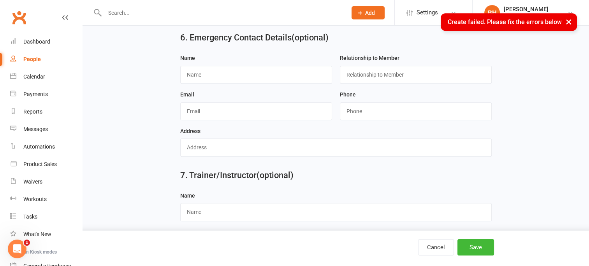
click at [568, 21] on button "×" at bounding box center [569, 21] width 14 height 17
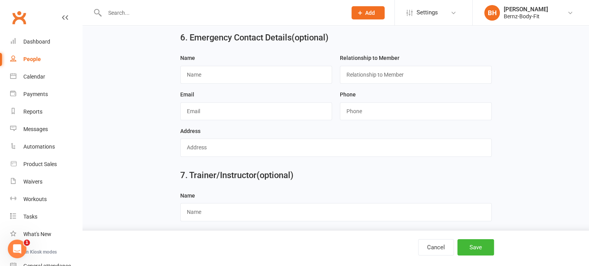
click at [125, 8] on input "text" at bounding box center [221, 12] width 239 height 11
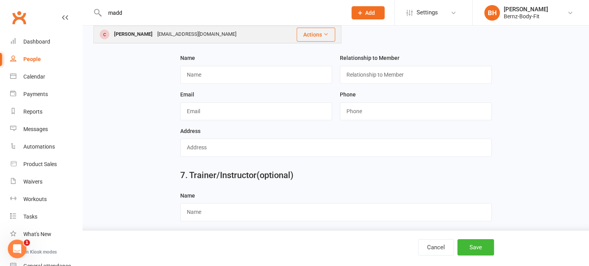
type input "madd"
click at [146, 33] on div "Maddy Rutter" at bounding box center [133, 34] width 43 height 11
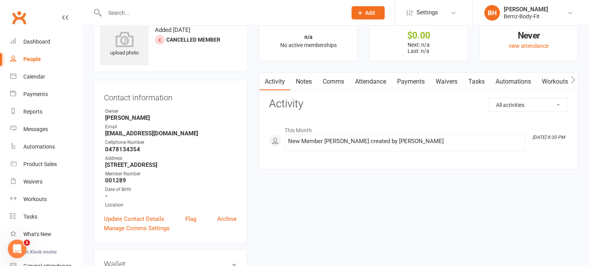
scroll to position [28, 0]
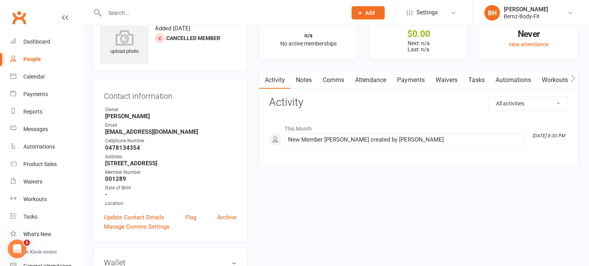
click at [413, 81] on link "Payments" at bounding box center [411, 80] width 39 height 18
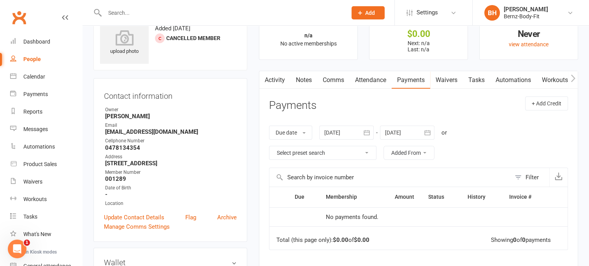
click at [447, 81] on link "Waivers" at bounding box center [446, 80] width 33 height 18
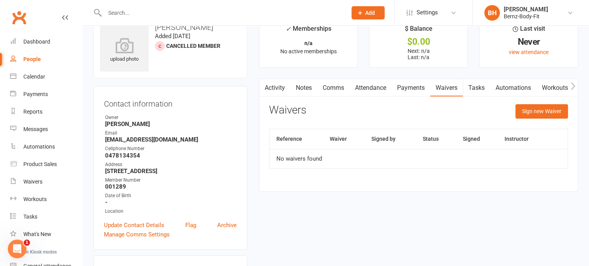
scroll to position [7, 0]
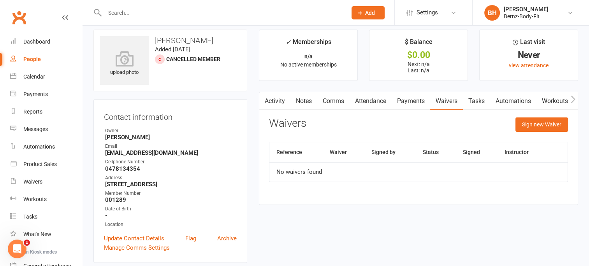
click at [161, 57] on div at bounding box center [160, 60] width 10 height 10
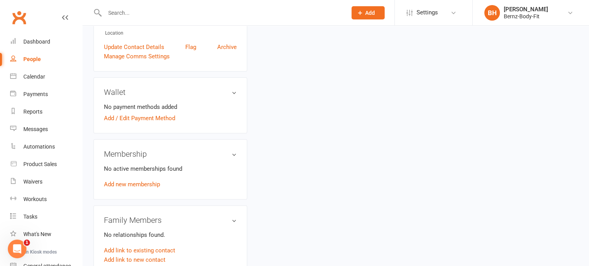
scroll to position [200, 0]
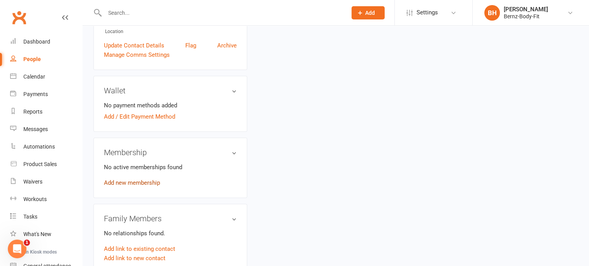
click at [150, 182] on link "Add new membership" at bounding box center [132, 182] width 56 height 7
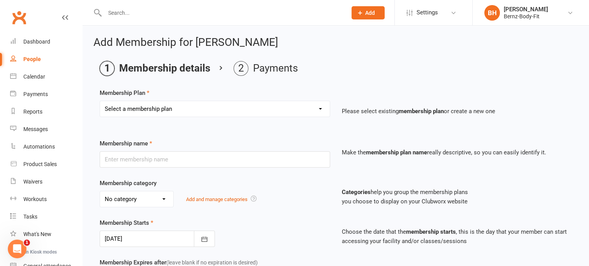
click at [167, 108] on select "Select a membership plan Create new Membership Plan UNLIMITED MEMBER Kata Train…" at bounding box center [215, 109] width 230 height 16
select select "5"
click at [100, 101] on select "Select a membership plan Create new Membership Plan UNLIMITED MEMBER Kata Train…" at bounding box center [215, 109] width 230 height 16
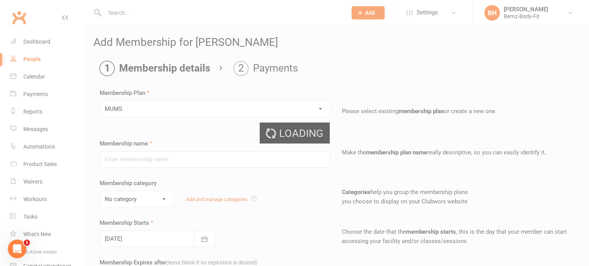
type input "MUMS"
select select "10"
type input "0"
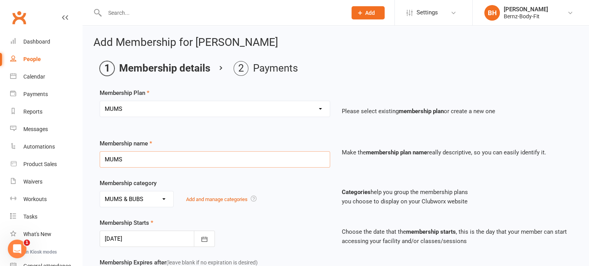
click at [141, 155] on input "MUMS" at bounding box center [215, 159] width 230 height 16
type input "MUMS & BUBS"
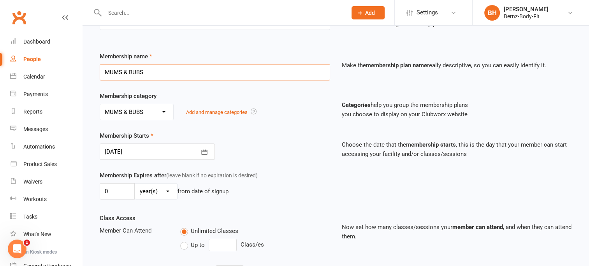
scroll to position [88, 0]
click at [130, 148] on div at bounding box center [157, 151] width 115 height 16
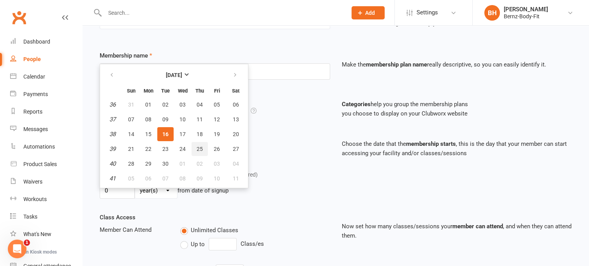
click at [200, 146] on span "25" at bounding box center [200, 149] width 6 height 6
type input "25 Sep 2025"
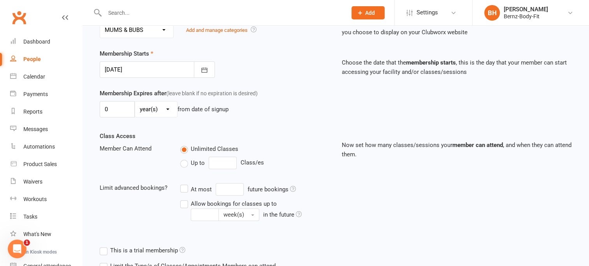
scroll to position [257, 0]
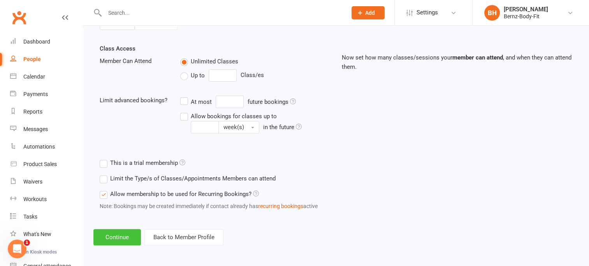
click at [114, 234] on button "Continue" at bounding box center [116, 237] width 47 height 16
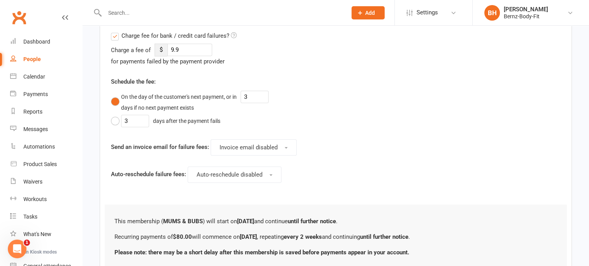
scroll to position [451, 0]
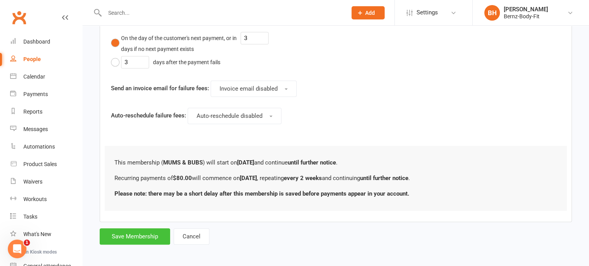
click at [137, 234] on button "Save Membership" at bounding box center [135, 237] width 70 height 16
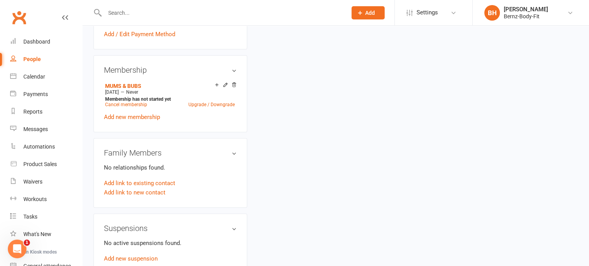
scroll to position [283, 0]
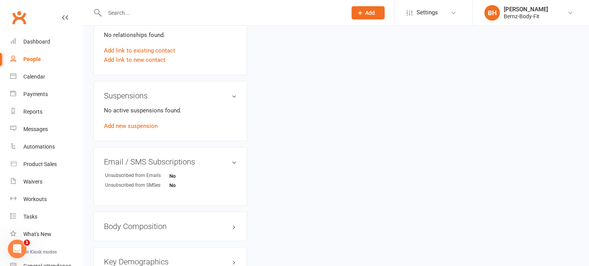
click at [151, 222] on h3 "Body Composition edit" at bounding box center [170, 226] width 133 height 9
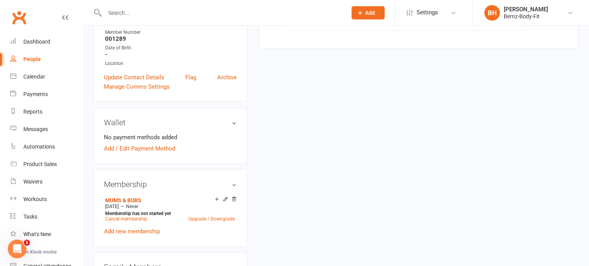
scroll to position [168, 0]
click at [109, 148] on link "Add / Edit Payment Method" at bounding box center [139, 148] width 71 height 9
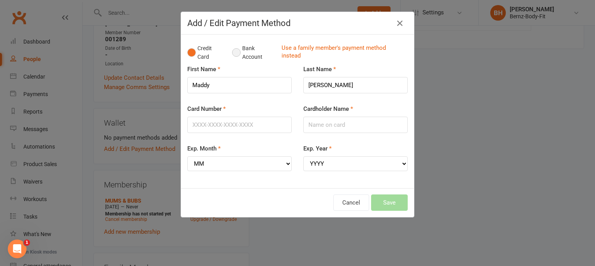
click at [232, 51] on button "Bank Account" at bounding box center [253, 53] width 43 height 24
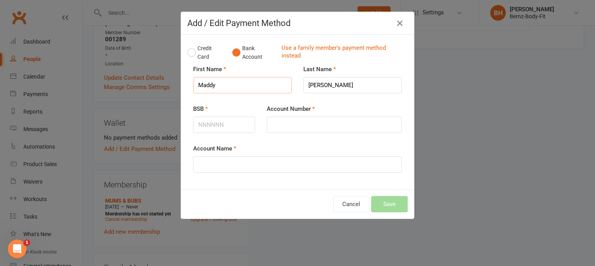
click at [224, 88] on input "Maddy" at bounding box center [242, 85] width 98 height 16
type input "Madellyn"
click at [204, 123] on input "BSB" at bounding box center [224, 125] width 62 height 16
type input "064175"
click at [283, 121] on input "Account Number" at bounding box center [334, 125] width 135 height 16
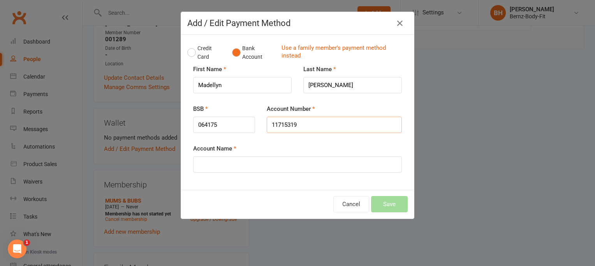
type input "11715319"
click at [243, 164] on input "Account Name" at bounding box center [297, 164] width 209 height 16
type input "madellyn rutter"
click at [387, 203] on button "Save" at bounding box center [389, 204] width 37 height 16
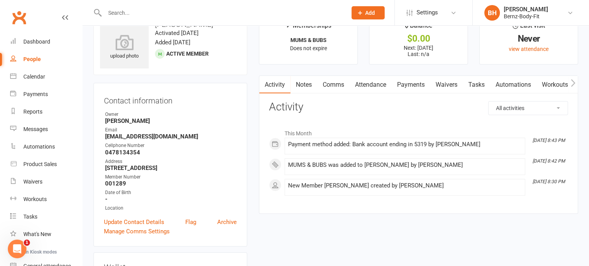
scroll to position [28, 0]
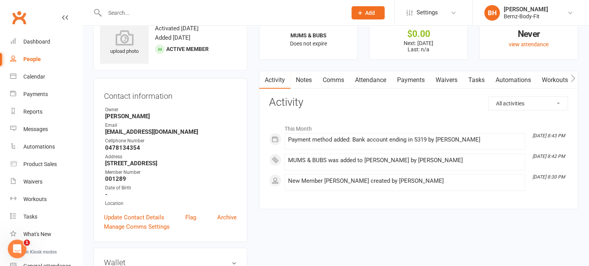
click at [411, 78] on link "Payments" at bounding box center [411, 80] width 39 height 18
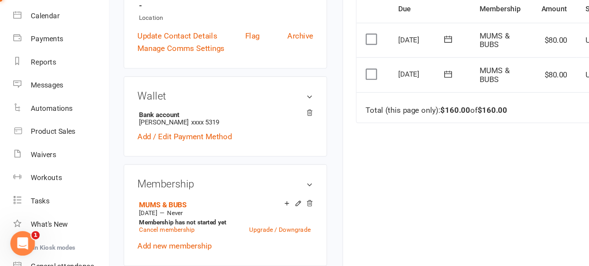
scroll to position [222, 0]
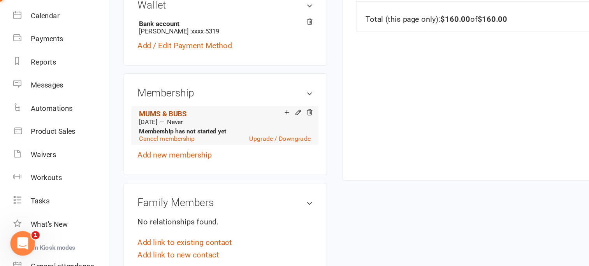
click at [131, 148] on link "MUMS & BUBS" at bounding box center [123, 151] width 36 height 6
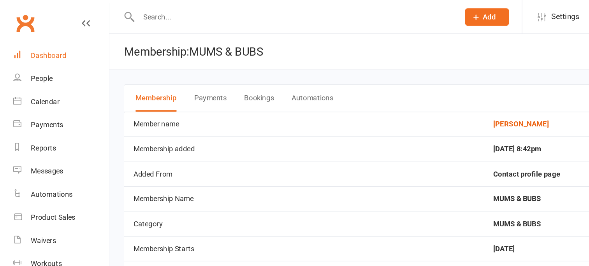
click at [35, 41] on div "Dashboard" at bounding box center [36, 42] width 27 height 6
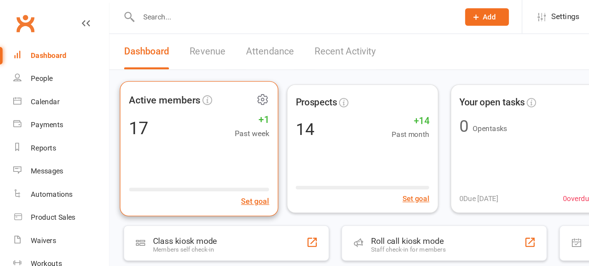
click at [120, 100] on div "17 +1 Past week" at bounding box center [151, 97] width 106 height 18
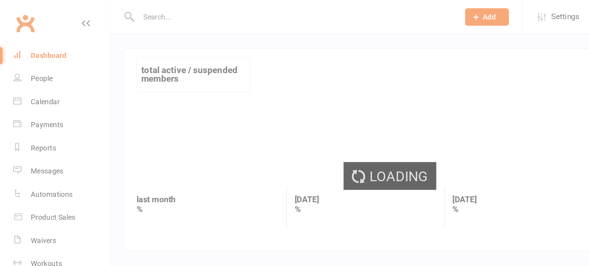
click at [120, 100] on div "Loading" at bounding box center [294, 133] width 589 height 266
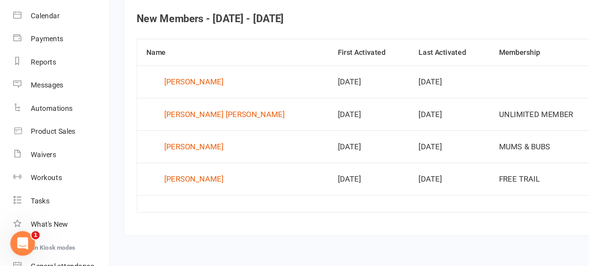
scroll to position [264, 0]
click at [149, 126] on div "[PERSON_NAME]" at bounding box center [146, 127] width 45 height 12
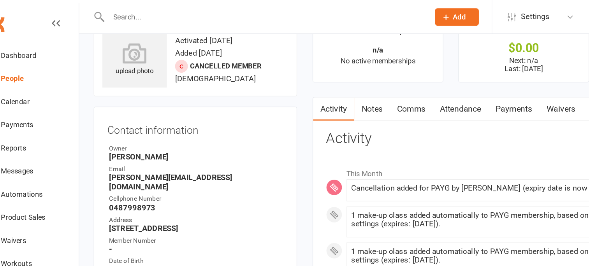
scroll to position [25, 0]
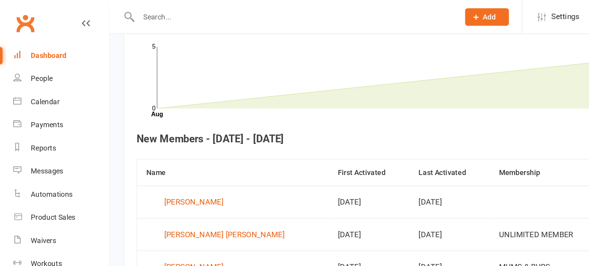
scroll to position [264, 0]
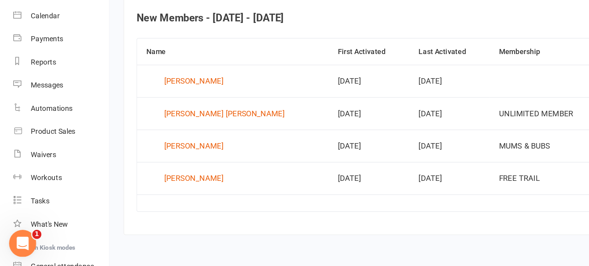
click at [16, 240] on icon "Open Intercom Messenger" at bounding box center [18, 239] width 13 height 13
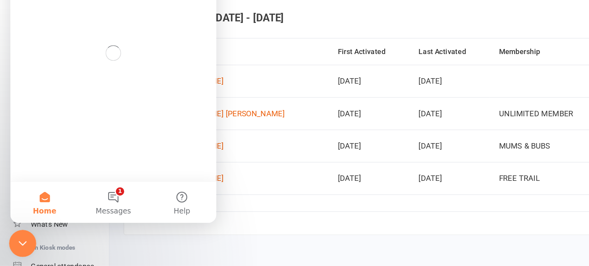
scroll to position [0, 0]
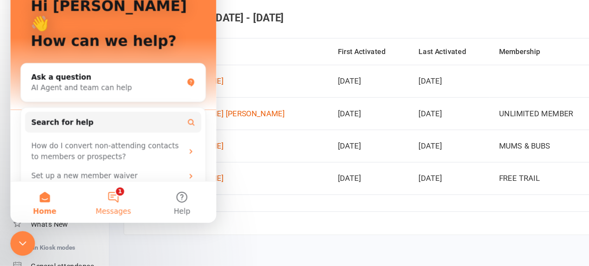
click at [93, 132] on button "1 Messages" at bounding box center [88, 134] width 52 height 31
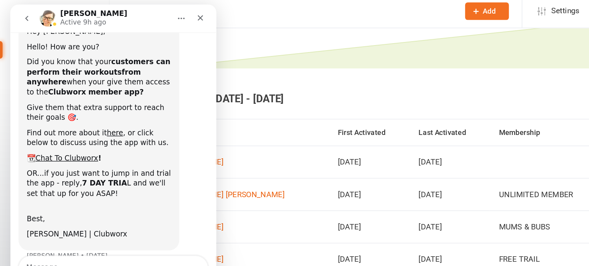
scroll to position [100, 0]
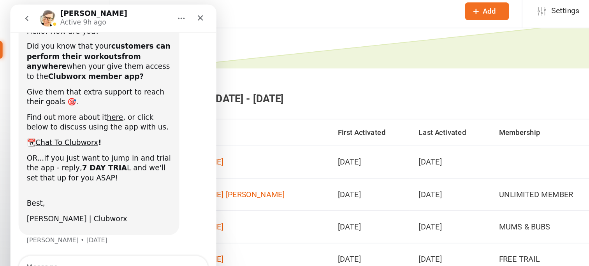
click at [23, 14] on icon "go back" at bounding box center [22, 15] width 6 height 6
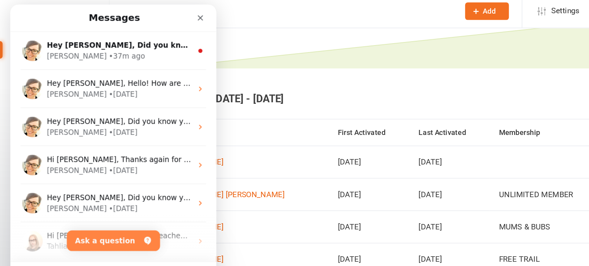
scroll to position [0, 0]
click at [154, 13] on icon "Close" at bounding box center [154, 14] width 6 height 6
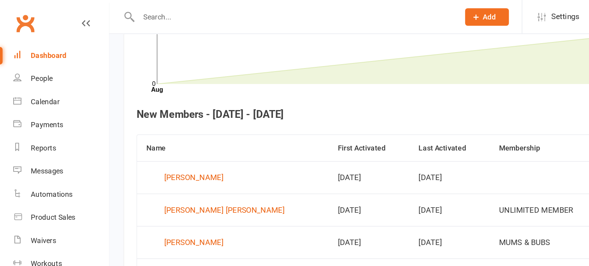
scroll to position [264, 0]
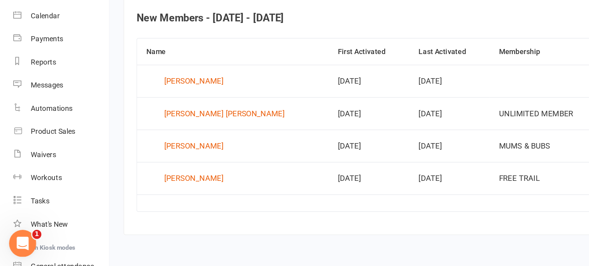
click at [19, 241] on icon "Open Intercom Messenger" at bounding box center [18, 239] width 13 height 13
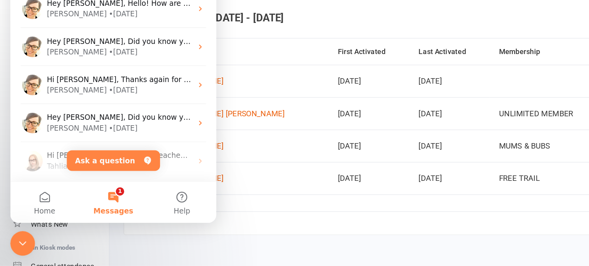
click at [90, 130] on button "1 Messages" at bounding box center [88, 134] width 52 height 31
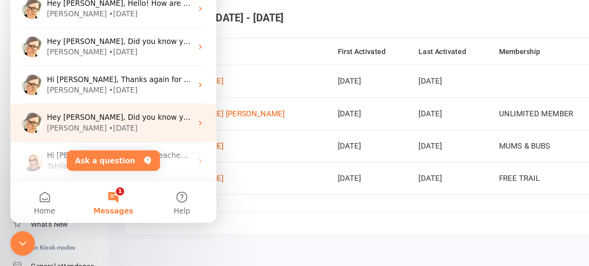
click at [102, 79] on div "Emily • 3w ago" at bounding box center [93, 79] width 110 height 8
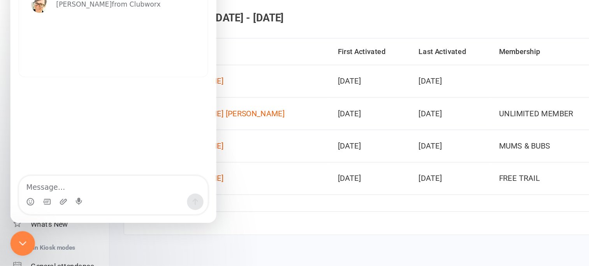
scroll to position [263, 0]
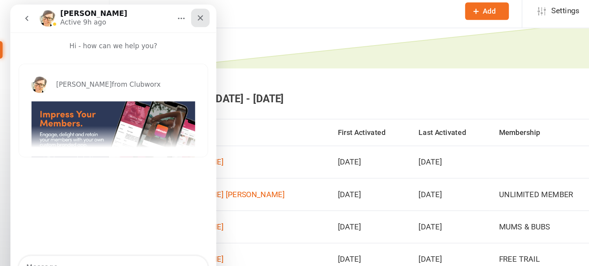
click at [152, 13] on icon "Close" at bounding box center [154, 14] width 4 height 4
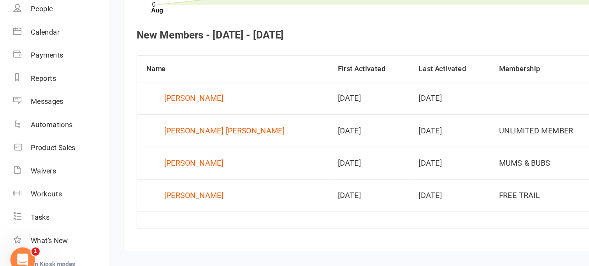
scroll to position [264, 0]
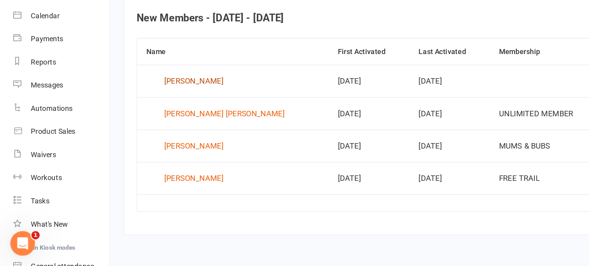
click at [152, 127] on div "[PERSON_NAME]" at bounding box center [146, 127] width 45 height 12
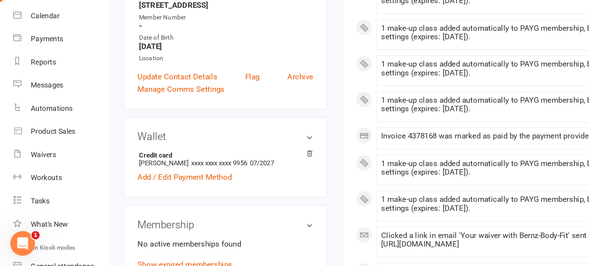
scroll to position [130, 0]
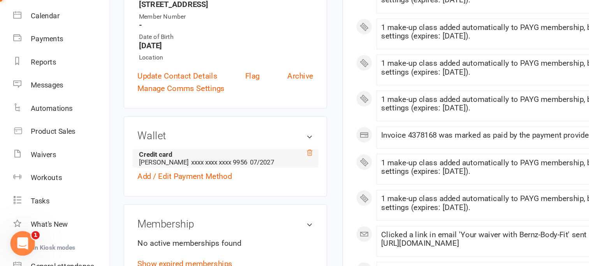
click at [235, 178] on icon at bounding box center [233, 180] width 5 height 5
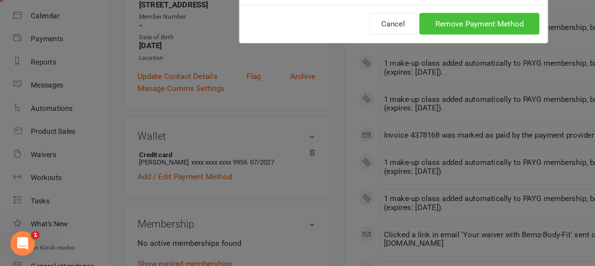
click at [353, 83] on button "Remove Payment Method" at bounding box center [362, 83] width 91 height 16
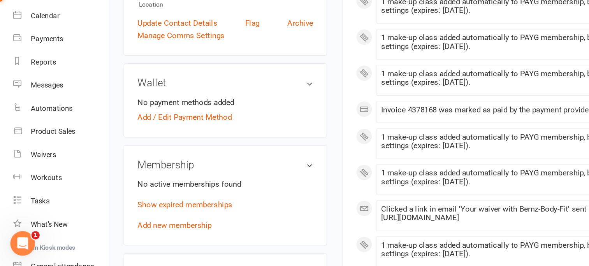
scroll to position [282, 0]
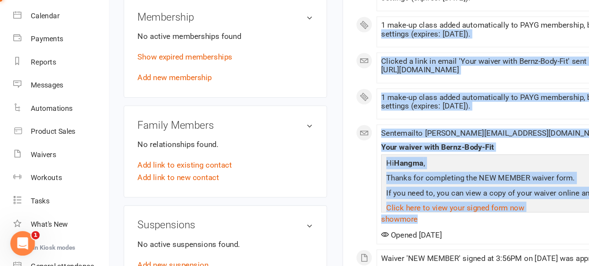
drag, startPoint x: 258, startPoint y: 207, endPoint x: 263, endPoint y: 246, distance: 39.2
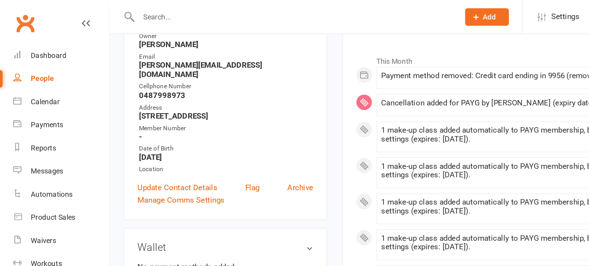
scroll to position [0, 0]
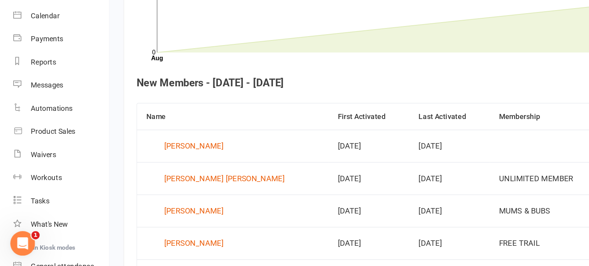
scroll to position [226, 0]
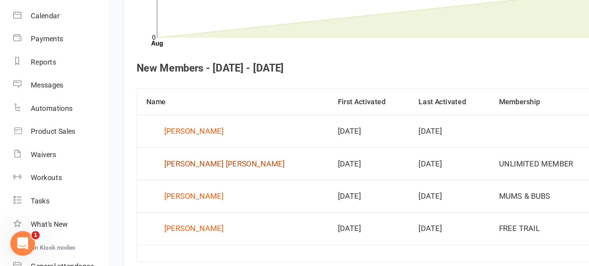
click at [146, 192] on div "Kerin Maree Hallam" at bounding box center [169, 189] width 91 height 12
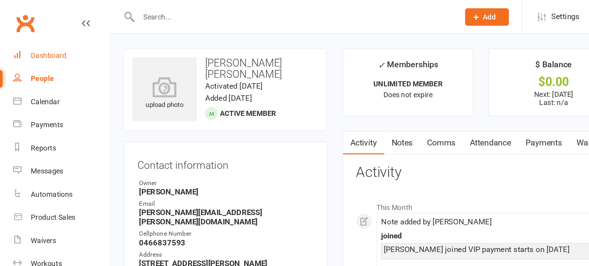
click at [37, 40] on div "Dashboard" at bounding box center [36, 42] width 27 height 6
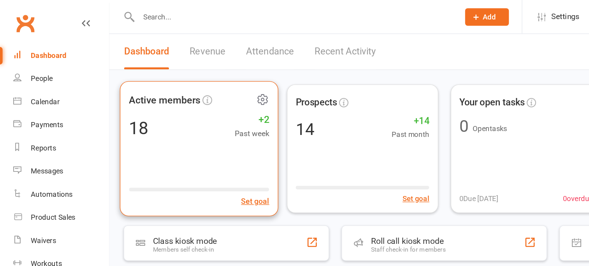
click at [118, 110] on div "Active members 18 +2 Past week Set goal" at bounding box center [151, 113] width 120 height 102
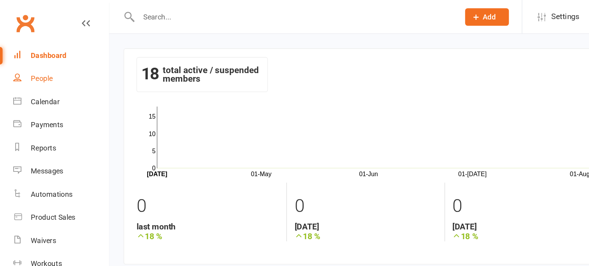
click at [35, 60] on div "People" at bounding box center [31, 59] width 16 height 6
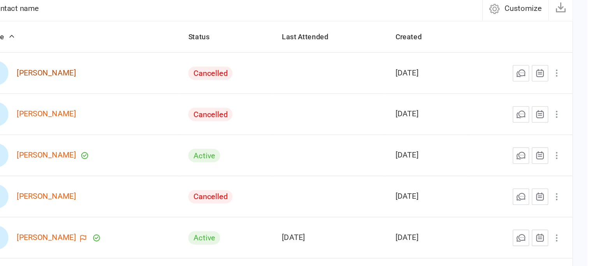
scroll to position [32, 0]
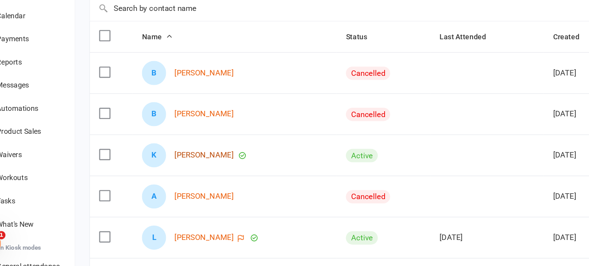
click at [177, 181] on link "[PERSON_NAME]" at bounding box center [180, 182] width 45 height 7
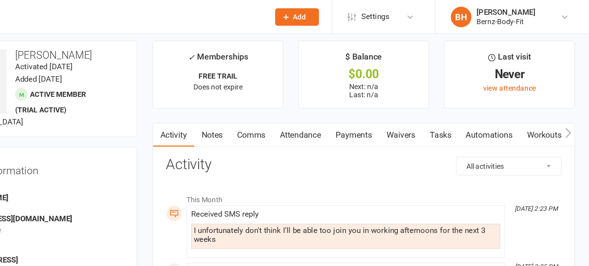
scroll to position [6, 0]
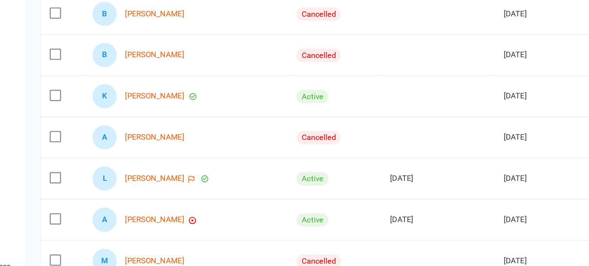
scroll to position [91, 0]
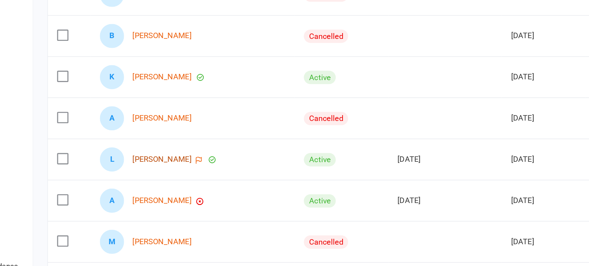
click at [183, 183] on link "[PERSON_NAME]" at bounding box center [180, 185] width 45 height 7
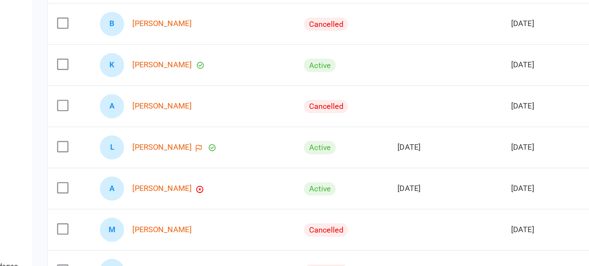
scroll to position [105, 0]
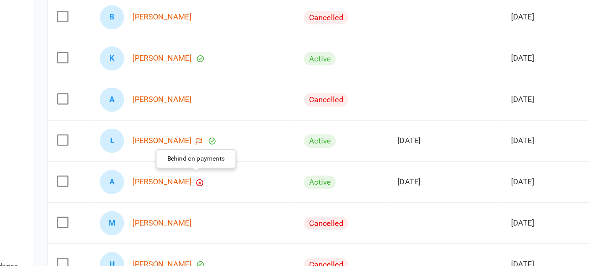
click at [206, 201] on icon "button" at bounding box center [209, 203] width 6 height 6
click at [181, 201] on link "[PERSON_NAME]" at bounding box center [180, 202] width 45 height 7
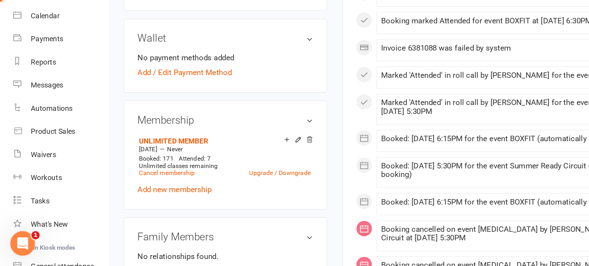
scroll to position [220, 0]
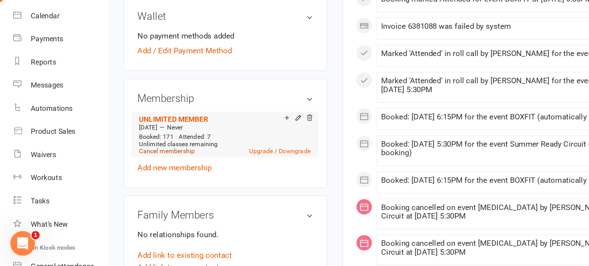
click at [124, 177] on link "Cancel membership" at bounding box center [126, 179] width 42 height 5
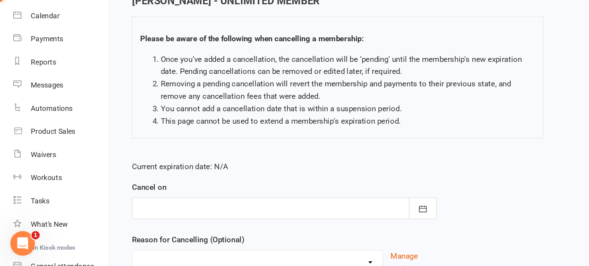
click at [166, 218] on div at bounding box center [215, 223] width 230 height 16
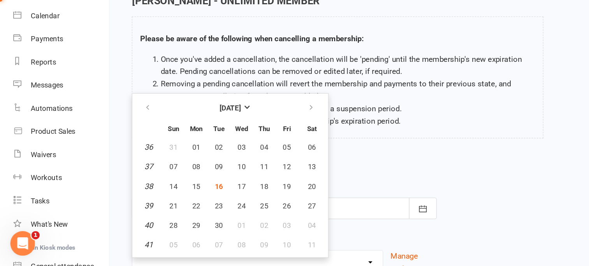
click at [311, 182] on div "Current expiration date: N/A Cancel on September 2025 Sun Mon Tue Wed Thu Fri S…" at bounding box center [215, 232] width 242 height 103
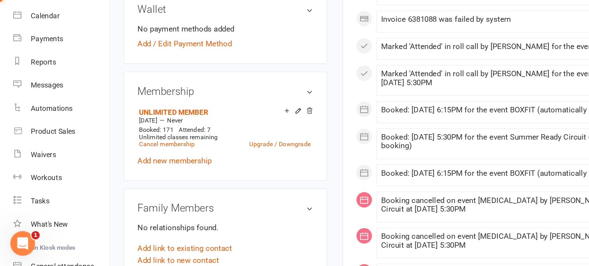
scroll to position [226, 0]
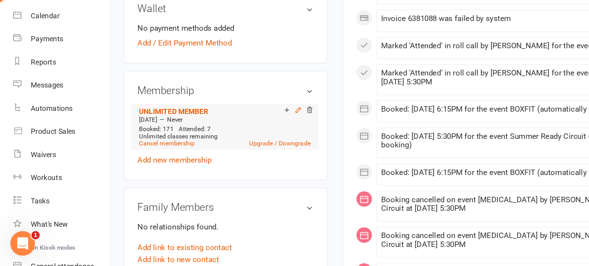
click at [224, 146] on icon at bounding box center [225, 148] width 5 height 5
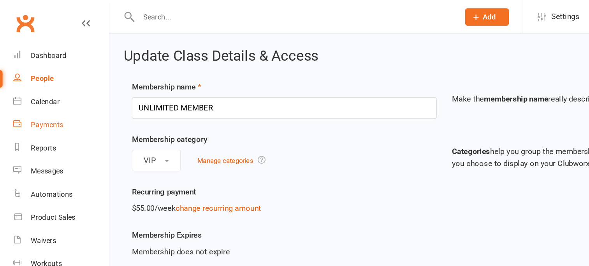
click at [36, 93] on div "Payments" at bounding box center [35, 94] width 25 height 6
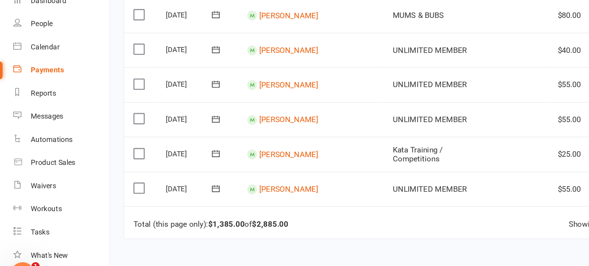
scroll to position [586, 0]
click at [217, 182] on link "Beth McCarthy" at bounding box center [218, 184] width 45 height 7
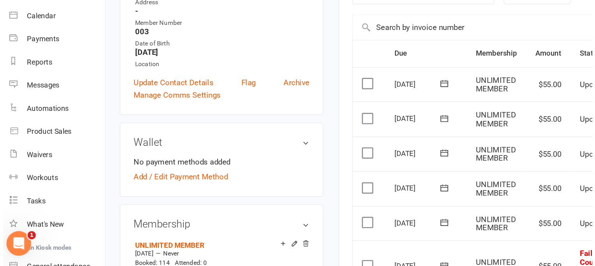
scroll to position [195, 0]
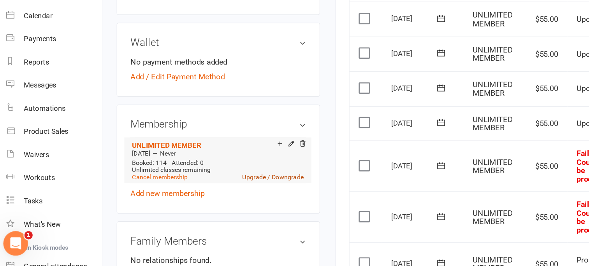
click at [226, 200] on link "Upgrade / Downgrade" at bounding box center [211, 198] width 46 height 5
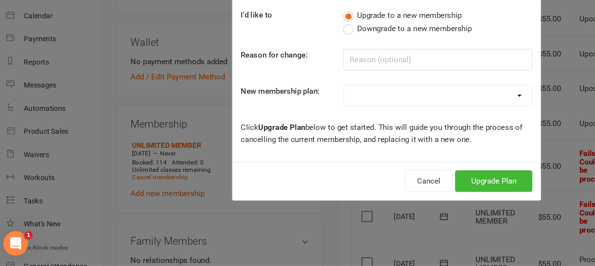
click at [267, 88] on label "Downgrade to a new membership" at bounding box center [313, 86] width 97 height 9
click at [267, 82] on input "Downgrade to a new membership" at bounding box center [267, 82] width 5 height 0
click at [277, 112] on input at bounding box center [336, 110] width 143 height 16
click at [357, 200] on button "Downgrade Plan" at bounding box center [374, 202] width 66 height 16
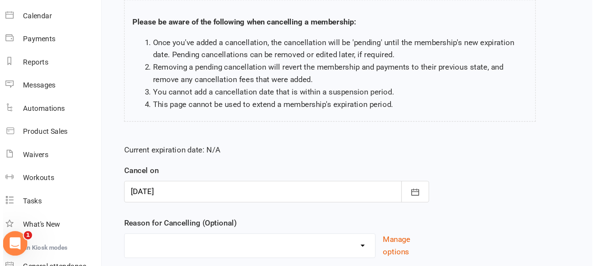
scroll to position [69, 0]
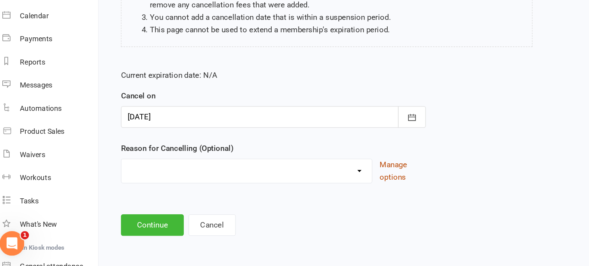
click at [305, 187] on button "Manage options" at bounding box center [312, 194] width 35 height 19
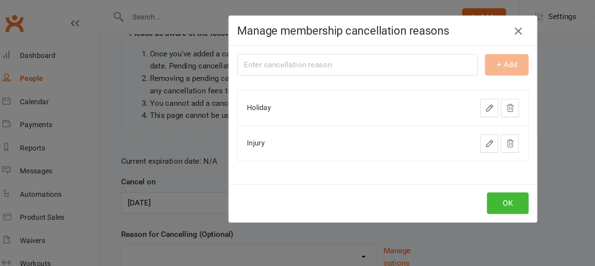
click at [309, 50] on input "text" at bounding box center [278, 49] width 182 height 16
type input "n/a"
click at [388, 48] on button "+ Add" at bounding box center [391, 49] width 33 height 16
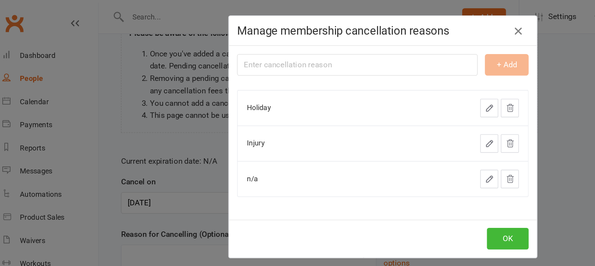
click at [376, 135] on icon "button" at bounding box center [378, 135] width 7 height 7
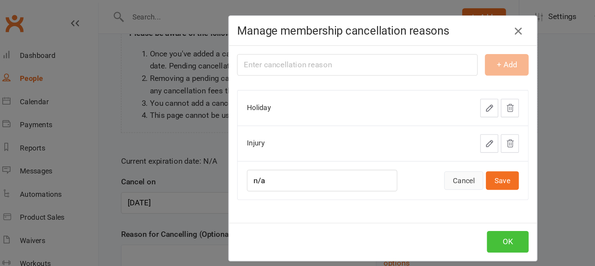
click at [389, 183] on button "OK" at bounding box center [392, 183] width 32 height 16
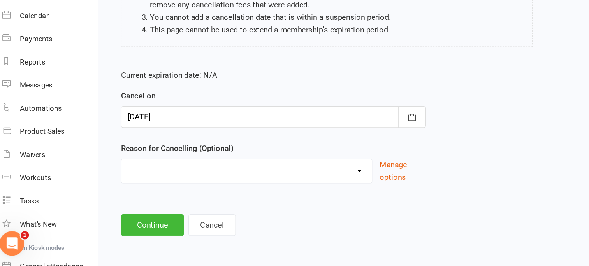
click at [199, 192] on select "Holiday Injury n/a Other reason" at bounding box center [194, 193] width 189 height 16
select select "2"
click at [100, 185] on select "Holiday Injury n/a Other reason" at bounding box center [194, 193] width 189 height 16
click at [124, 236] on button "Continue" at bounding box center [123, 235] width 47 height 16
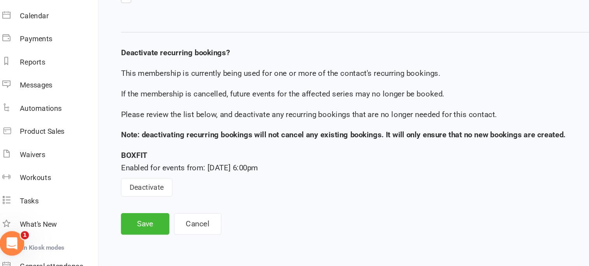
scroll to position [67, 0]
click at [122, 207] on button "Deactivate" at bounding box center [119, 207] width 39 height 14
click at [120, 233] on button "Save" at bounding box center [118, 235] width 37 height 16
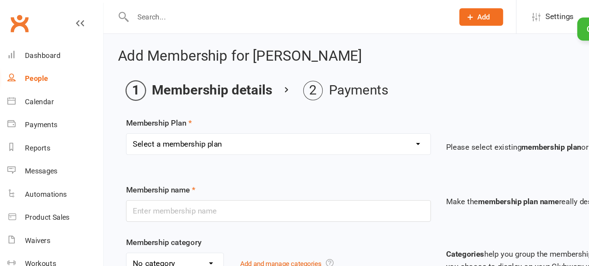
click at [125, 13] on div "× Cancellation successfully saved" at bounding box center [289, 13] width 579 height 0
click at [125, 14] on input "text" at bounding box center [221, 12] width 239 height 11
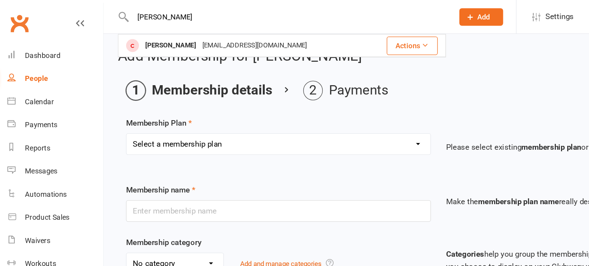
type input "beth"
click at [32, 60] on div "People" at bounding box center [32, 59] width 18 height 6
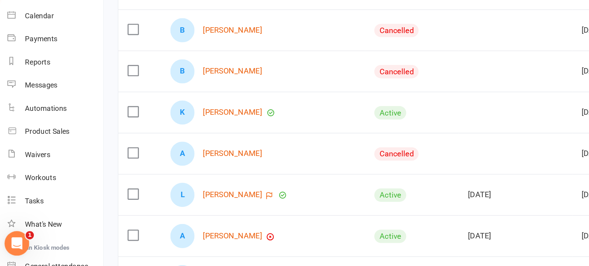
scroll to position [65, 0]
click at [220, 212] on icon "button" at bounding box center [218, 212] width 3 height 2
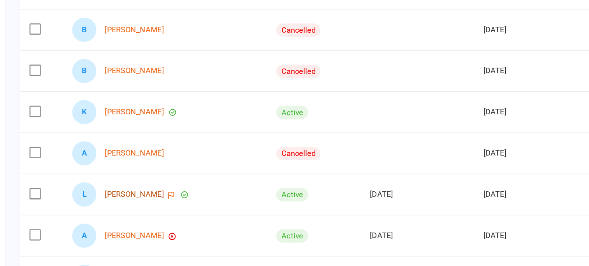
click at [186, 212] on link "[PERSON_NAME]" at bounding box center [180, 212] width 45 height 7
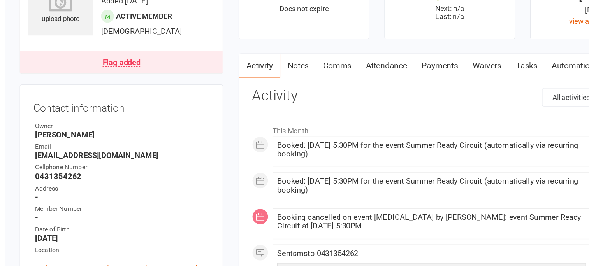
click at [186, 212] on strong "-" at bounding box center [171, 214] width 132 height 7
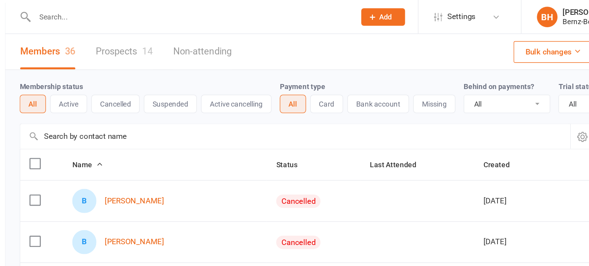
click at [300, 79] on button "All" at bounding box center [300, 79] width 20 height 14
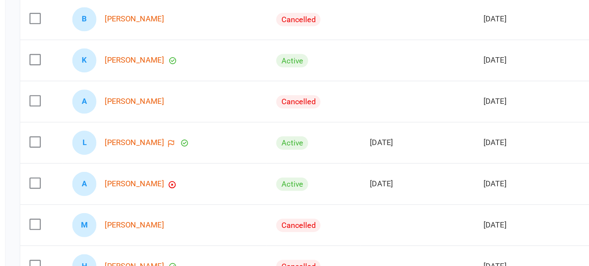
scroll to position [105, 0]
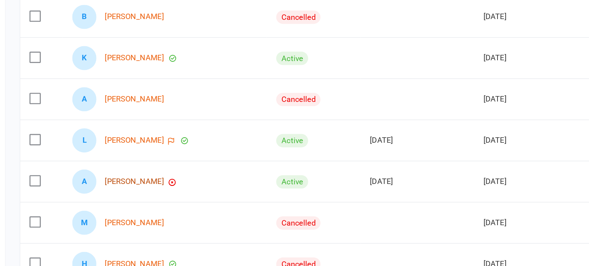
click at [180, 202] on link "[PERSON_NAME]" at bounding box center [180, 202] width 45 height 7
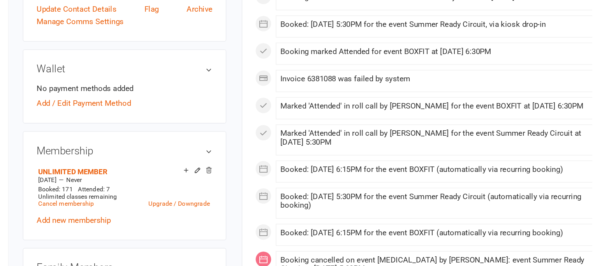
scroll to position [181, 0]
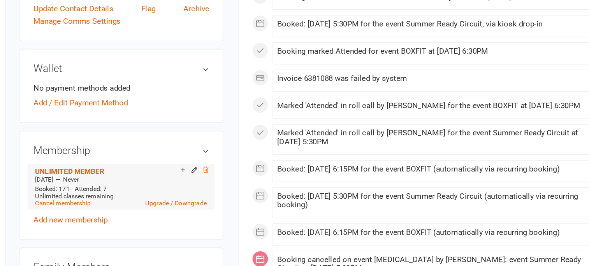
click at [234, 191] on icon at bounding box center [233, 193] width 5 height 5
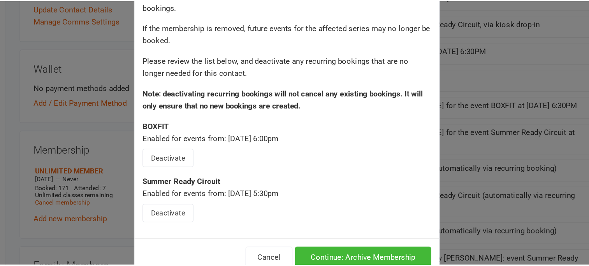
scroll to position [20, 0]
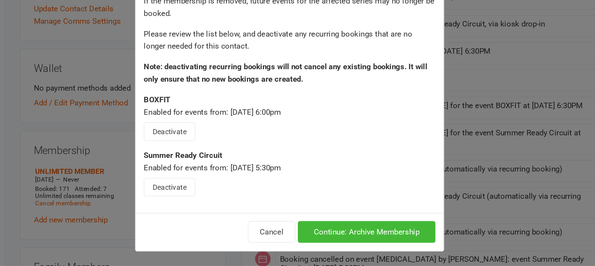
click at [239, 209] on div "Summer Ready Circuit Enabled for events from: Aug 19, 2025 5:30pm Deactivate" at bounding box center [297, 196] width 220 height 36
click at [212, 208] on button "Deactivate" at bounding box center [206, 207] width 39 height 14
click at [209, 164] on button "Deactivate" at bounding box center [206, 165] width 39 height 14
click at [335, 242] on button "Continue: Archive Membership" at bounding box center [356, 240] width 104 height 16
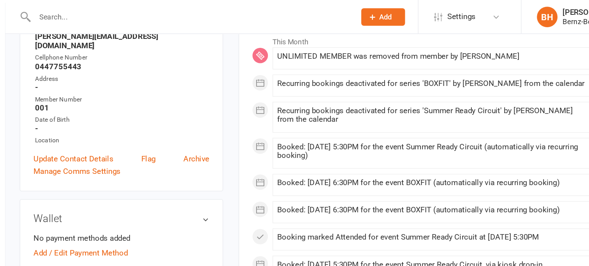
scroll to position [0, 0]
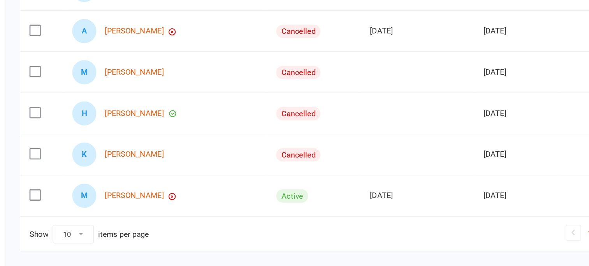
scroll to position [220, 0]
click at [171, 210] on link "[PERSON_NAME]" at bounding box center [180, 212] width 45 height 7
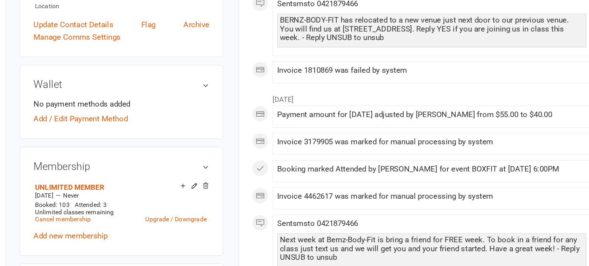
scroll to position [179, 0]
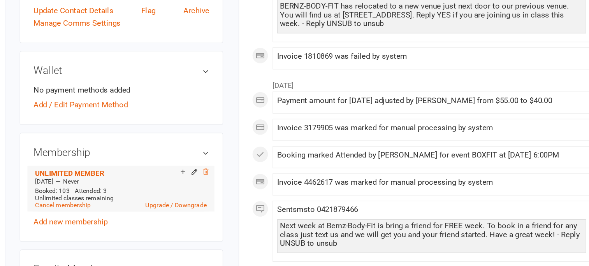
click at [234, 192] on icon at bounding box center [233, 194] width 5 height 5
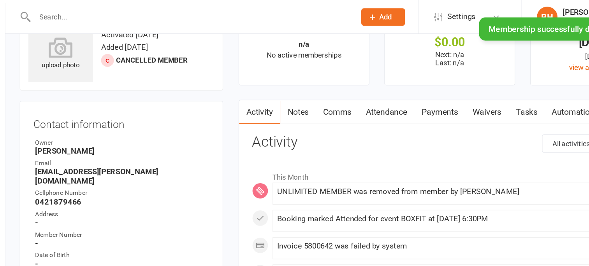
scroll to position [0, 0]
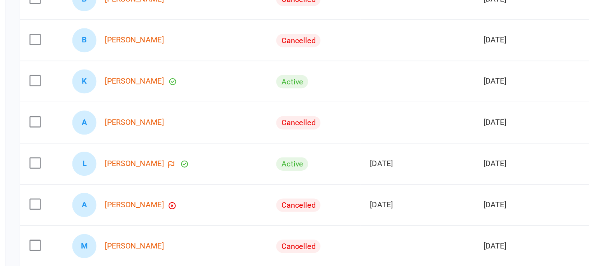
scroll to position [113, 0]
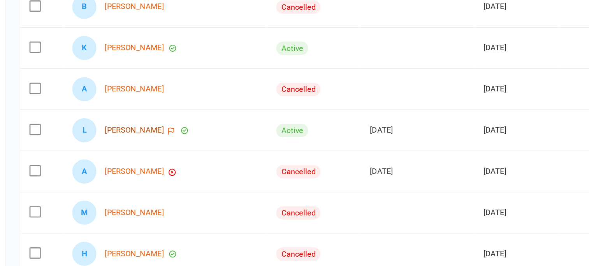
click at [176, 162] on link "[PERSON_NAME]" at bounding box center [180, 163] width 45 height 7
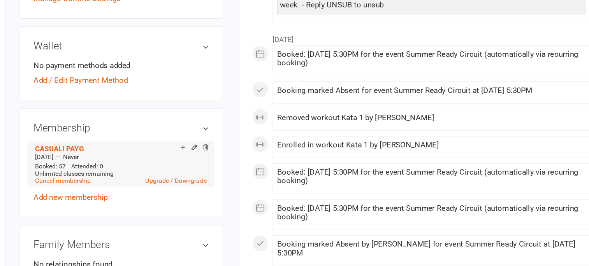
scroll to position [214, 0]
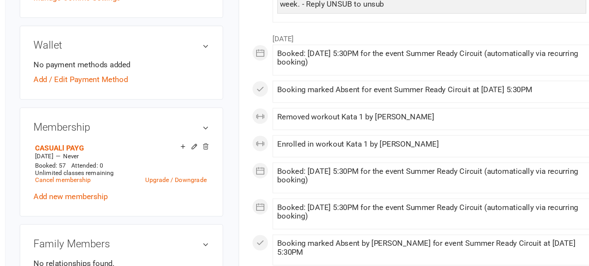
click at [234, 177] on icon at bounding box center [234, 176] width 4 height 4
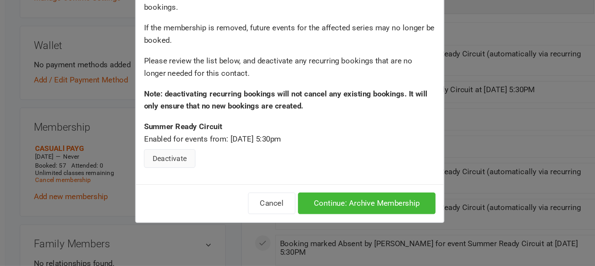
click at [201, 183] on button "Deactivate" at bounding box center [206, 185] width 39 height 14
click at [338, 219] on button "Continue: Archive Membership" at bounding box center [356, 219] width 104 height 16
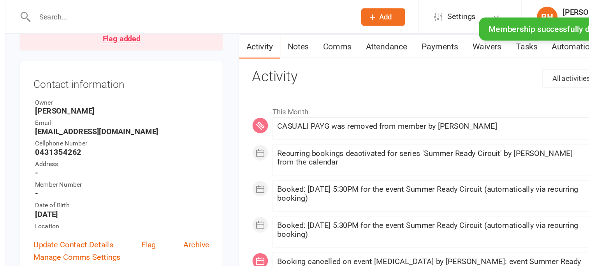
scroll to position [0, 0]
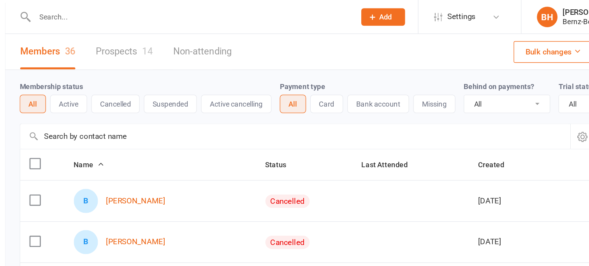
click at [167, 40] on link "Prospects 14" at bounding box center [172, 39] width 43 height 27
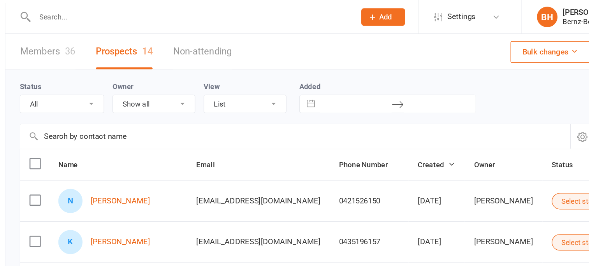
scroll to position [73, 0]
click at [121, 40] on link "Members 36" at bounding box center [115, 39] width 42 height 27
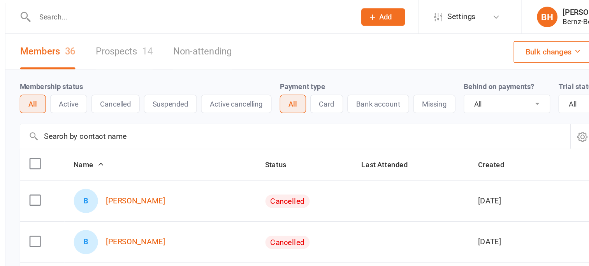
click at [134, 76] on button "Active" at bounding box center [130, 79] width 28 height 14
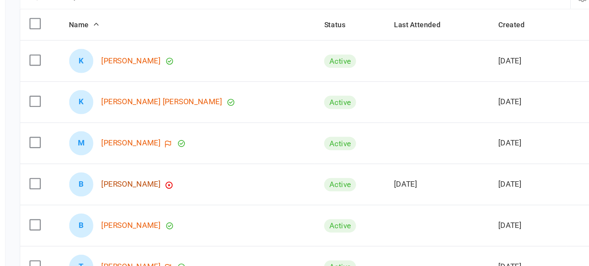
scroll to position [42, 0]
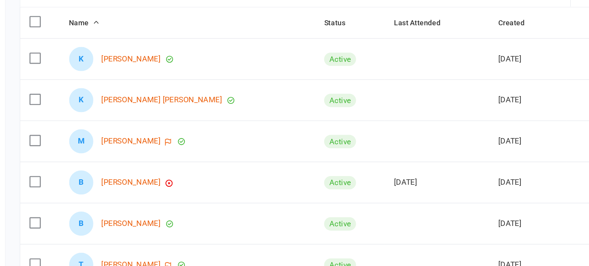
click at [102, 202] on label at bounding box center [105, 203] width 8 height 8
click at [102, 199] on input "checkbox" at bounding box center [105, 199] width 8 height 0
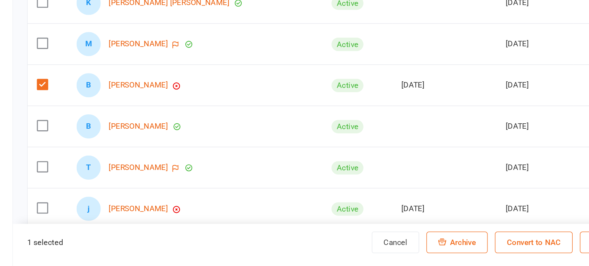
scroll to position [117, 0]
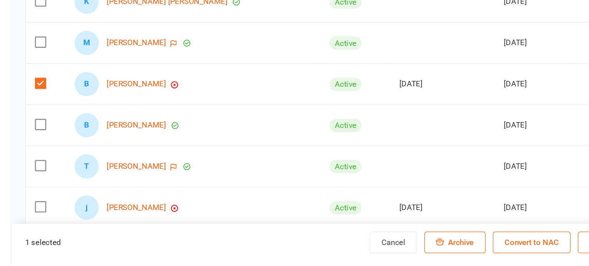
click at [418, 245] on span "Archive" at bounding box center [422, 248] width 19 height 7
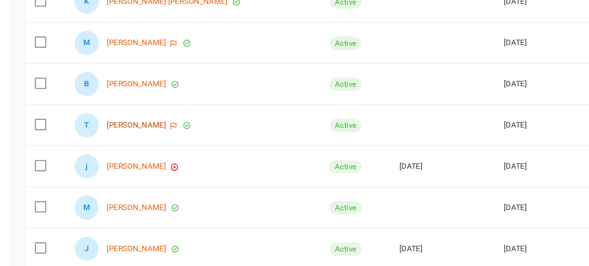
click at [175, 160] on link "TEKOA LEIGH" at bounding box center [177, 159] width 45 height 7
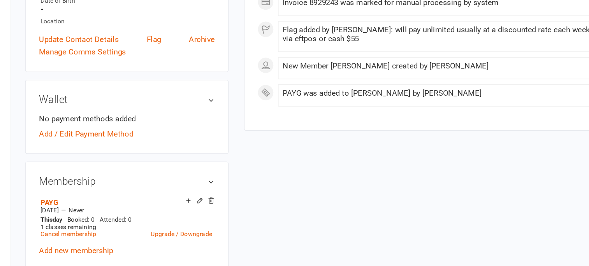
scroll to position [165, 0]
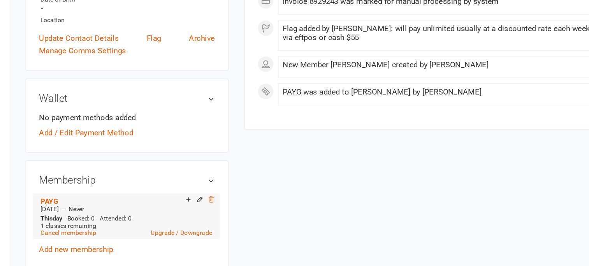
click at [234, 217] on icon at bounding box center [233, 215] width 5 height 5
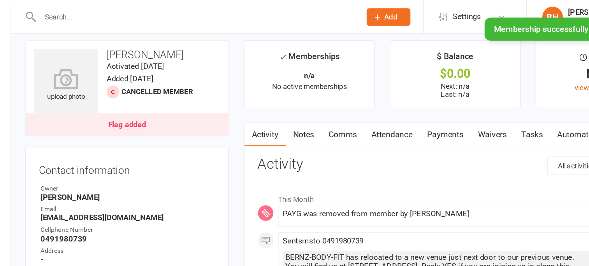
scroll to position [2, 0]
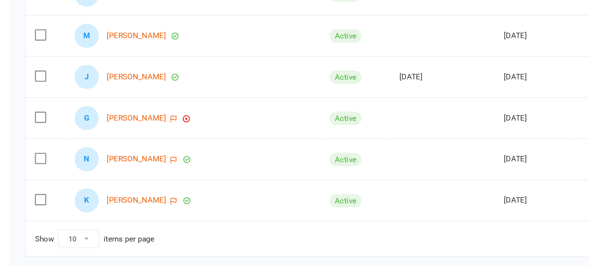
scroll to position [219, 0]
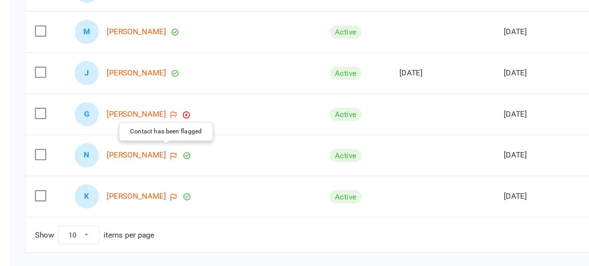
click at [203, 180] on icon "button" at bounding box center [205, 182] width 5 height 5
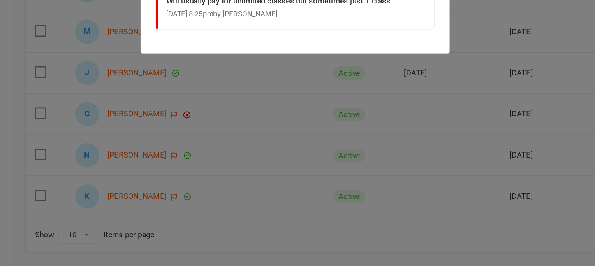
click at [182, 180] on div "Natalie Walsh 's Flags PAYG Will usually pay for unlimited classes but sometime…" at bounding box center [297, 133] width 595 height 266
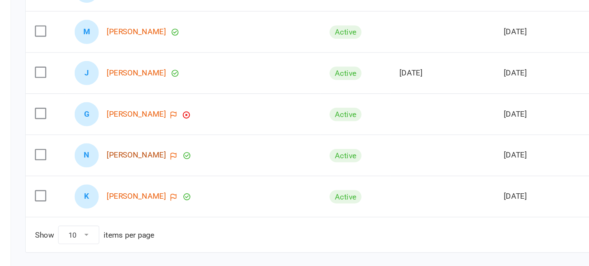
click at [181, 179] on link "Natalie Walsh" at bounding box center [177, 182] width 45 height 7
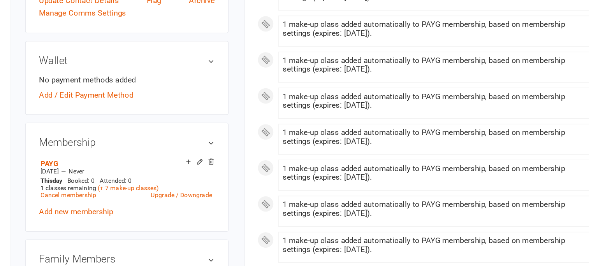
scroll to position [194, 0]
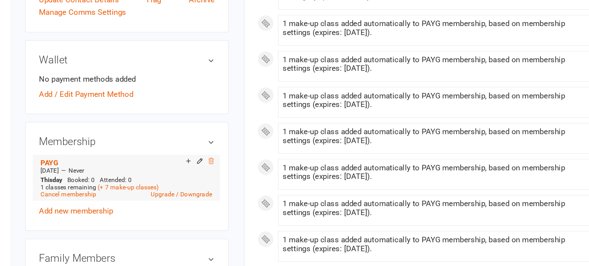
click at [235, 187] on icon at bounding box center [234, 187] width 4 height 4
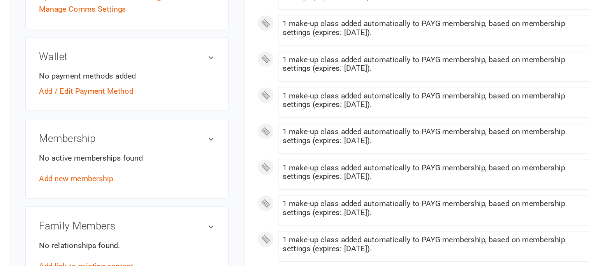
scroll to position [192, 0]
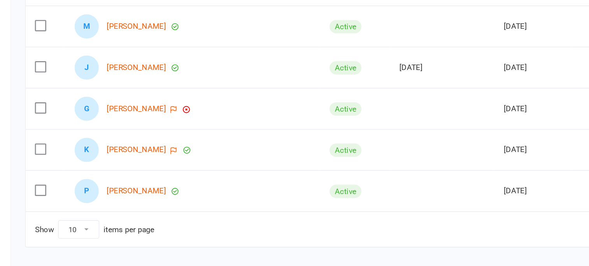
scroll to position [224, 0]
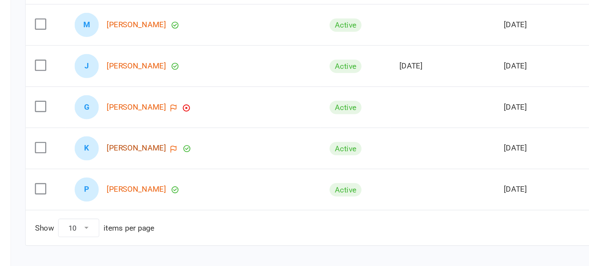
click at [195, 176] on link "Kristina Whittaker" at bounding box center [177, 177] width 45 height 7
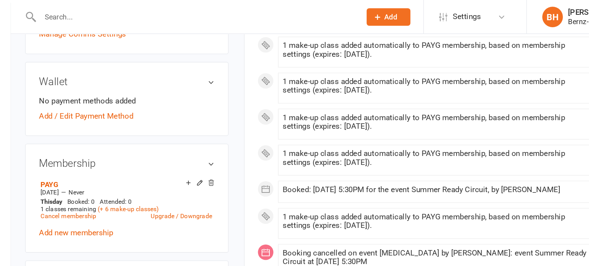
scroll to position [243, 0]
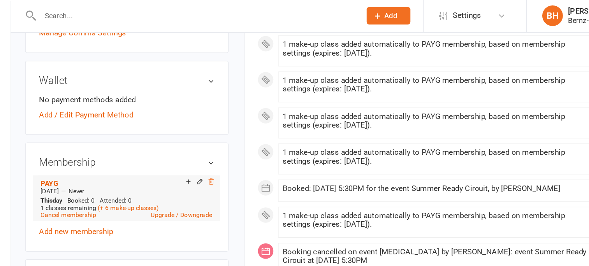
click at [234, 139] on icon at bounding box center [233, 137] width 5 height 5
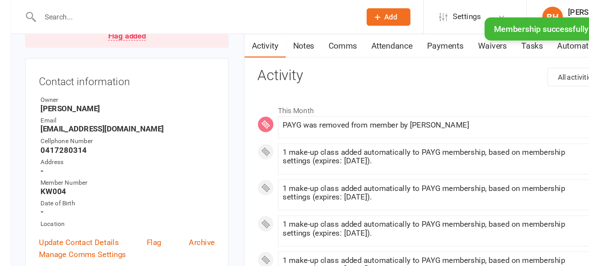
scroll to position [0, 0]
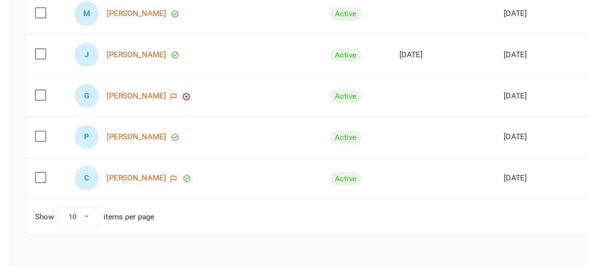
scroll to position [249, 0]
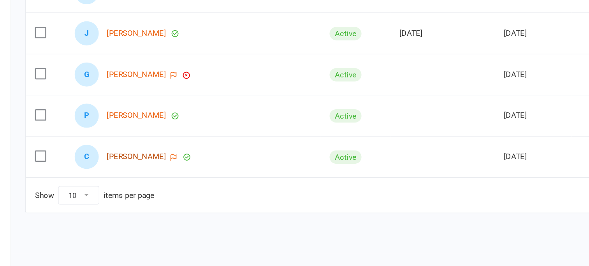
click at [191, 181] on link "CHERYL YAGER" at bounding box center [177, 183] width 45 height 7
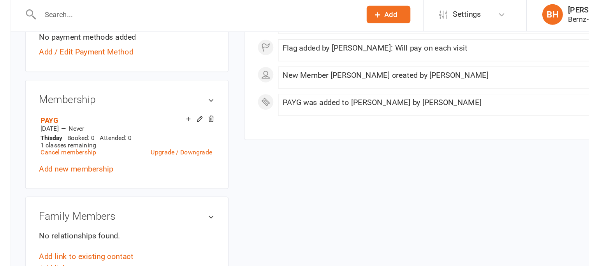
scroll to position [296, 0]
click at [235, 89] on icon at bounding box center [233, 91] width 5 height 5
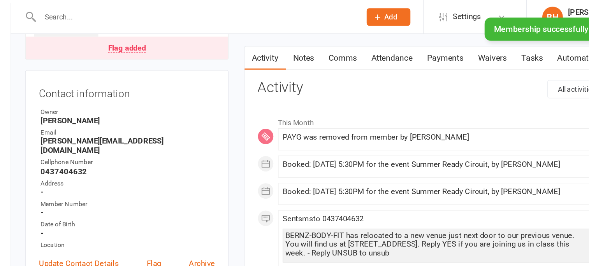
scroll to position [0, 0]
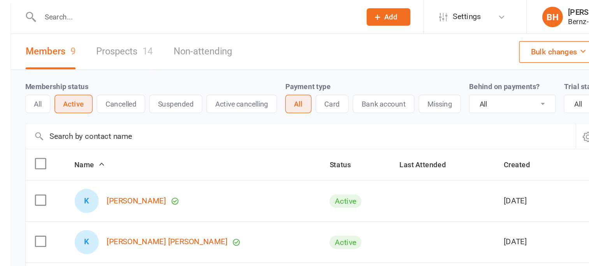
click at [118, 40] on link "Members 9" at bounding box center [113, 39] width 38 height 27
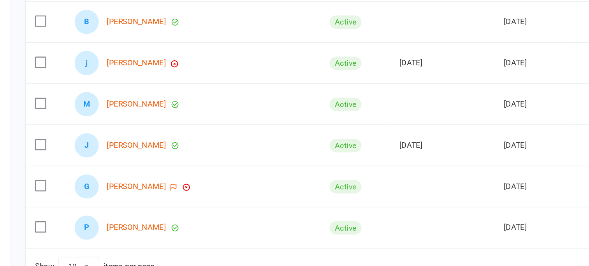
scroll to position [164, 0]
click at [105, 203] on label at bounding box center [105, 205] width 8 height 8
click at [105, 201] on input "checkbox" at bounding box center [105, 201] width 8 height 0
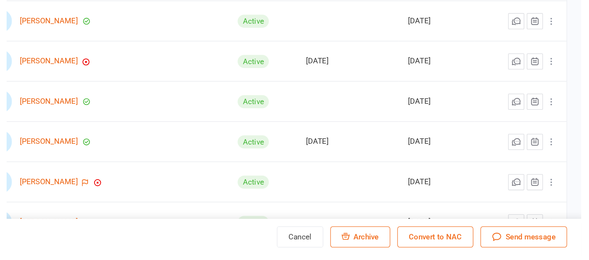
scroll to position [218, 0]
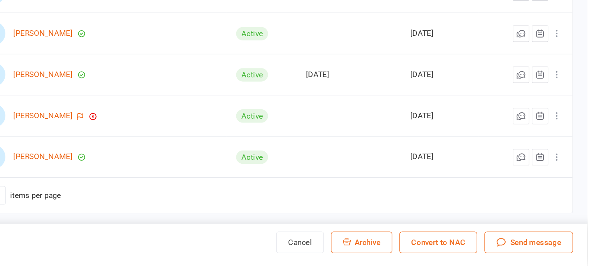
click at [428, 248] on span "Archive" at bounding box center [422, 248] width 19 height 7
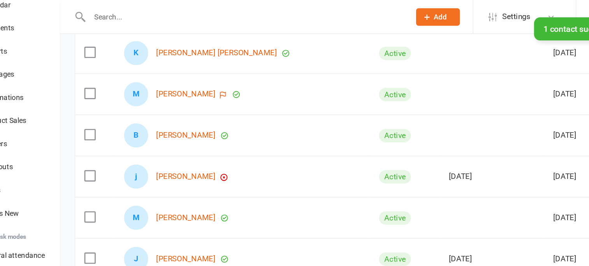
scroll to position [141, 0]
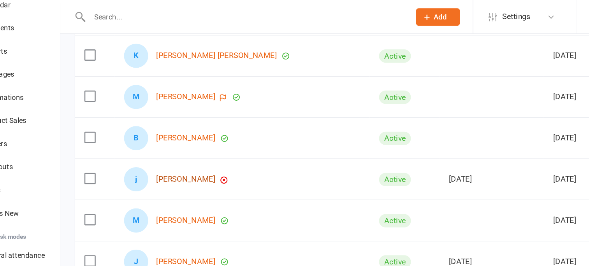
click at [178, 134] on link "jess Rogers" at bounding box center [177, 135] width 45 height 7
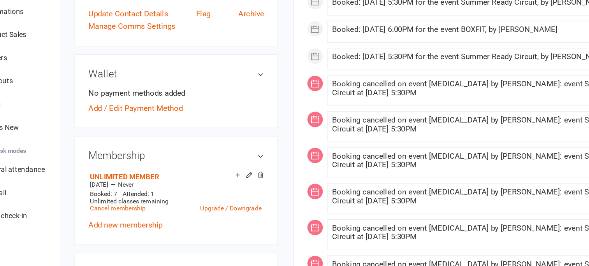
scroll to position [171, 0]
click at [234, 197] on icon at bounding box center [234, 197] width 4 height 4
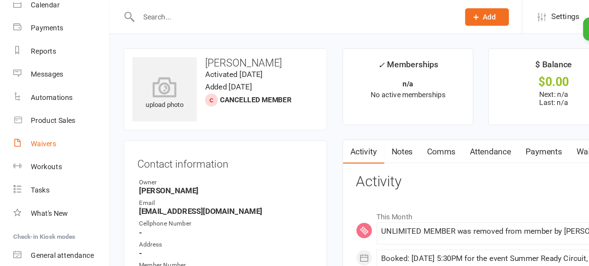
scroll to position [0, 0]
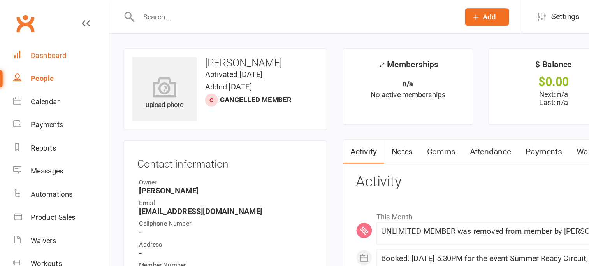
click at [36, 44] on div "Dashboard" at bounding box center [36, 42] width 27 height 6
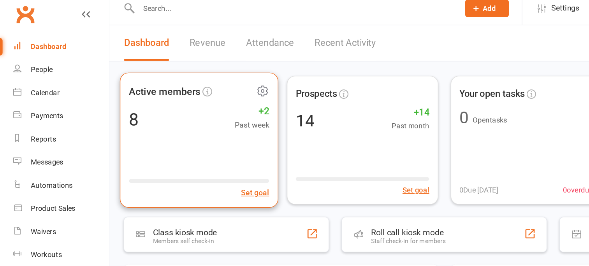
click at [125, 77] on span "Active members" at bounding box center [125, 76] width 54 height 12
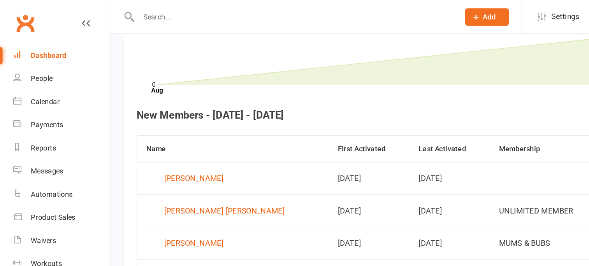
scroll to position [255, 0]
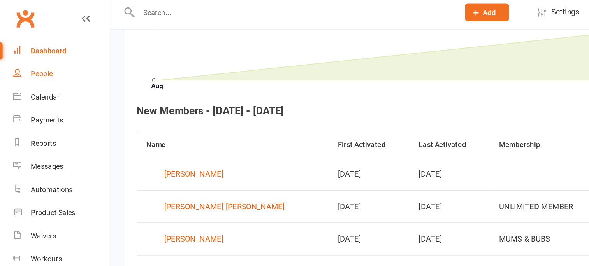
click at [32, 60] on div "People" at bounding box center [31, 59] width 16 height 6
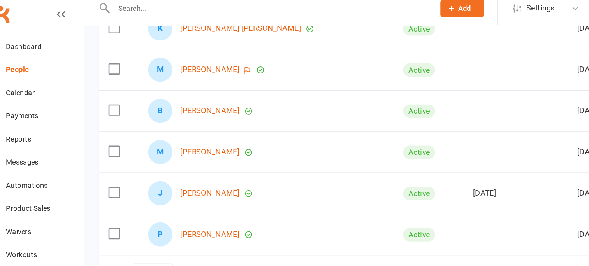
scroll to position [155, 0]
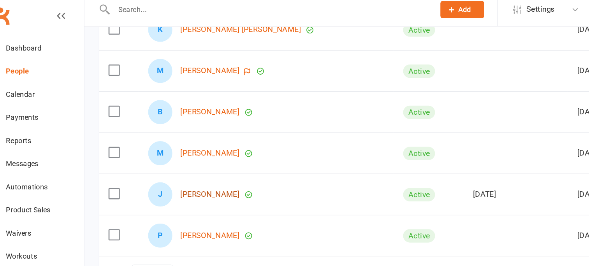
click at [171, 151] on link "Jess Stewart" at bounding box center [177, 152] width 45 height 7
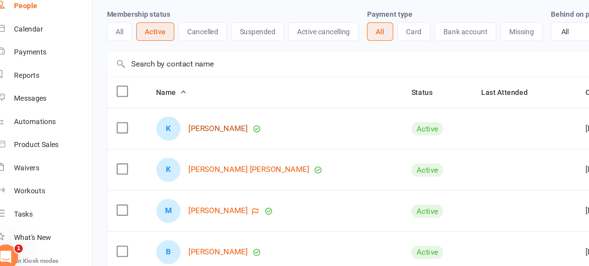
click at [169, 150] on link "[PERSON_NAME]" at bounding box center [177, 152] width 45 height 7
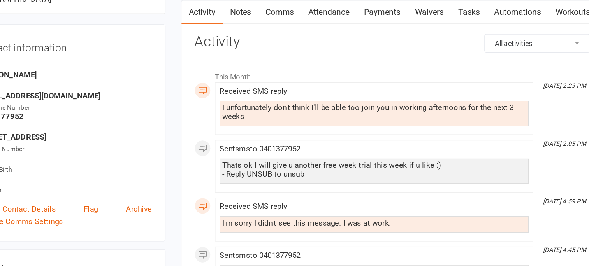
scroll to position [36, 0]
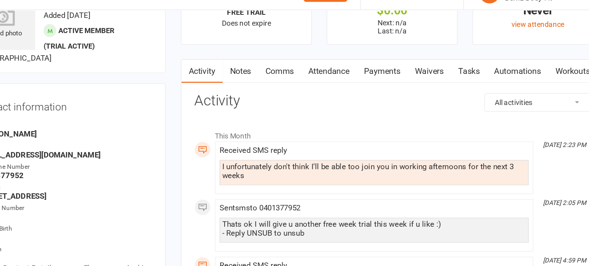
click at [304, 71] on link "Notes" at bounding box center [303, 72] width 27 height 18
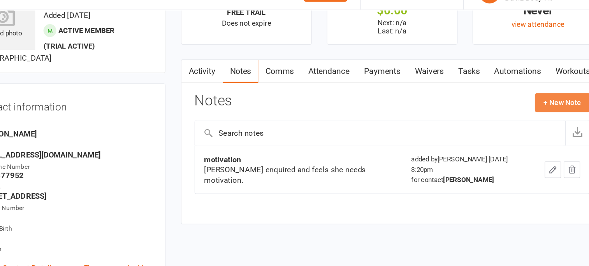
click at [544, 95] on button "+ New Note" at bounding box center [547, 95] width 42 height 14
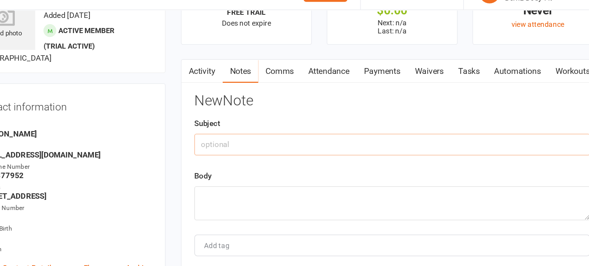
click at [293, 127] on input "text" at bounding box center [418, 127] width 299 height 16
type input "away"
click at [285, 164] on textarea at bounding box center [418, 172] width 299 height 26
type textarea "K"
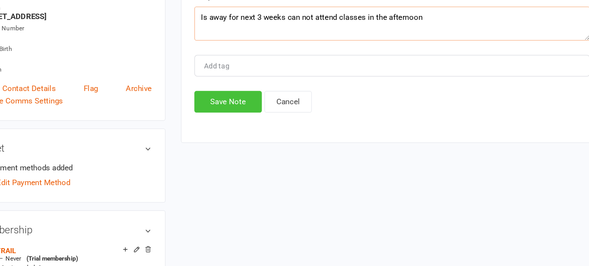
scroll to position [127, 0]
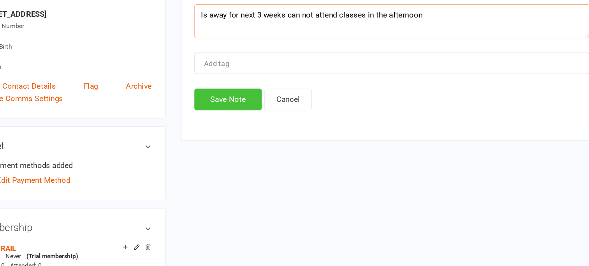
type textarea "Is away for next 3 weeks can not attend classes in the afternoon"
click at [291, 139] on button "Save Note" at bounding box center [294, 140] width 51 height 16
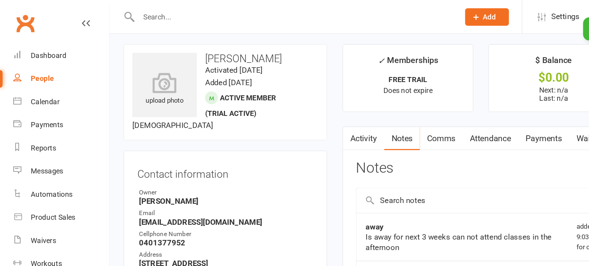
scroll to position [0, 0]
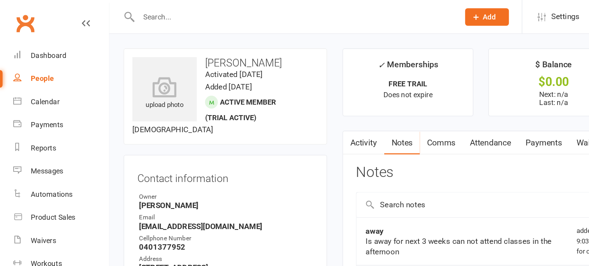
click at [36, 59] on div "People" at bounding box center [32, 59] width 18 height 6
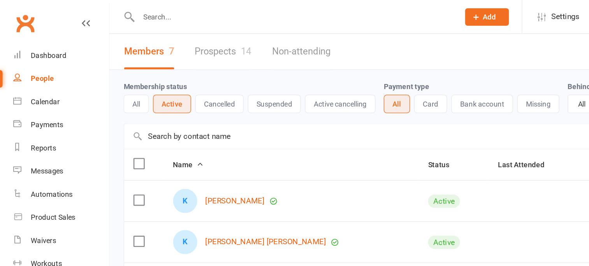
click at [170, 39] on link "Prospects 14" at bounding box center [168, 39] width 43 height 27
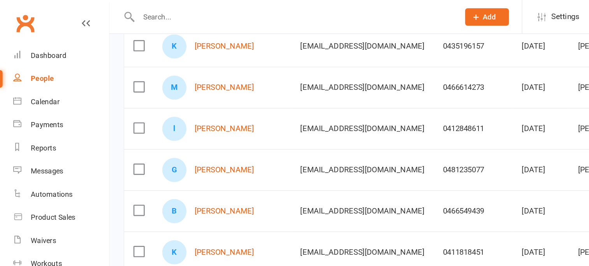
scroll to position [0, 21]
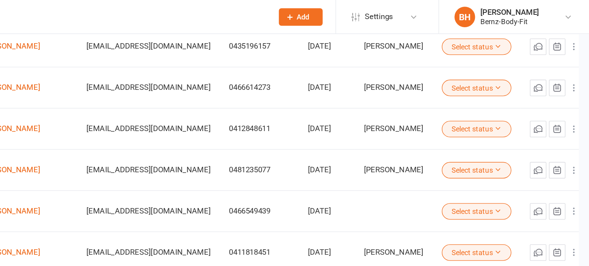
click at [501, 97] on button "Select status" at bounding box center [501, 97] width 53 height 12
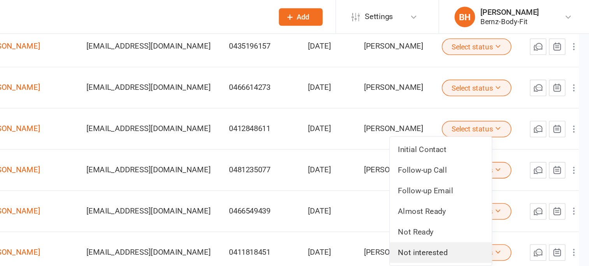
click at [473, 192] on link "Not interested" at bounding box center [473, 191] width 77 height 16
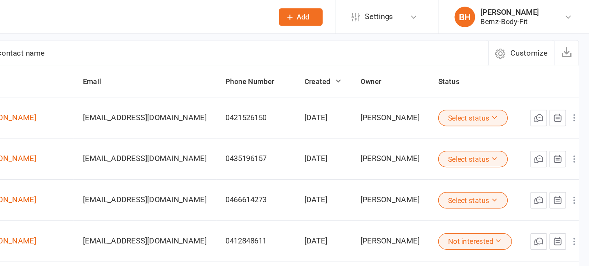
scroll to position [0, 0]
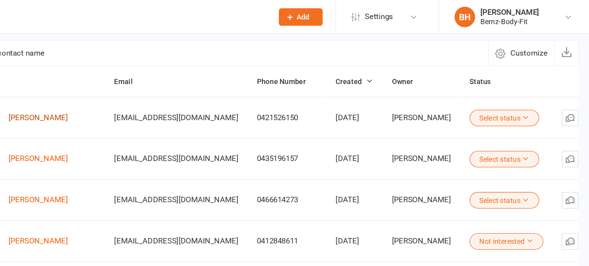
click at [172, 88] on link "Nicole Endres" at bounding box center [169, 89] width 45 height 7
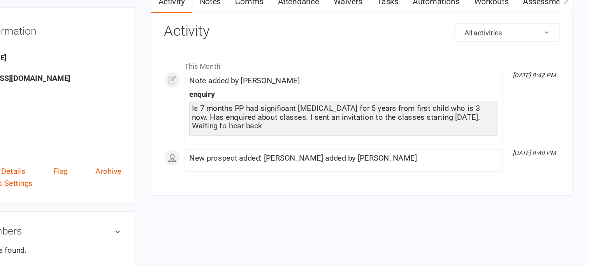
scroll to position [39, 0]
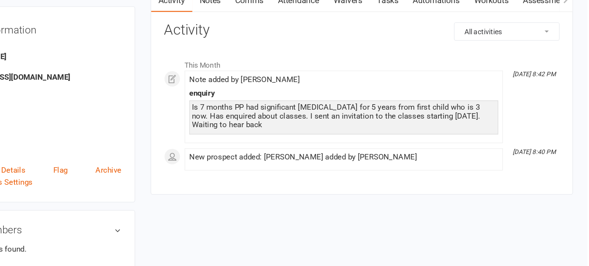
click at [409, 174] on main "Signed up 1 day ago added on 15 Sep 2025 Last contacted Never Convert to Member…" at bounding box center [418, 108] width 331 height 220
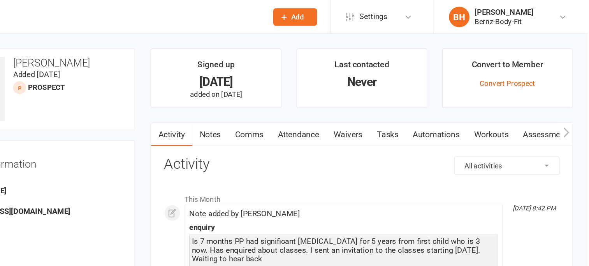
scroll to position [0, 0]
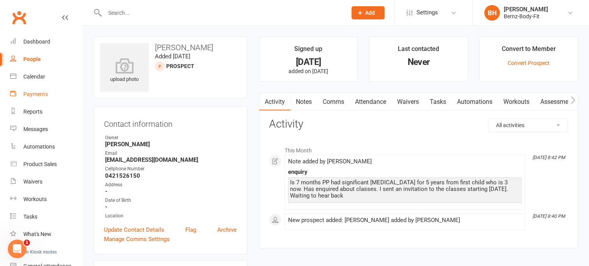
click at [37, 94] on div "Payments" at bounding box center [35, 94] width 25 height 6
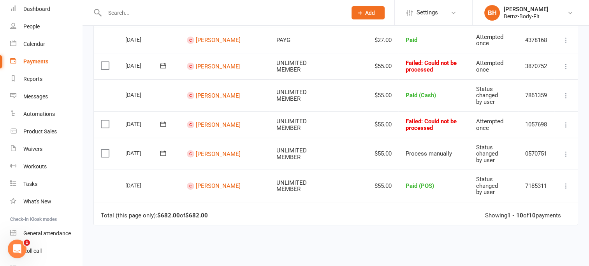
scroll to position [205, 0]
click at [106, 149] on label at bounding box center [106, 153] width 11 height 8
click at [106, 149] on input "checkbox" at bounding box center [103, 149] width 5 height 0
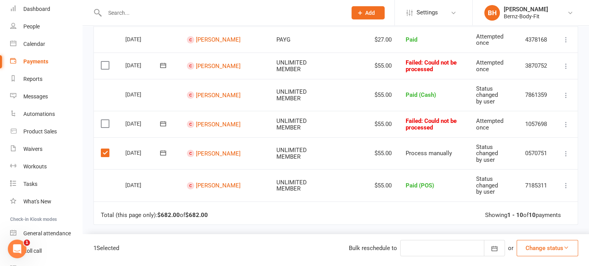
click at [106, 123] on label at bounding box center [106, 124] width 11 height 8
click at [106, 120] on input "checkbox" at bounding box center [103, 120] width 5 height 0
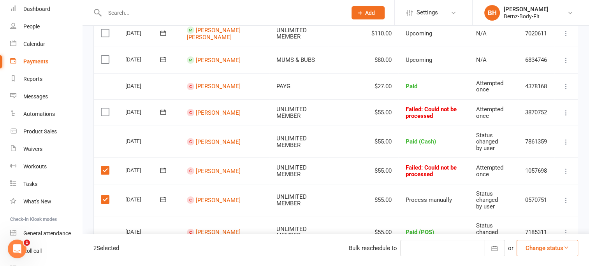
scroll to position [157, 0]
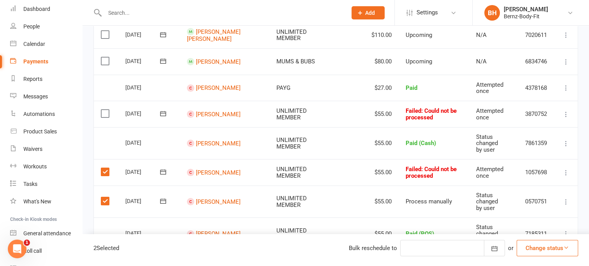
click at [107, 112] on label at bounding box center [106, 114] width 11 height 8
click at [106, 110] on input "checkbox" at bounding box center [103, 110] width 5 height 0
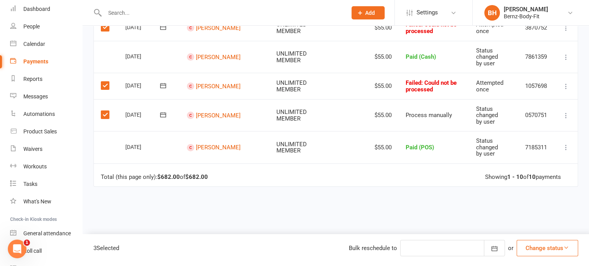
scroll to position [243, 0]
click at [437, 192] on div "Due Contact Membership Location Amount Status History Invoice # Select this 09 …" at bounding box center [335, 73] width 485 height 429
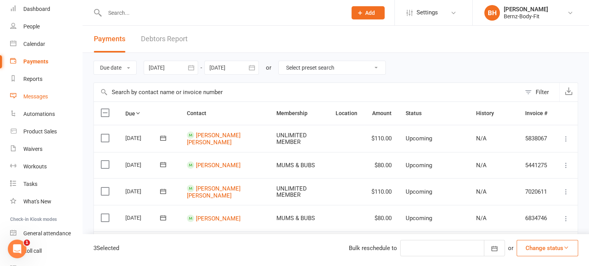
scroll to position [0, 0]
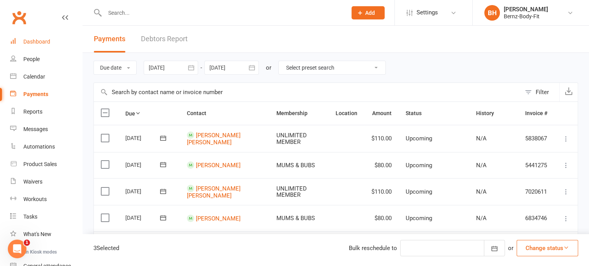
click at [37, 43] on div "Dashboard" at bounding box center [36, 42] width 27 height 6
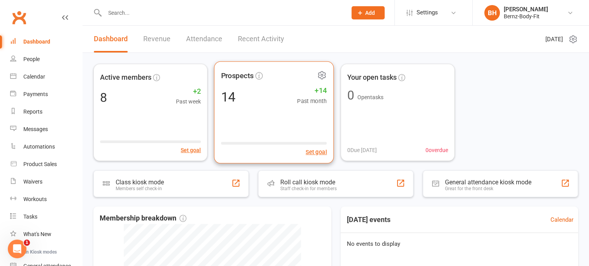
click at [261, 104] on div "14 +14 Past month" at bounding box center [274, 97] width 106 height 18
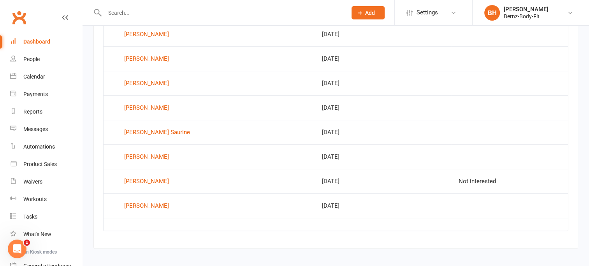
scroll to position [506, 0]
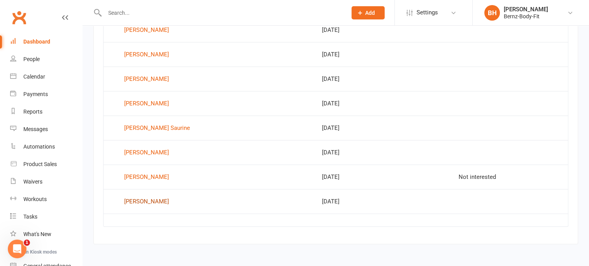
click at [148, 199] on div "Kaya Walker" at bounding box center [146, 202] width 45 height 12
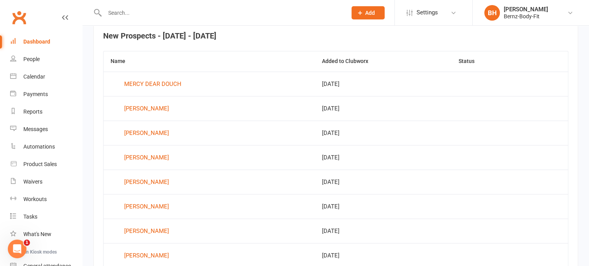
scroll to position [306, 0]
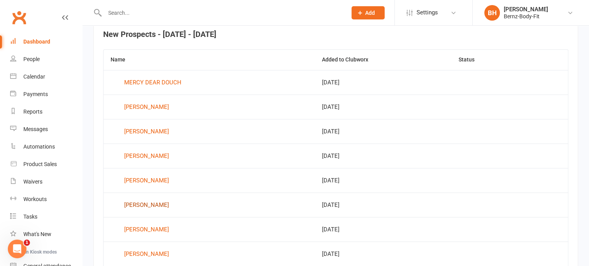
click at [139, 201] on div "Mayra Lawrie" at bounding box center [146, 205] width 45 height 12
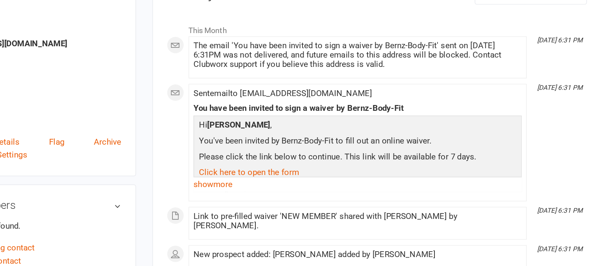
scroll to position [55, 0]
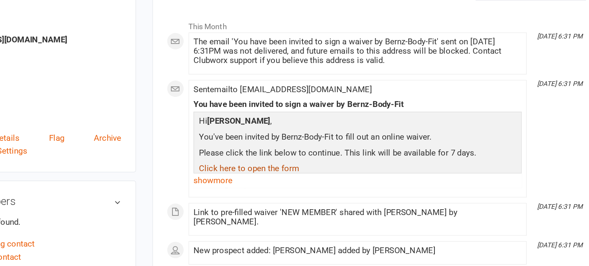
click at [348, 195] on link "Click here to open the form" at bounding box center [327, 196] width 71 height 7
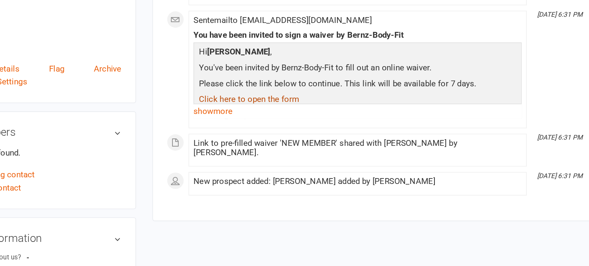
scroll to position [106, 0]
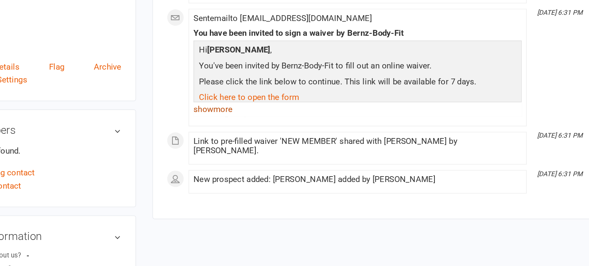
click at [303, 153] on link "show more" at bounding box center [405, 154] width 234 height 11
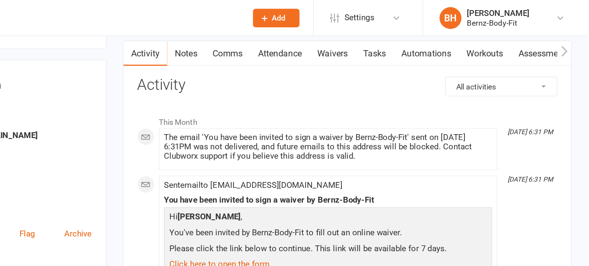
scroll to position [64, 0]
click at [409, 38] on link "Waivers" at bounding box center [408, 38] width 33 height 18
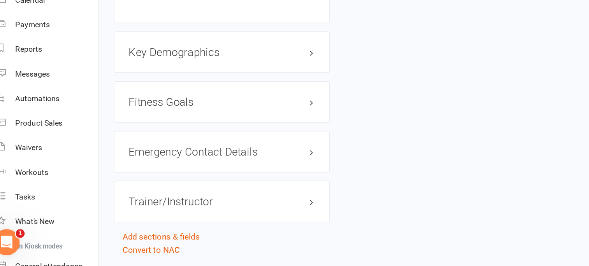
scroll to position [510, 0]
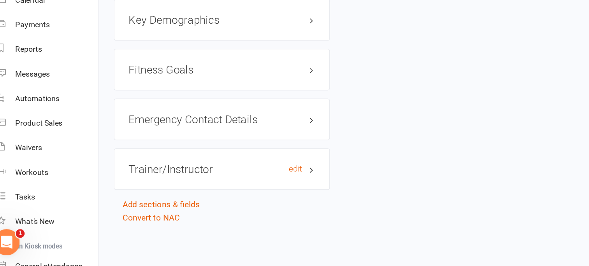
click at [155, 197] on h3 "Trainer/Instructor edit" at bounding box center [170, 197] width 133 height 9
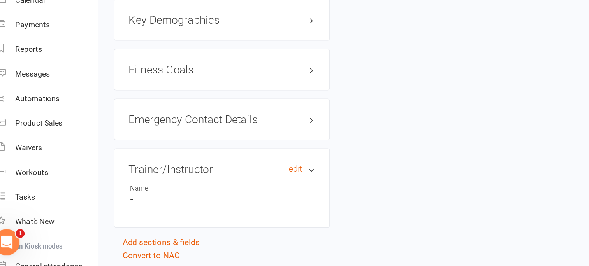
click at [155, 197] on h3 "Trainer/Instructor edit" at bounding box center [170, 197] width 133 height 9
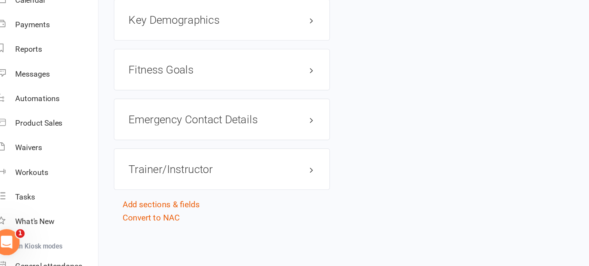
click at [5, 237] on icon "Open Intercom Messenger" at bounding box center [1, 237] width 13 height 13
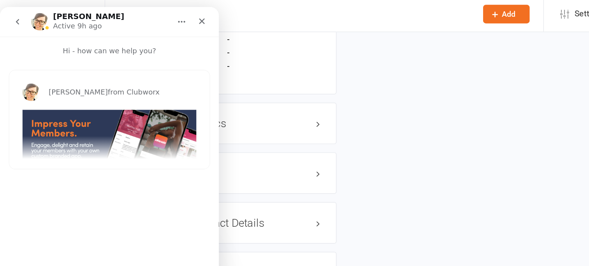
scroll to position [497, 0]
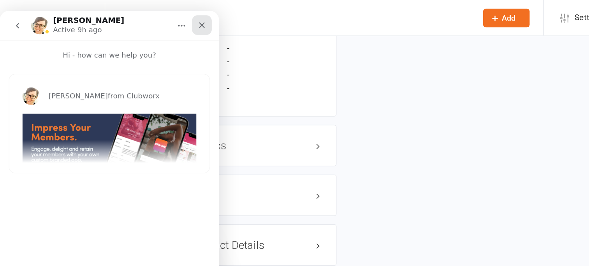
click at [145, 20] on icon "Close" at bounding box center [144, 21] width 4 height 4
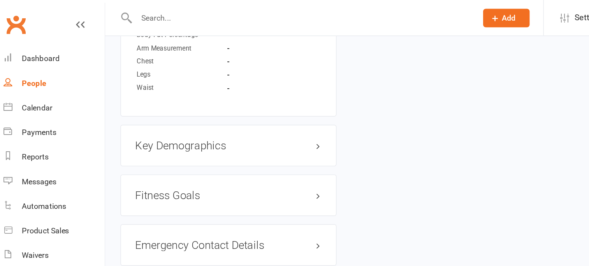
click at [32, 95] on div "Payments" at bounding box center [35, 94] width 25 height 6
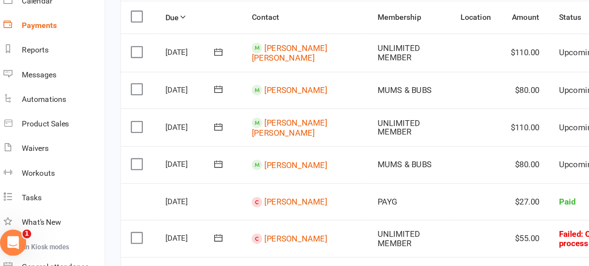
scroll to position [25, 0]
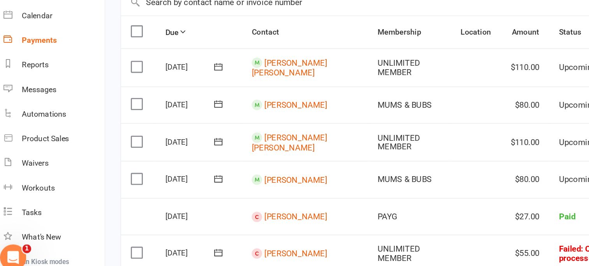
click at [164, 168] on button at bounding box center [163, 166] width 16 height 8
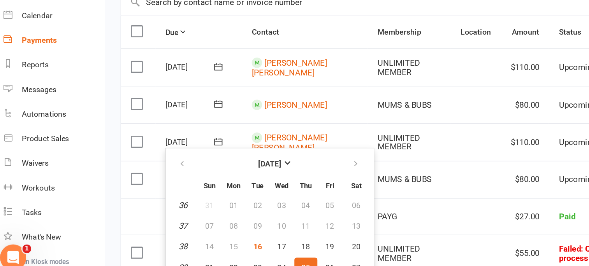
click at [330, 216] on td at bounding box center [346, 220] width 36 height 26
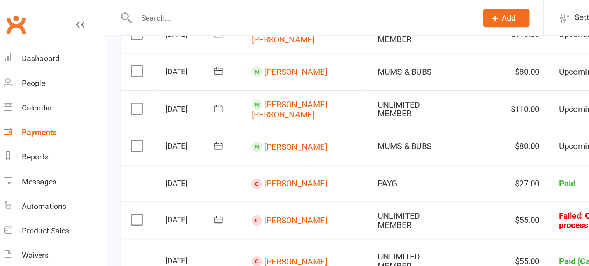
scroll to position [0, 0]
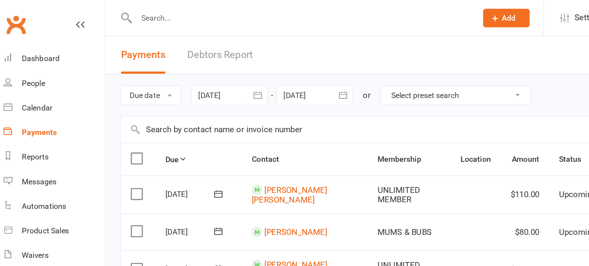
click at [314, 35] on header "Payments Debtors Report" at bounding box center [336, 39] width 506 height 27
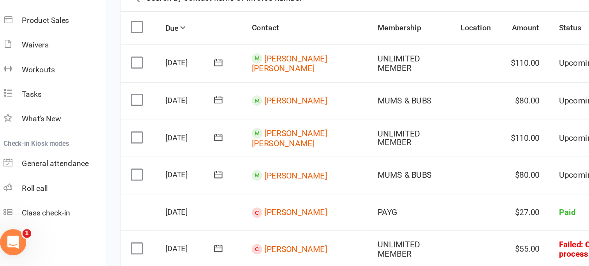
scroll to position [19, 0]
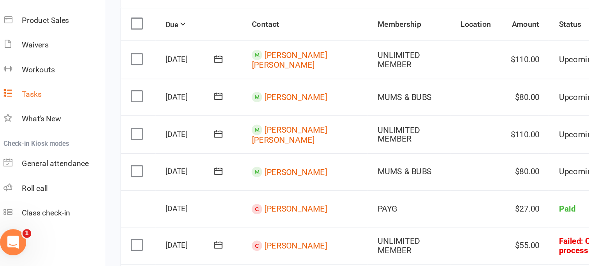
click at [33, 143] on div "Tasks" at bounding box center [30, 144] width 14 height 6
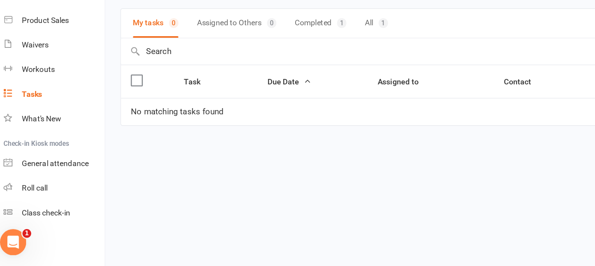
click at [234, 90] on button "Completed 1" at bounding box center [236, 93] width 37 height 21
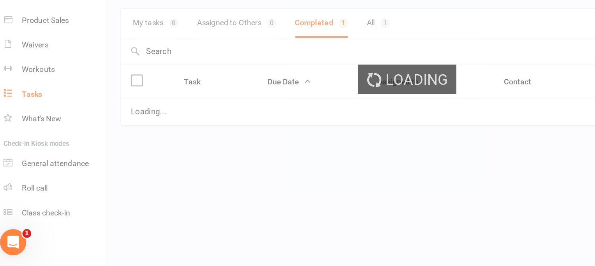
select select "finished"
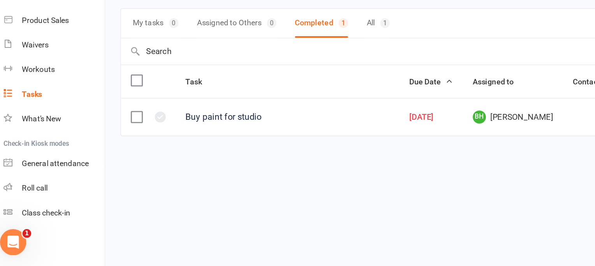
select select "finished"
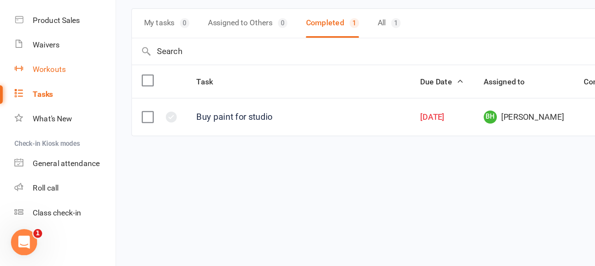
click at [35, 125] on div "Workouts" at bounding box center [34, 126] width 23 height 6
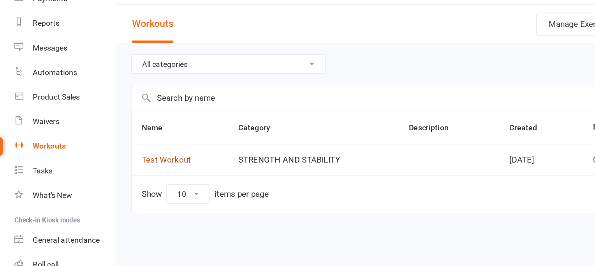
click at [127, 134] on link "Test Workout" at bounding box center [118, 135] width 35 height 7
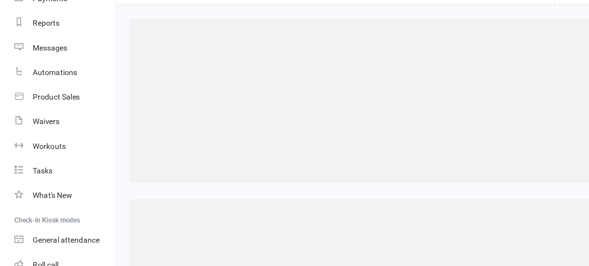
select select "474"
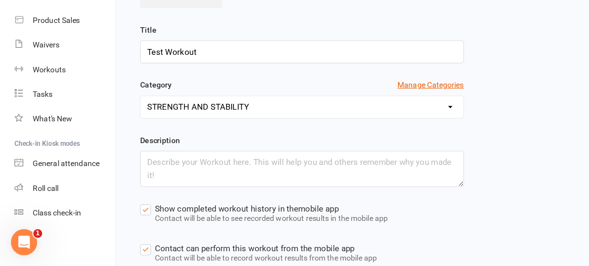
scroll to position [64, 0]
click at [175, 192] on textarea at bounding box center [215, 197] width 230 height 26
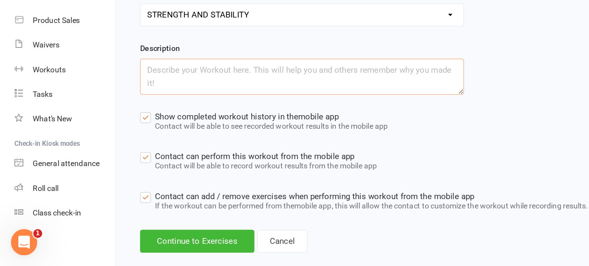
scroll to position [144, 0]
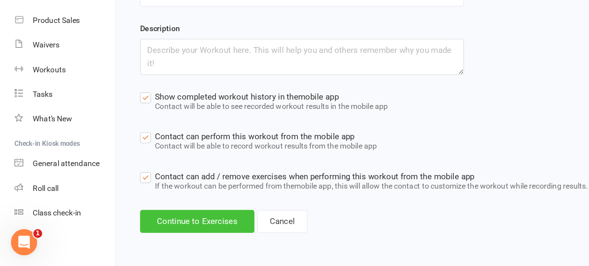
click at [146, 235] on button "Continue to Exercises" at bounding box center [140, 234] width 81 height 16
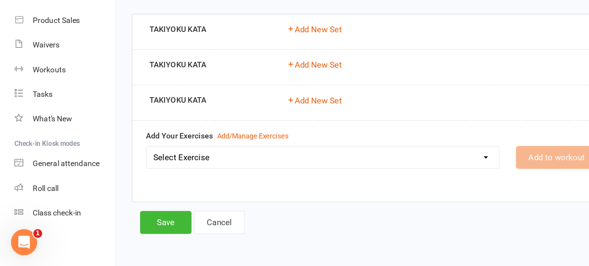
scroll to position [1, 0]
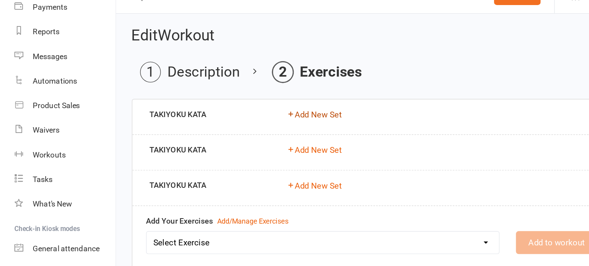
click at [228, 95] on button "Add New Set" at bounding box center [223, 97] width 39 height 9
select select "Kilometres"
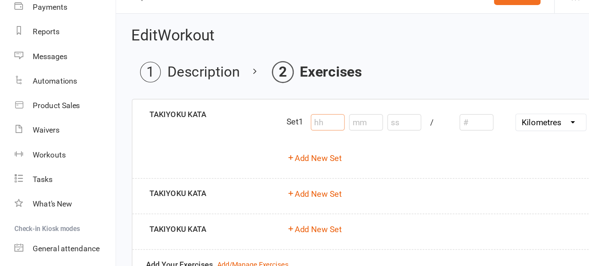
click at [231, 104] on input "number" at bounding box center [233, 103] width 24 height 12
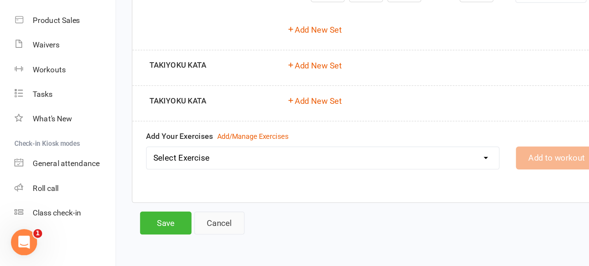
click at [161, 235] on link "Cancel" at bounding box center [156, 235] width 36 height 16
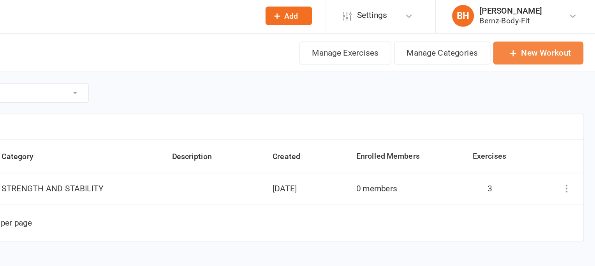
click at [552, 40] on link "New Workout" at bounding box center [551, 39] width 64 height 16
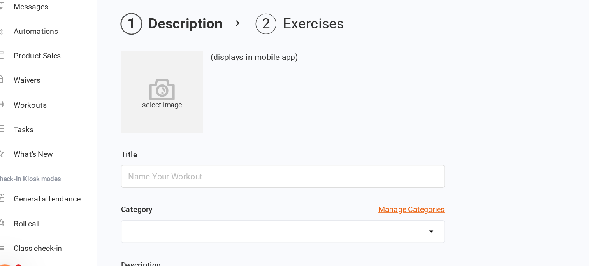
click at [140, 177] on input "text" at bounding box center [215, 177] width 230 height 16
type input "S"
type input "PELVIC FLOOR REHABILITATION"
click at [122, 213] on select "MARTIAL ARTS KATA STRENGTH AND STABILITY WHIT BELT KATA / IST KATA TAIKYOKU SHO…" at bounding box center [215, 217] width 230 height 16
click at [193, 153] on div "select image (displays in mobile app) Title PELVIC FLOOR REHABILITATION Categor…" at bounding box center [336, 223] width 472 height 271
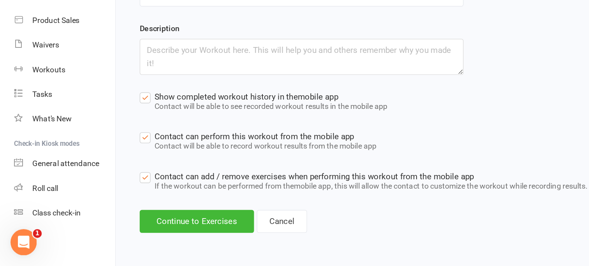
scroll to position [144, 0]
click at [128, 233] on button "Continue to Exercises" at bounding box center [140, 234] width 81 height 16
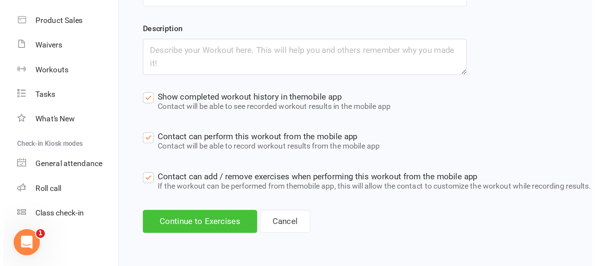
scroll to position [0, 0]
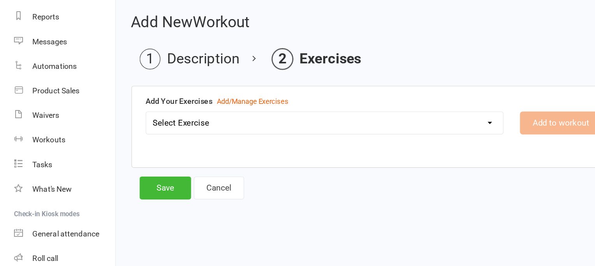
click at [151, 112] on select "Select Exercise TAKIYOKU KATA" at bounding box center [231, 114] width 254 height 16
click at [381, 113] on div "Add to workout" at bounding box center [430, 114] width 133 height 16
click at [182, 98] on div "Add/Manage Exercises" at bounding box center [180, 99] width 51 height 8
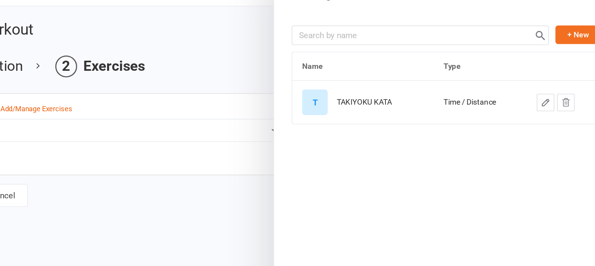
click at [553, 94] on icon "button" at bounding box center [556, 94] width 7 height 7
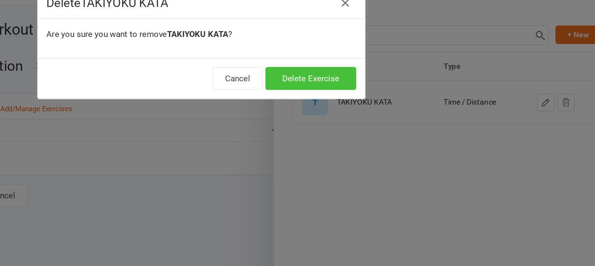
click at [379, 76] on button "Delete Exercise" at bounding box center [375, 77] width 65 height 16
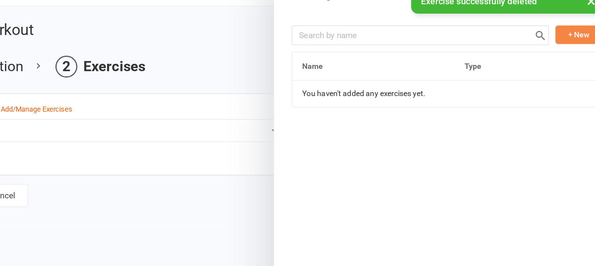
click at [556, 46] on button "+ New" at bounding box center [565, 45] width 33 height 13
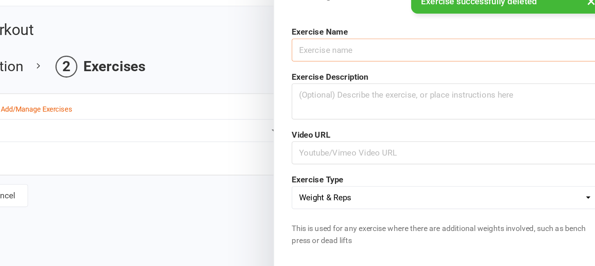
click at [385, 57] on input "text" at bounding box center [472, 57] width 221 height 16
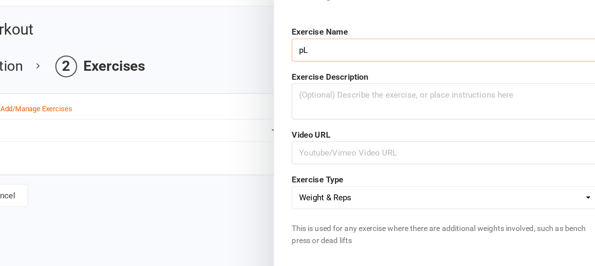
type input "p"
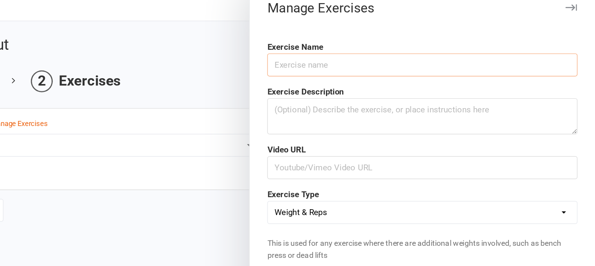
click at [371, 56] on input "text" at bounding box center [472, 57] width 221 height 16
type input "Bike"
click at [377, 90] on textarea at bounding box center [472, 94] width 221 height 26
type textarea "5 Minute warm up on bike"
click at [387, 128] on input "text" at bounding box center [472, 130] width 221 height 16
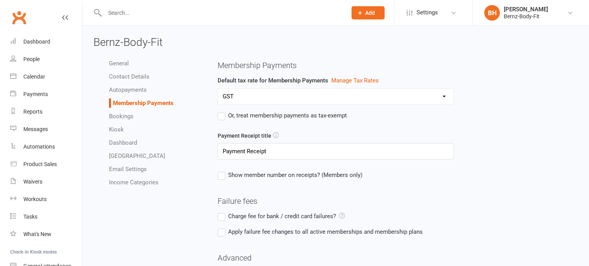
select select "1930"
select select "expire_class_packs_on_booking_creation"
select select "allow_make_up_classes_for_expired_memberships_up_to_7d"
select select "reactivate_if_cancelled_yesterday_or_earlier"
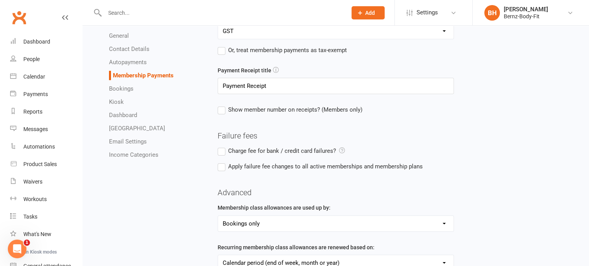
scroll to position [67, 0]
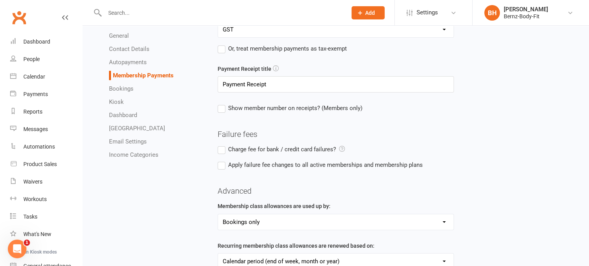
click at [222, 146] on label "Charge fee for bank / credit card failures?" at bounding box center [281, 149] width 127 height 9
click at [222, 145] on input "Charge fee for bank / credit card failures?" at bounding box center [281, 145] width 127 height 0
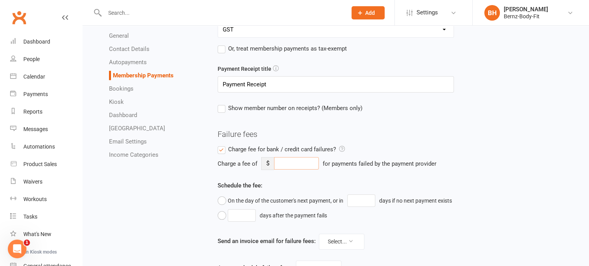
click at [276, 165] on input "number" at bounding box center [296, 163] width 45 height 12
type input "9.90"
click at [398, 122] on div "Payment Receipt title Payment Receipt Show member number on receipts? (Members …" at bounding box center [336, 94] width 248 height 60
click at [220, 106] on label "Show member number on receipts? (Members only)" at bounding box center [290, 108] width 145 height 9
click at [220, 104] on input "Show member number on receipts? (Members only)" at bounding box center [290, 104] width 145 height 0
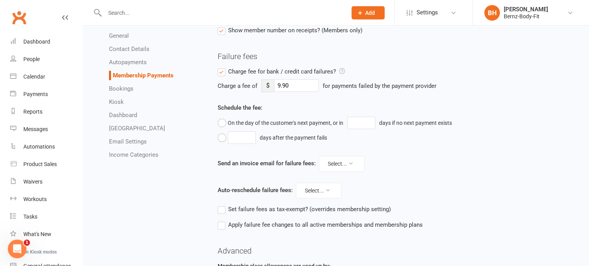
scroll to position [146, 0]
click at [222, 135] on button "days after the payment fails" at bounding box center [274, 136] width 113 height 15
click at [221, 119] on button "On the day of the customer's next payment, or in days if no next payment exists" at bounding box center [337, 121] width 238 height 15
click at [364, 121] on input "number" at bounding box center [361, 122] width 28 height 12
type input "3"
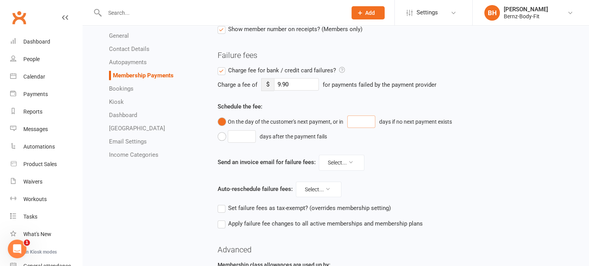
type input "3"
click at [440, 160] on div "Send an invoice email for failure fees: Select..." at bounding box center [398, 163] width 360 height 16
click at [348, 162] on icon at bounding box center [350, 162] width 5 height 5
click at [332, 199] on link "Invoice email disabled" at bounding box center [319, 196] width 77 height 16
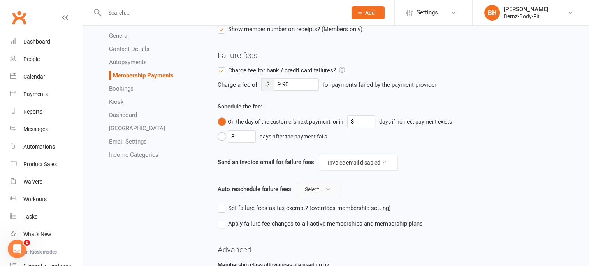
click at [322, 190] on button "Select..." at bounding box center [319, 190] width 46 height 16
click at [317, 220] on link "Auto-reschedule disabled" at bounding box center [296, 223] width 78 height 16
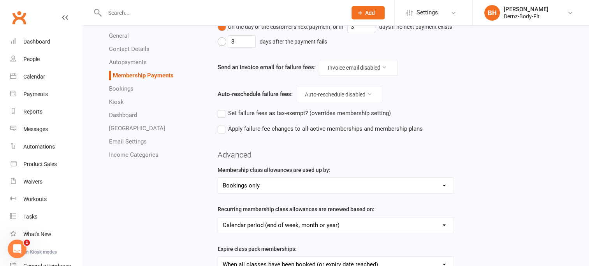
scroll to position [243, 0]
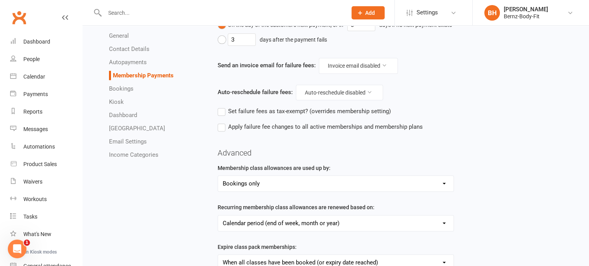
click at [223, 125] on label "Apply failure fee changes to all active memberships and membership plans" at bounding box center [320, 126] width 205 height 9
click at [223, 122] on input "Apply failure fee changes to all active memberships and membership plans" at bounding box center [320, 122] width 205 height 0
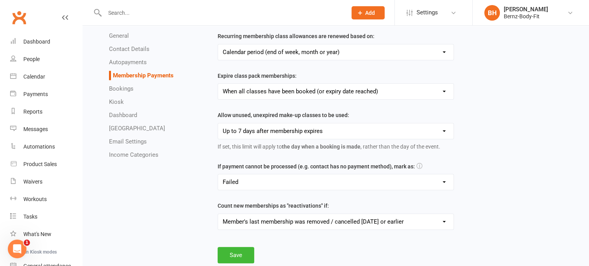
scroll to position [420, 0]
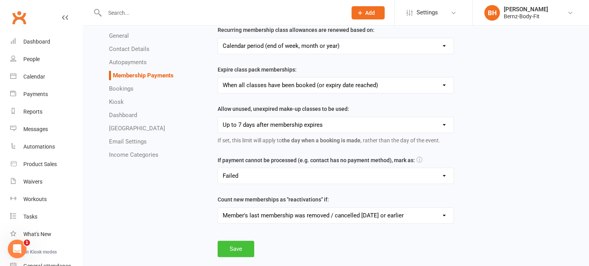
click at [238, 246] on button "Save" at bounding box center [236, 249] width 37 height 16
